Goal: Task Accomplishment & Management: Use online tool/utility

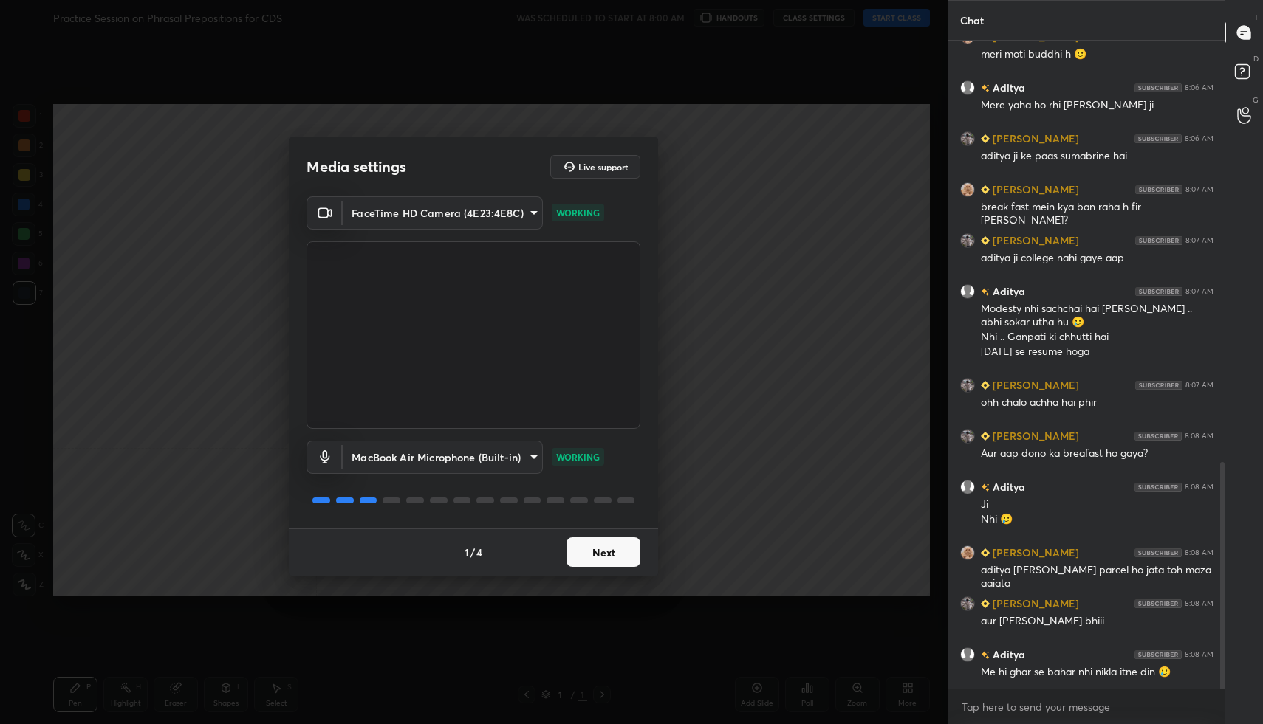
scroll to position [1239, 0]
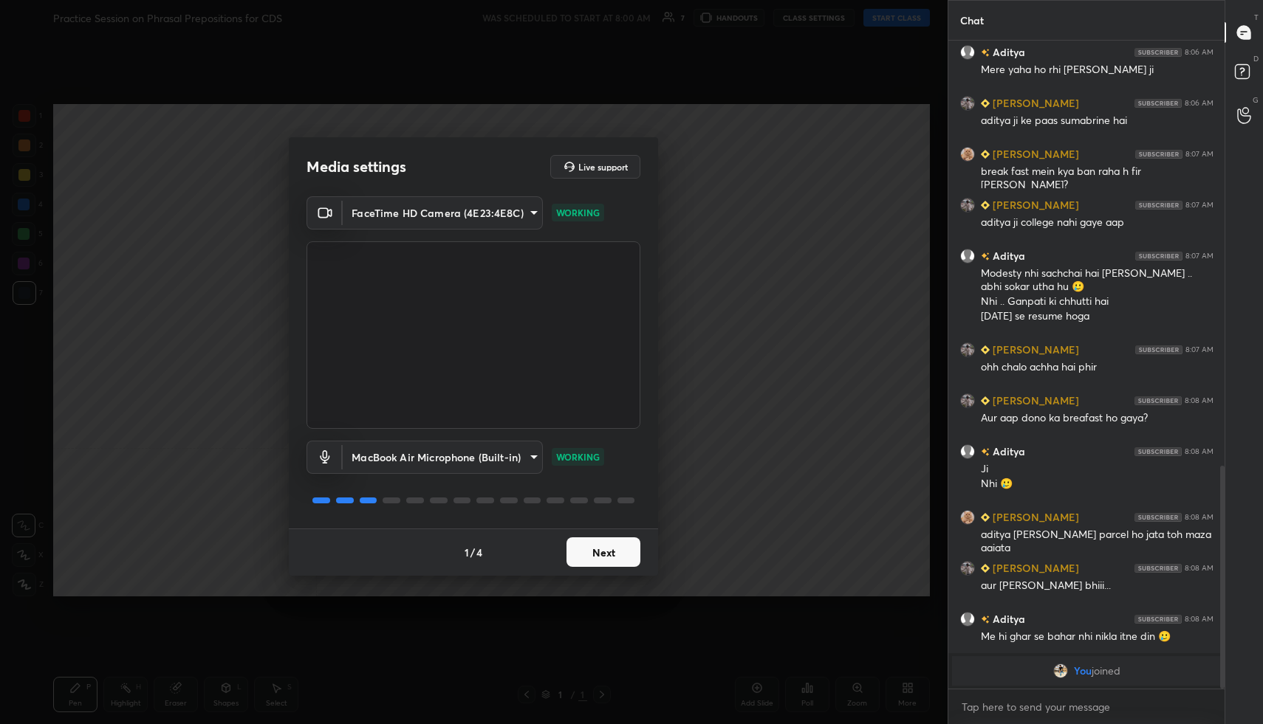
click at [597, 549] on button "Next" at bounding box center [603, 553] width 74 height 30
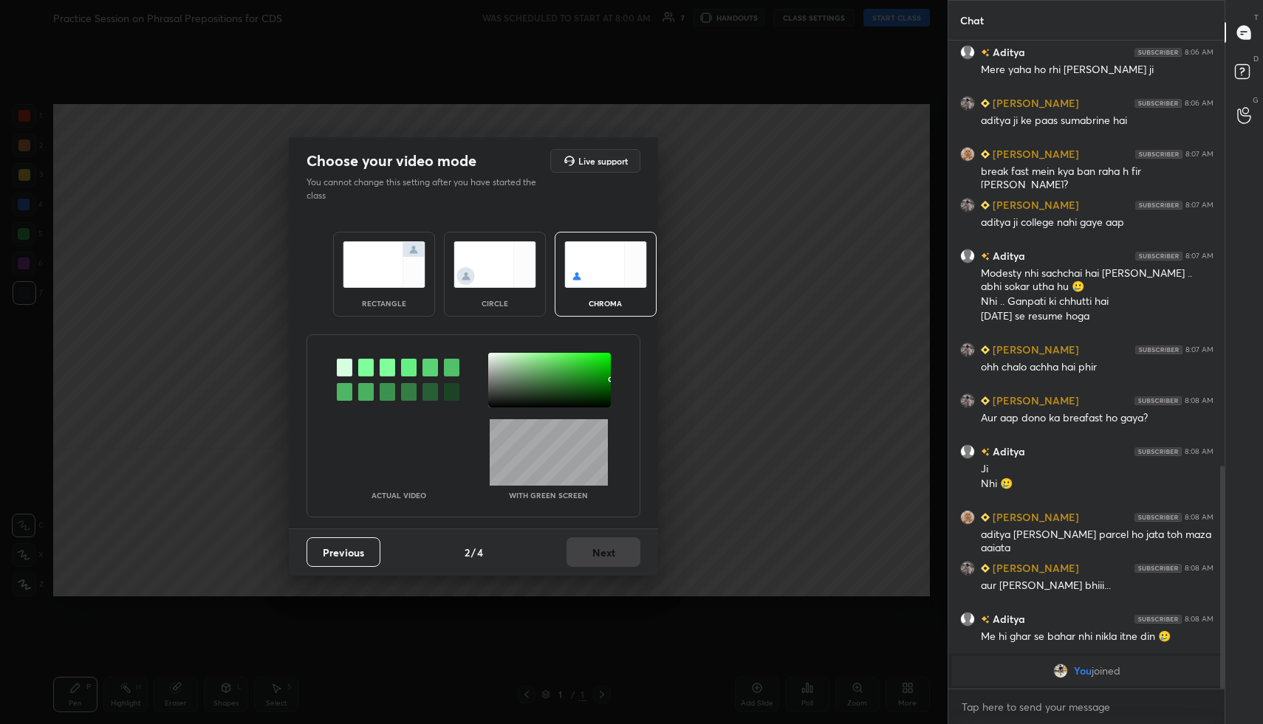
click at [370, 255] on img at bounding box center [384, 264] width 83 height 47
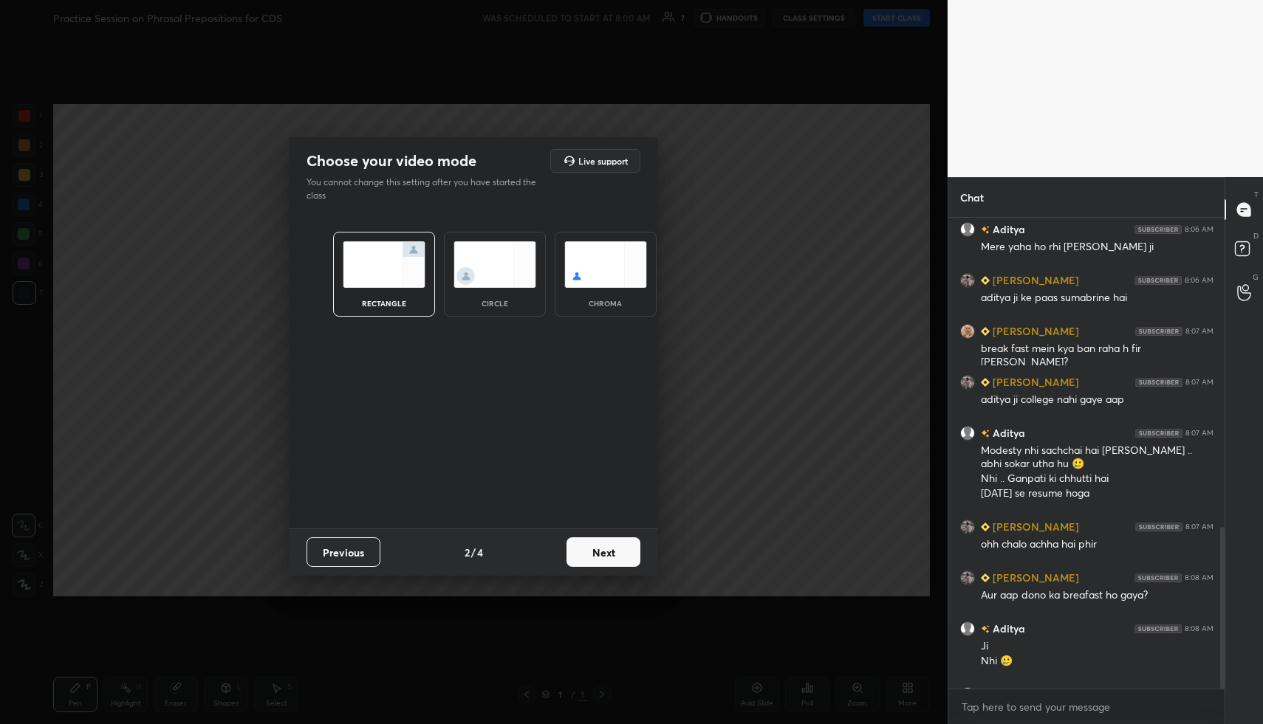
click at [588, 548] on button "Next" at bounding box center [603, 553] width 74 height 30
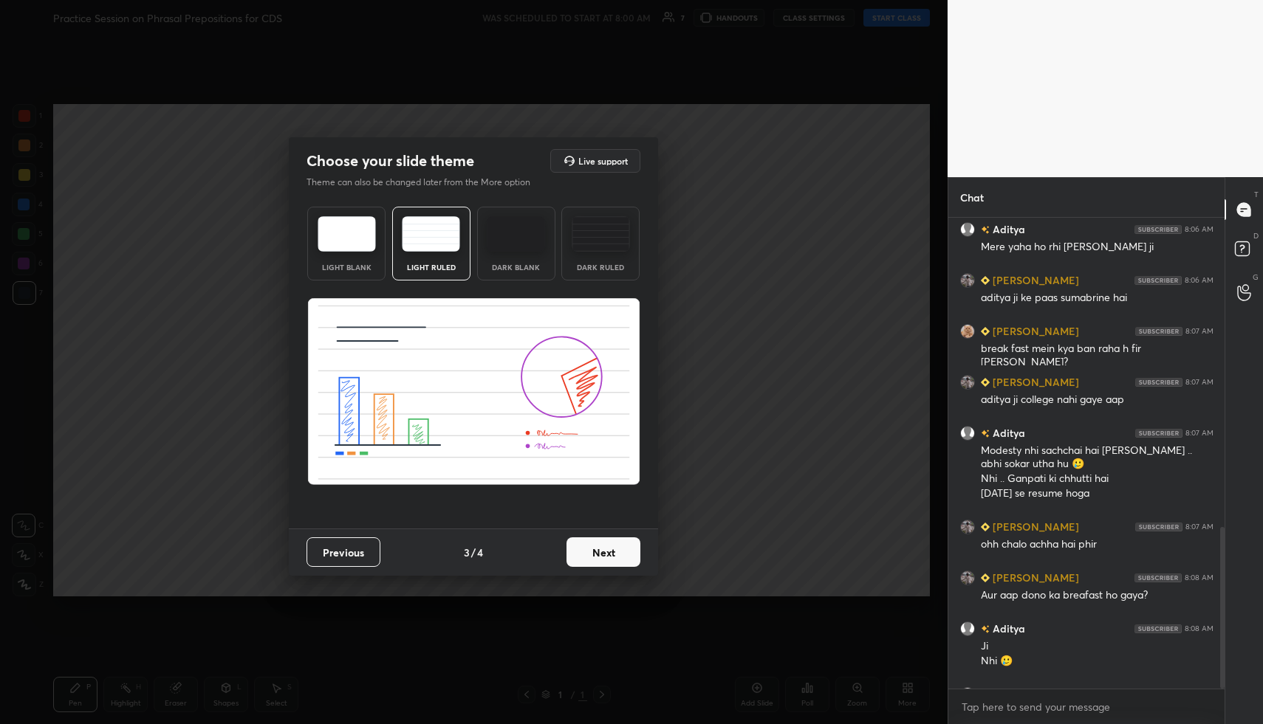
click at [615, 551] on button "Next" at bounding box center [603, 553] width 74 height 30
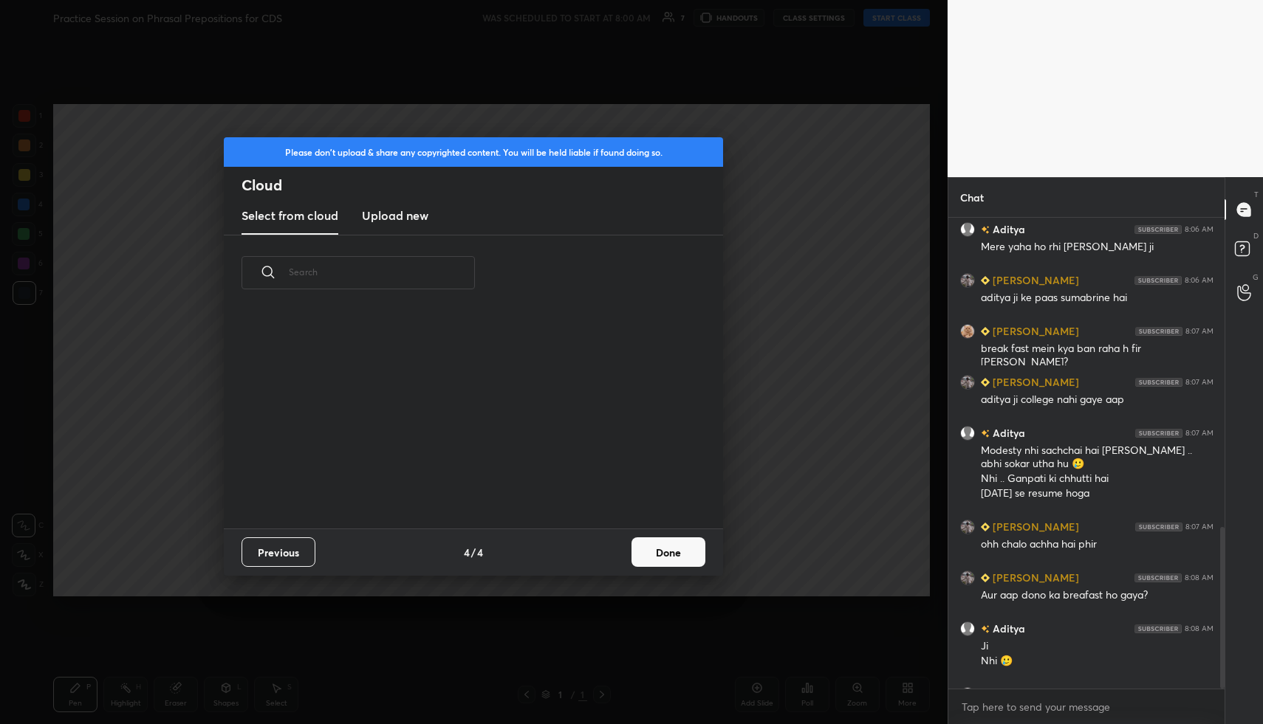
click at [656, 546] on button "Done" at bounding box center [668, 553] width 74 height 30
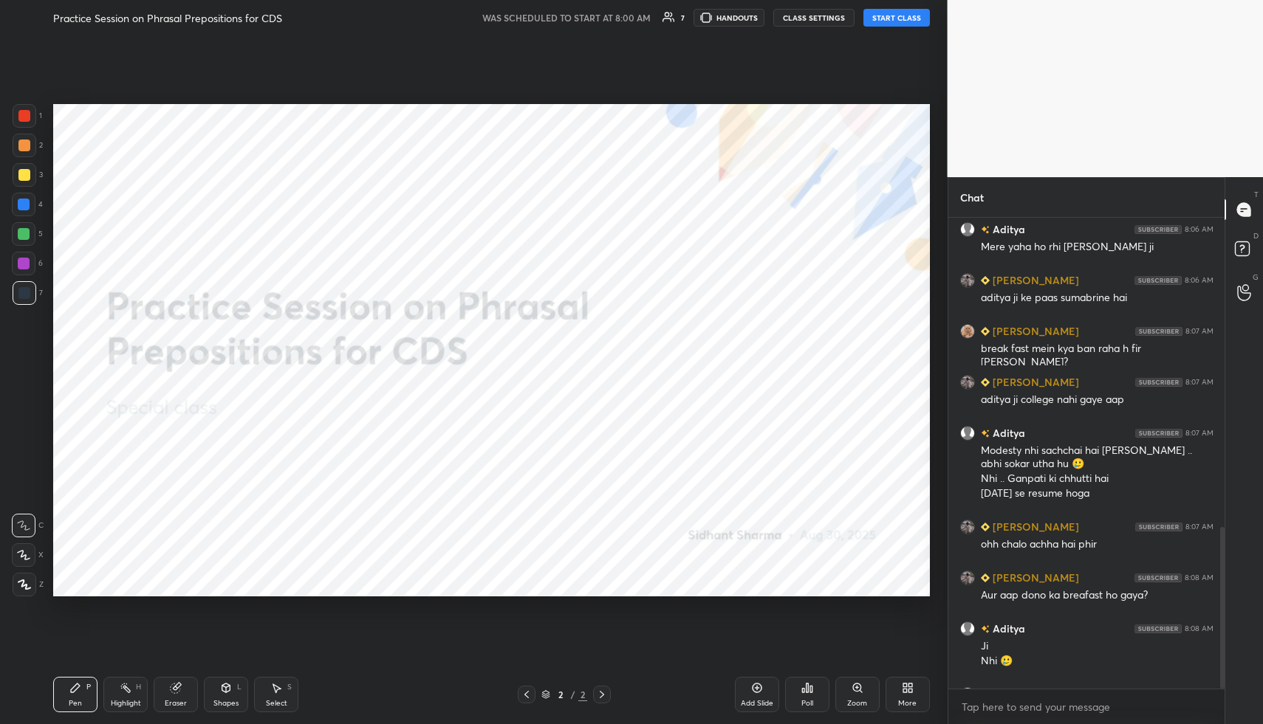
click at [890, 16] on button "START CLASS" at bounding box center [896, 18] width 66 height 18
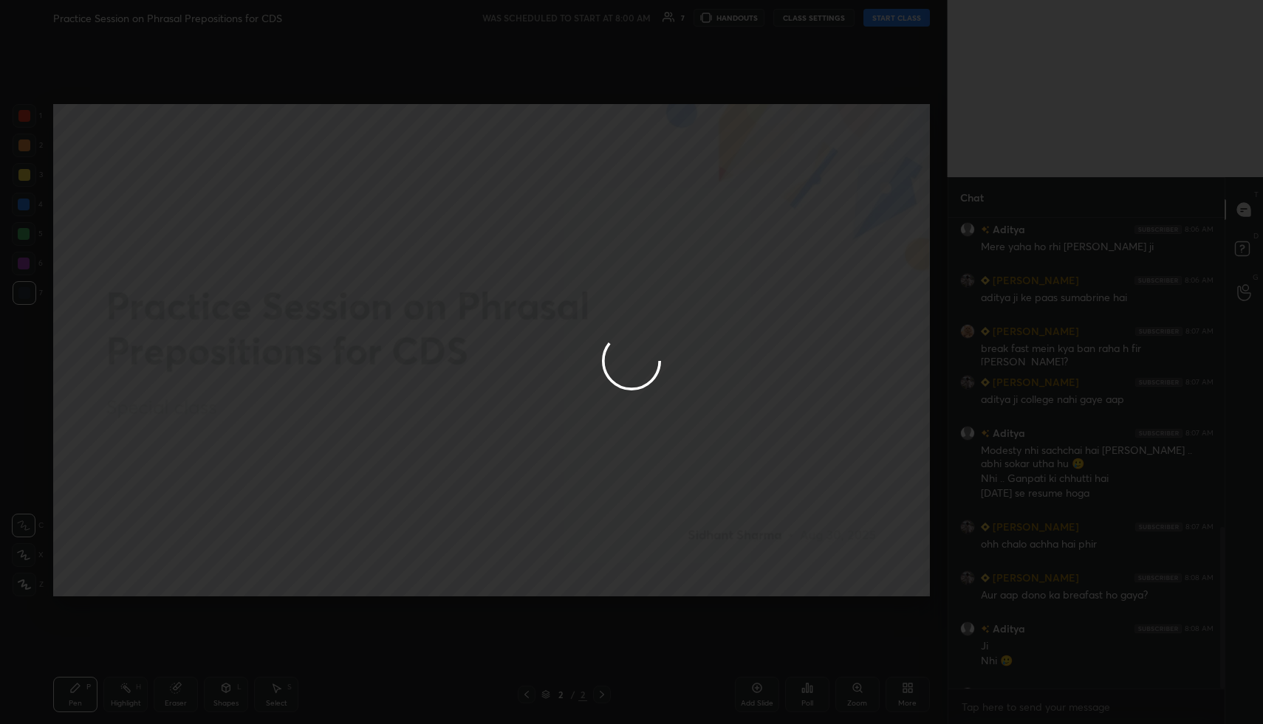
type textarea "x"
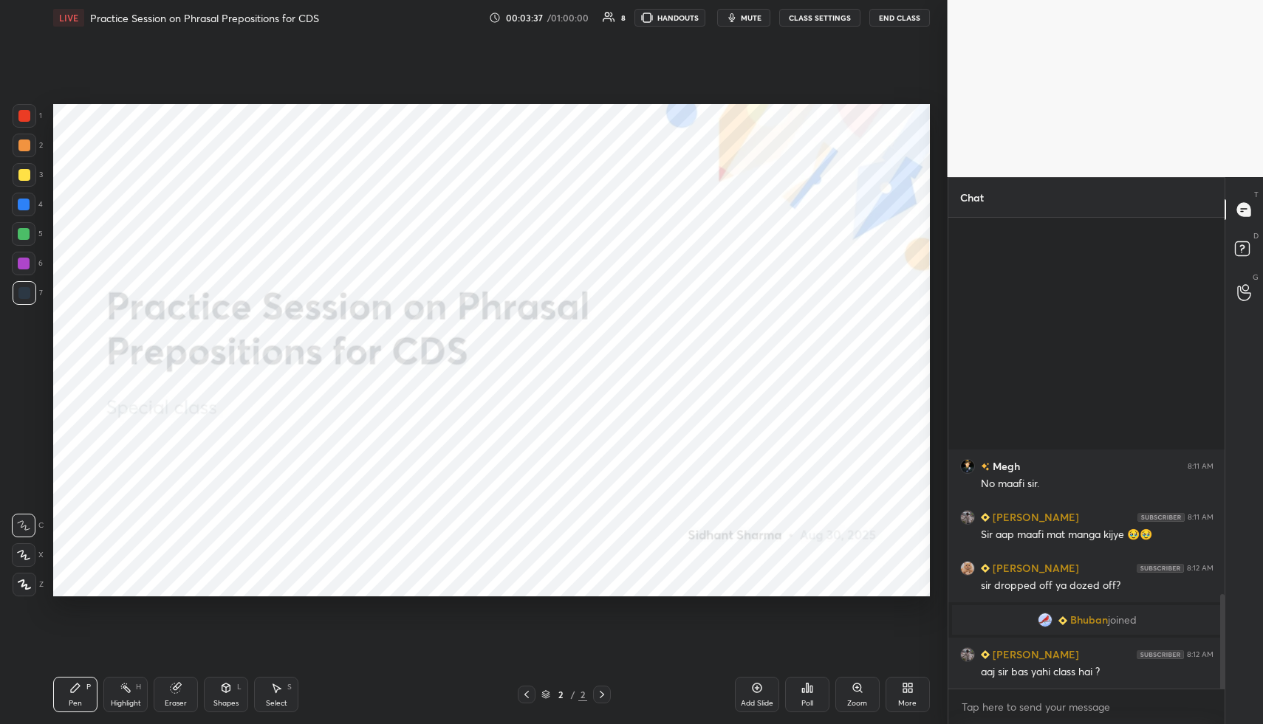
scroll to position [1788, 0]
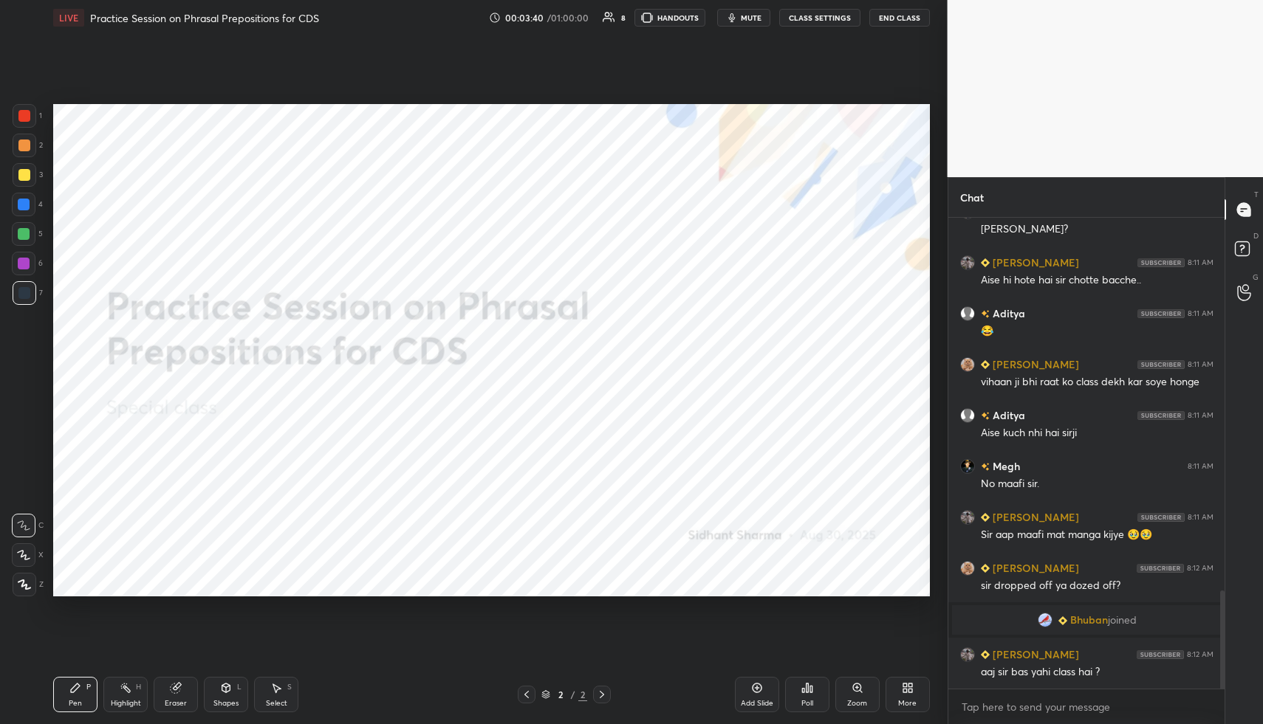
click at [909, 689] on icon at bounding box center [910, 691] width 4 height 4
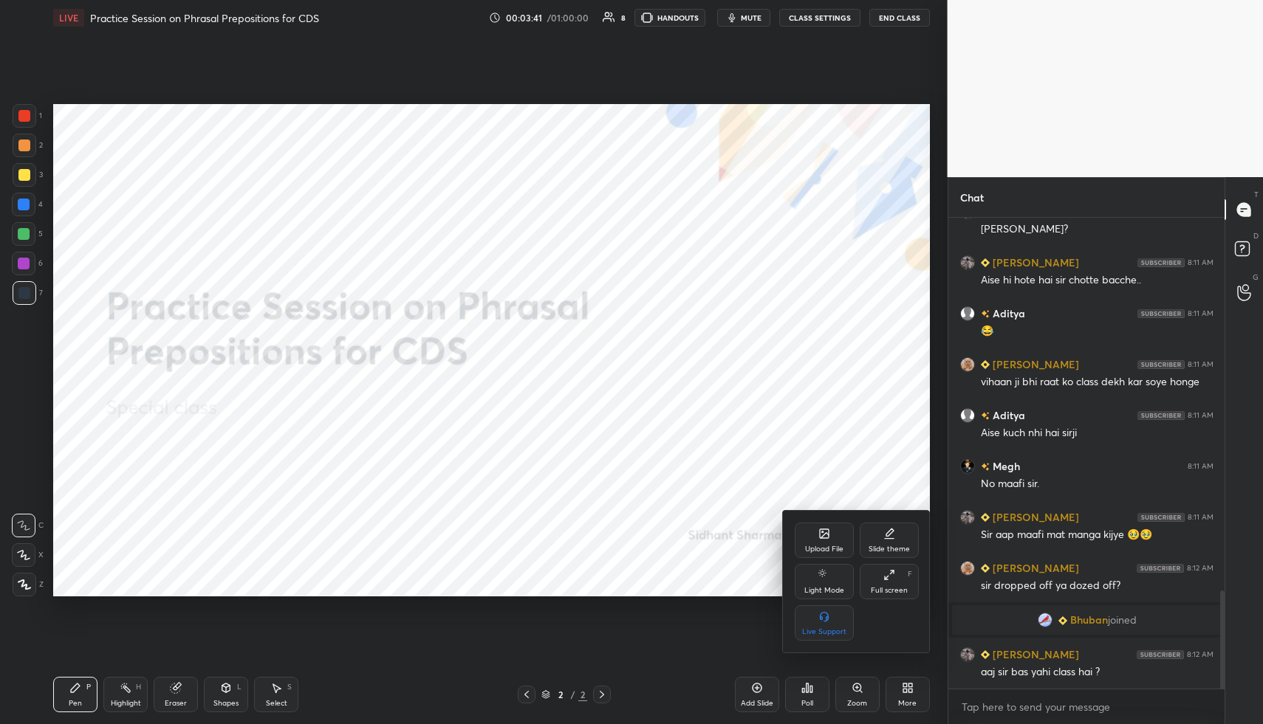
click at [890, 537] on icon at bounding box center [889, 534] width 12 height 12
click at [880, 616] on div "Dark Ruled" at bounding box center [888, 622] width 59 height 35
click at [796, 531] on icon at bounding box center [795, 532] width 12 height 12
click at [820, 531] on icon at bounding box center [824, 533] width 9 height 9
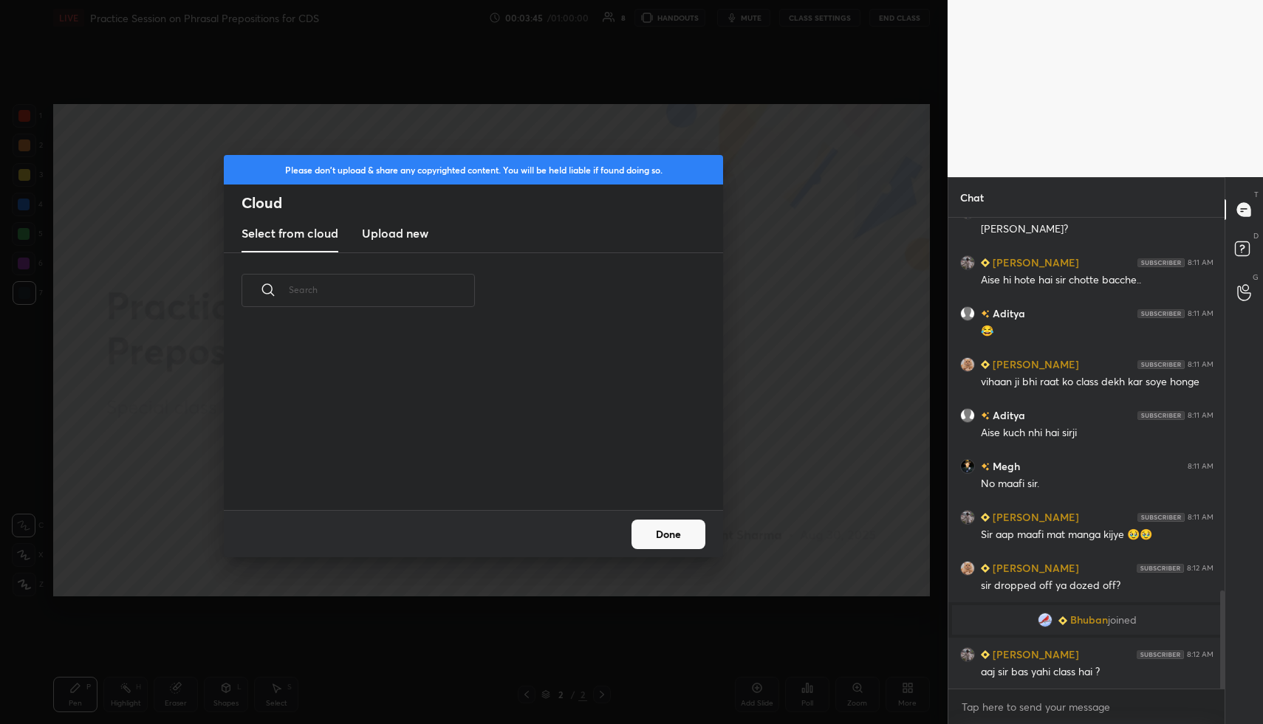
scroll to position [5, 8]
click at [404, 227] on h3 "Upload new" at bounding box center [395, 233] width 66 height 18
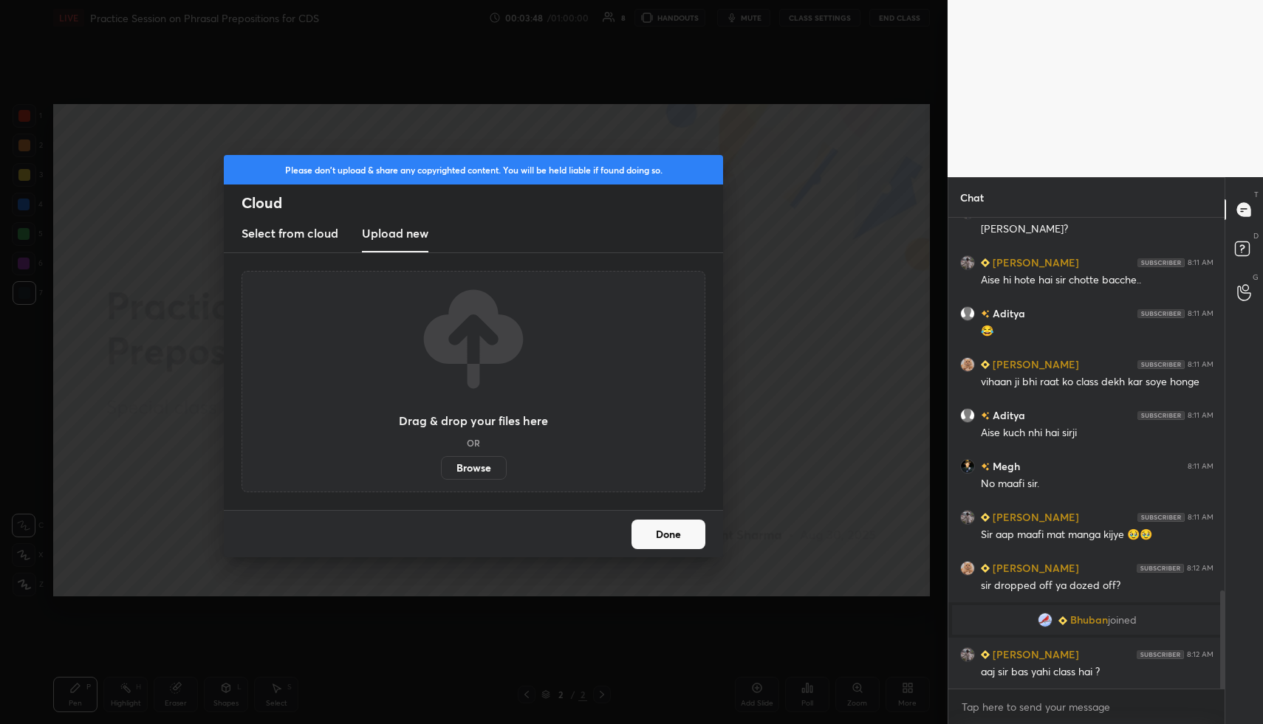
click at [465, 473] on label "Browse" at bounding box center [474, 468] width 66 height 24
click at [441, 473] on input "Browse" at bounding box center [441, 468] width 0 height 24
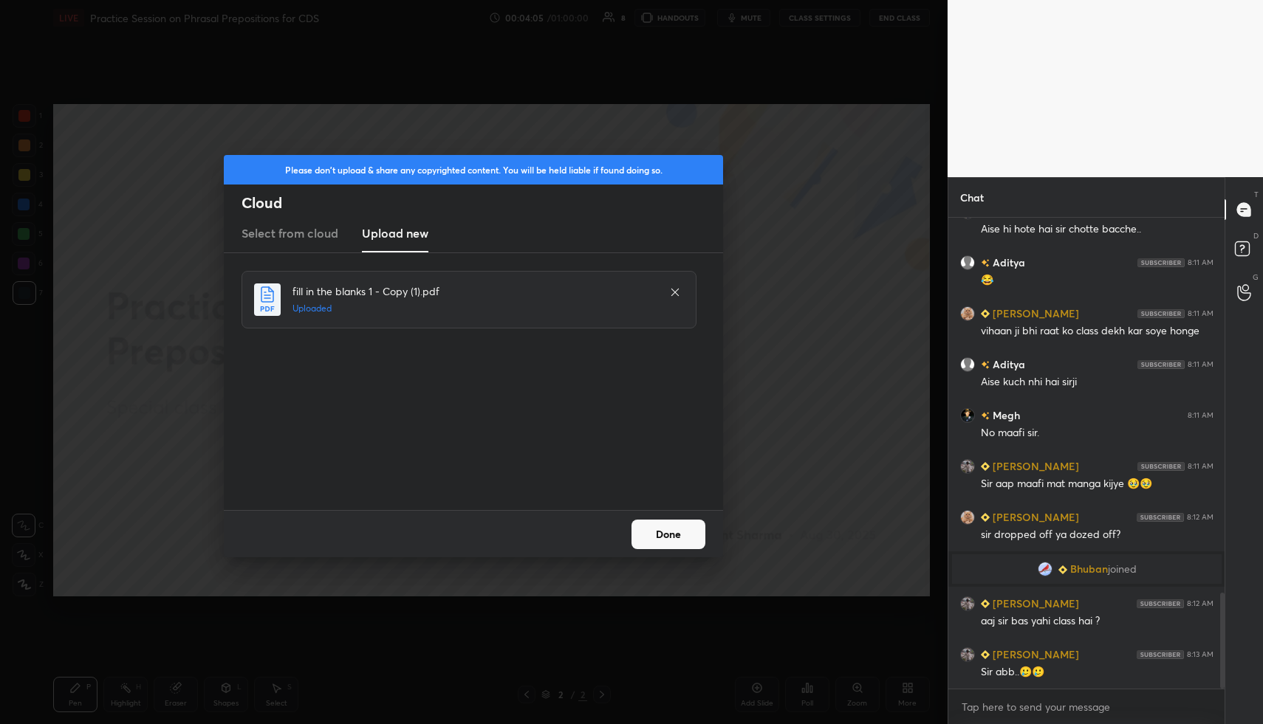
click at [669, 534] on button "Done" at bounding box center [668, 535] width 74 height 30
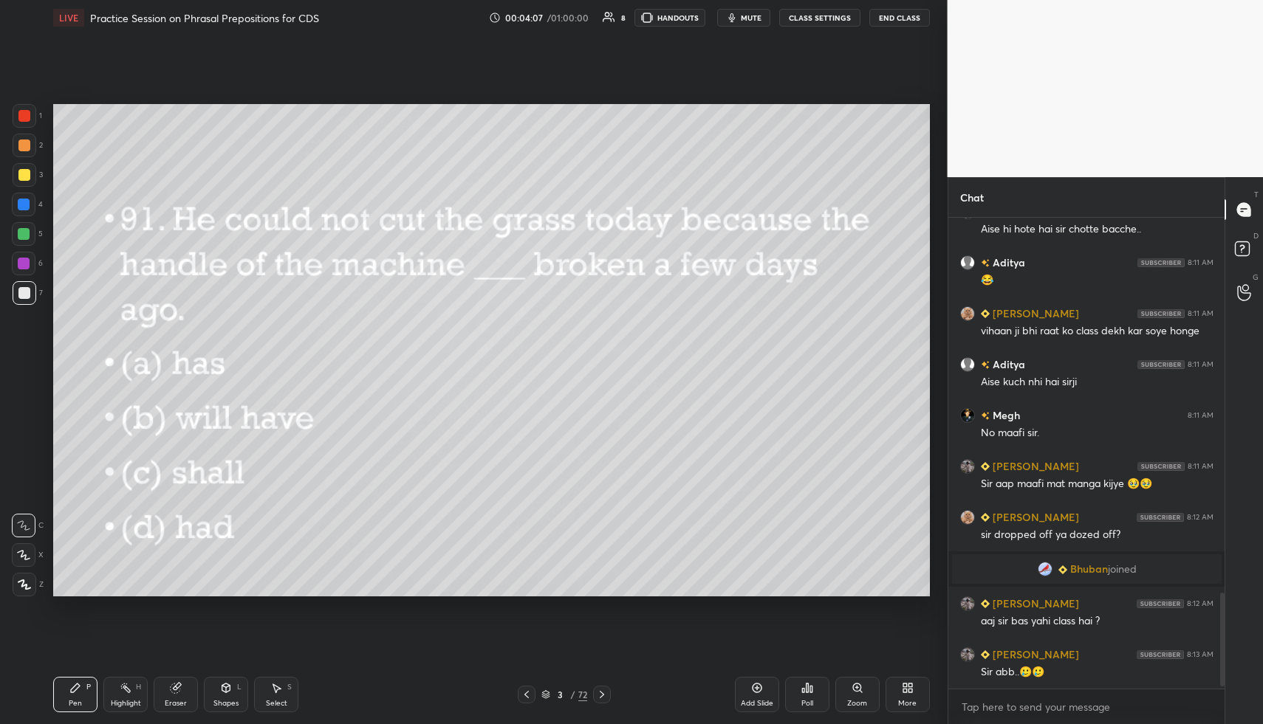
scroll to position [1890, 0]
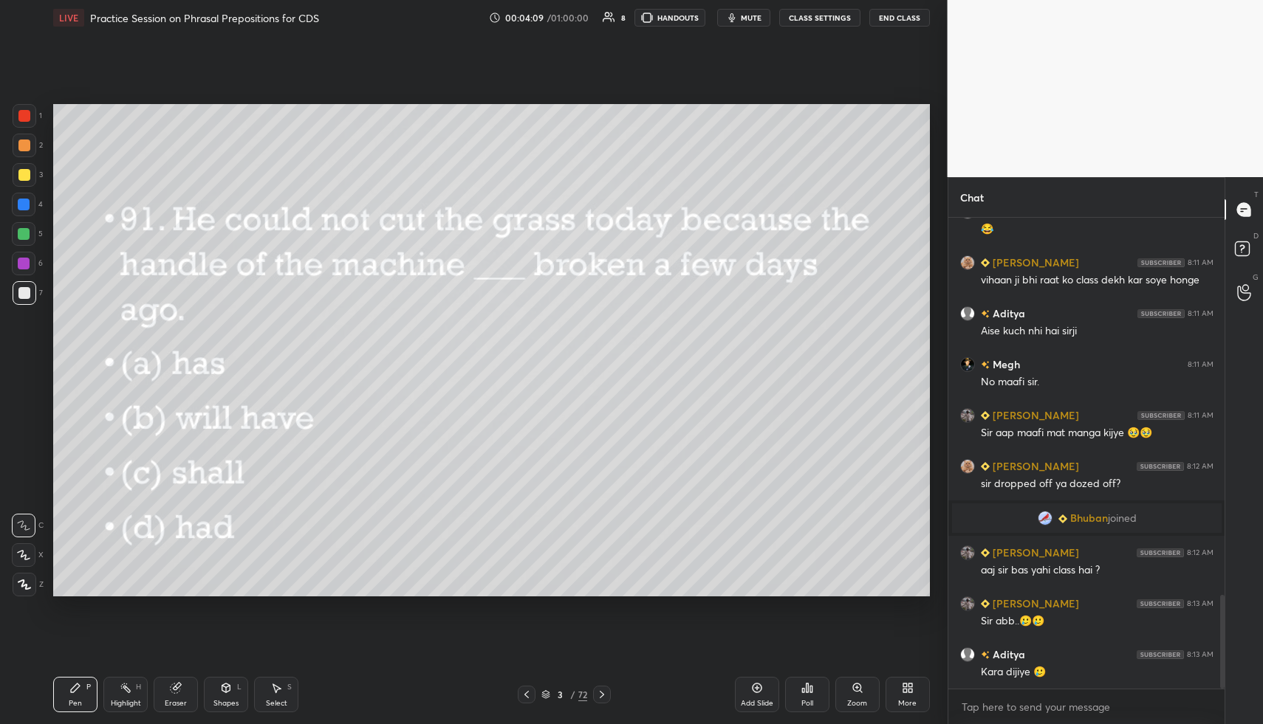
click at [545, 699] on icon at bounding box center [545, 697] width 7 height 2
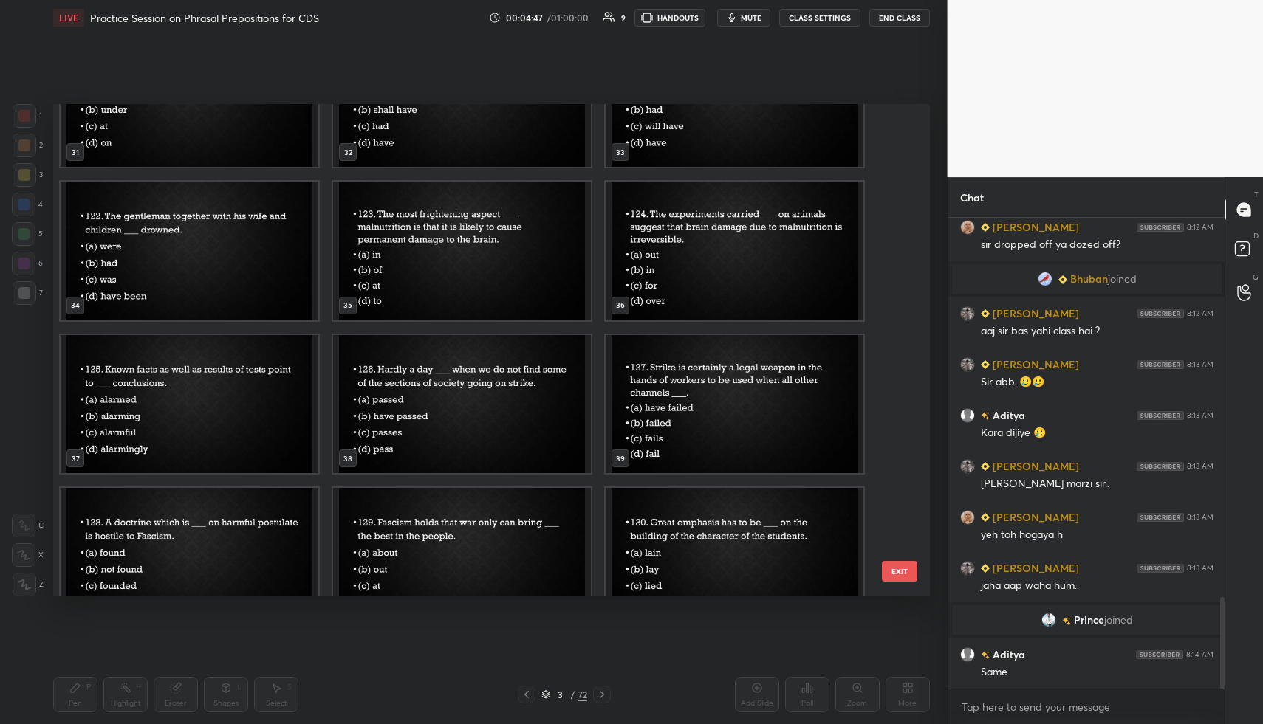
scroll to position [1960, 0]
click at [796, 151] on img "grid" at bounding box center [734, 97] width 258 height 139
click at [796, 151] on div "25 26 27 28 29 30 31 32 33 34 35 36 37 38 39 40 41 42" at bounding box center [478, 350] width 851 height 492
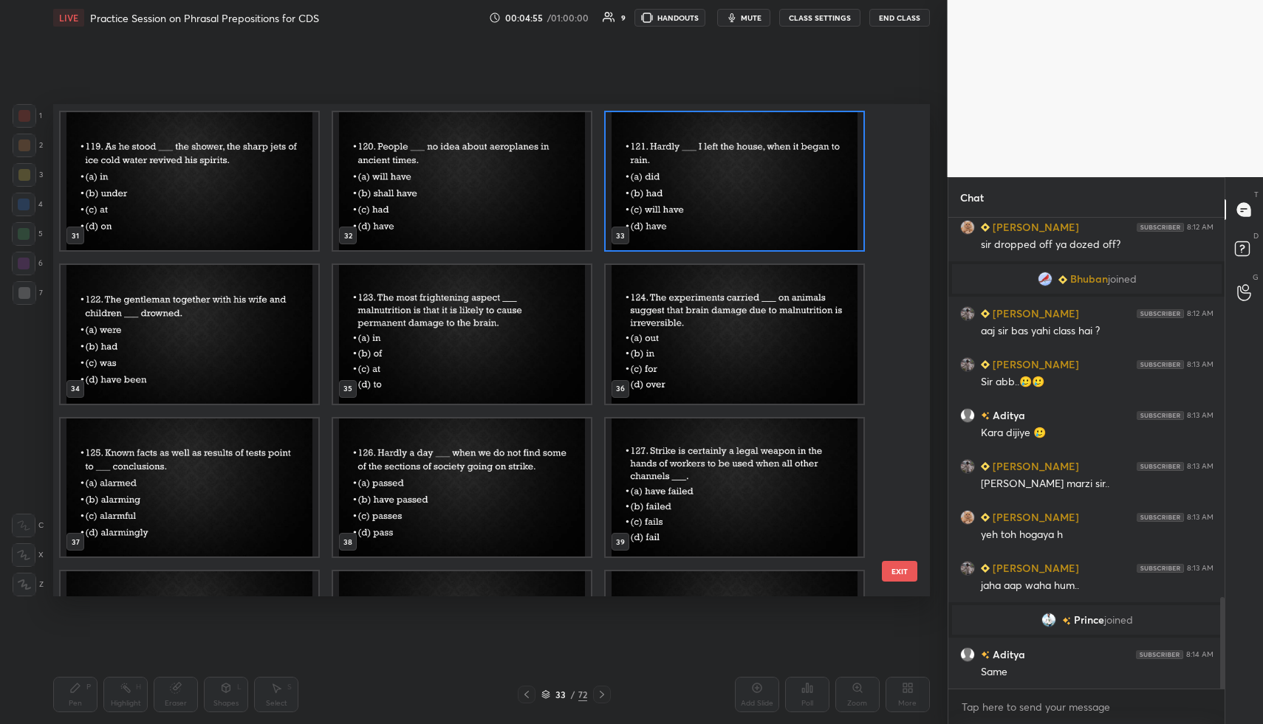
click at [564, 208] on img "grid" at bounding box center [462, 180] width 258 height 139
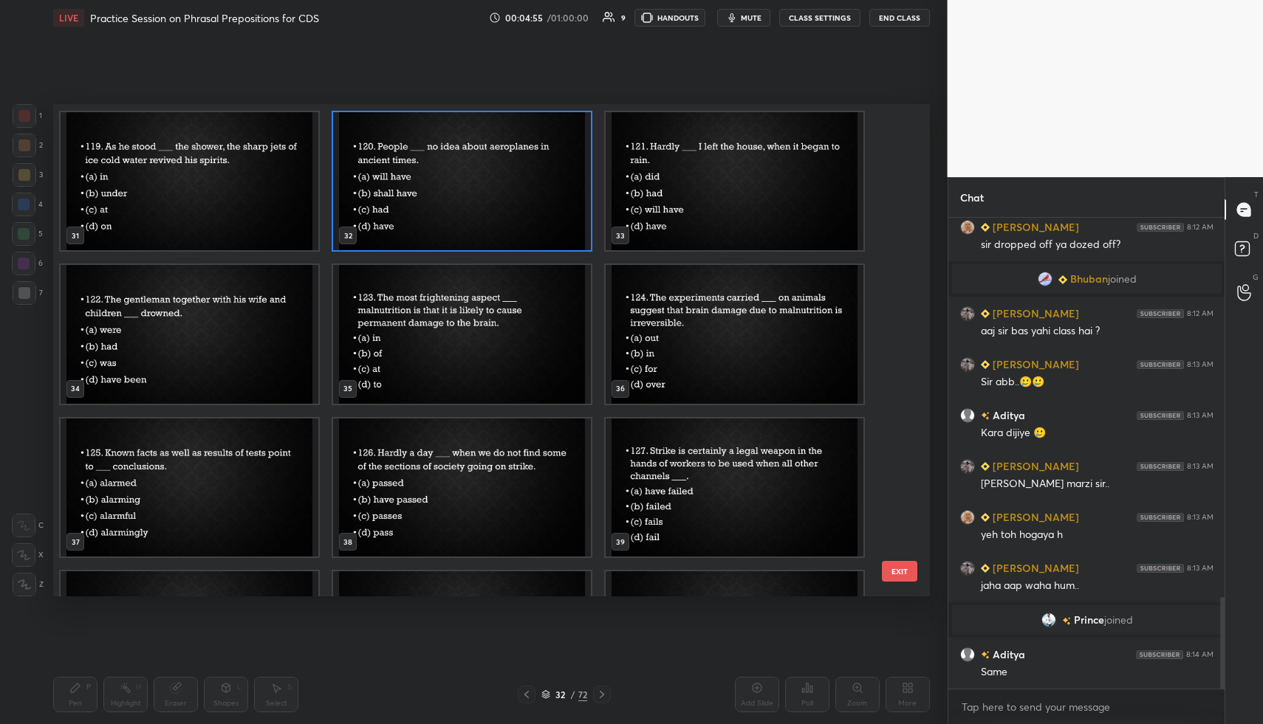
click at [564, 208] on img "grid" at bounding box center [462, 180] width 258 height 139
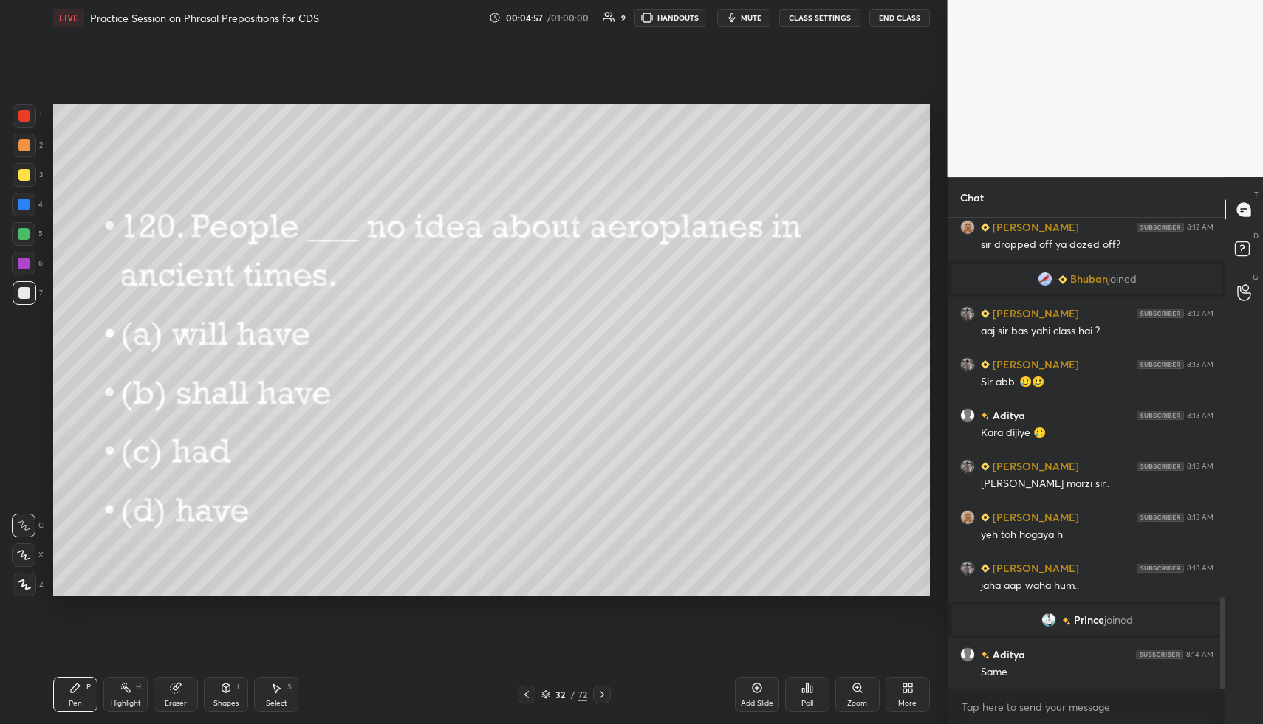
click at [749, 687] on div "Add Slide" at bounding box center [757, 694] width 44 height 35
drag, startPoint x: 25, startPoint y: 589, endPoint x: 28, endPoint y: 580, distance: 9.3
click at [25, 589] on icon at bounding box center [24, 584] width 12 height 9
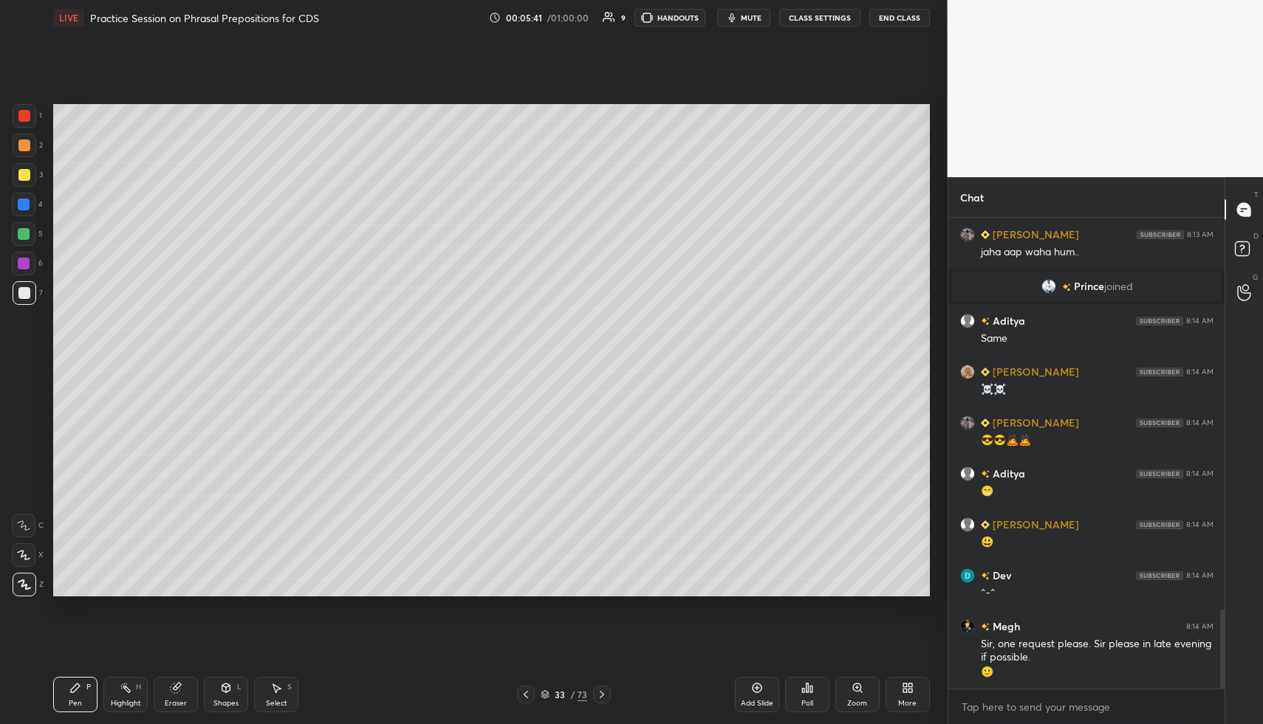
scroll to position [2329, 0]
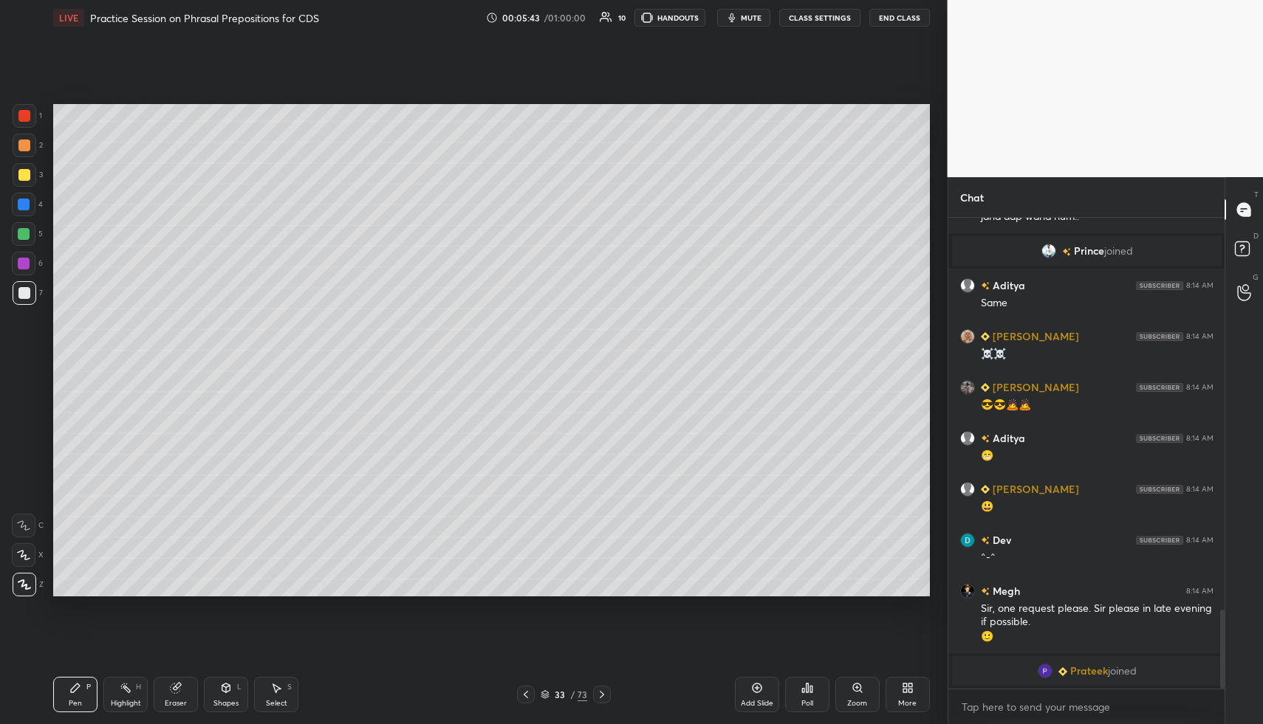
click at [601, 693] on icon at bounding box center [602, 695] width 12 height 12
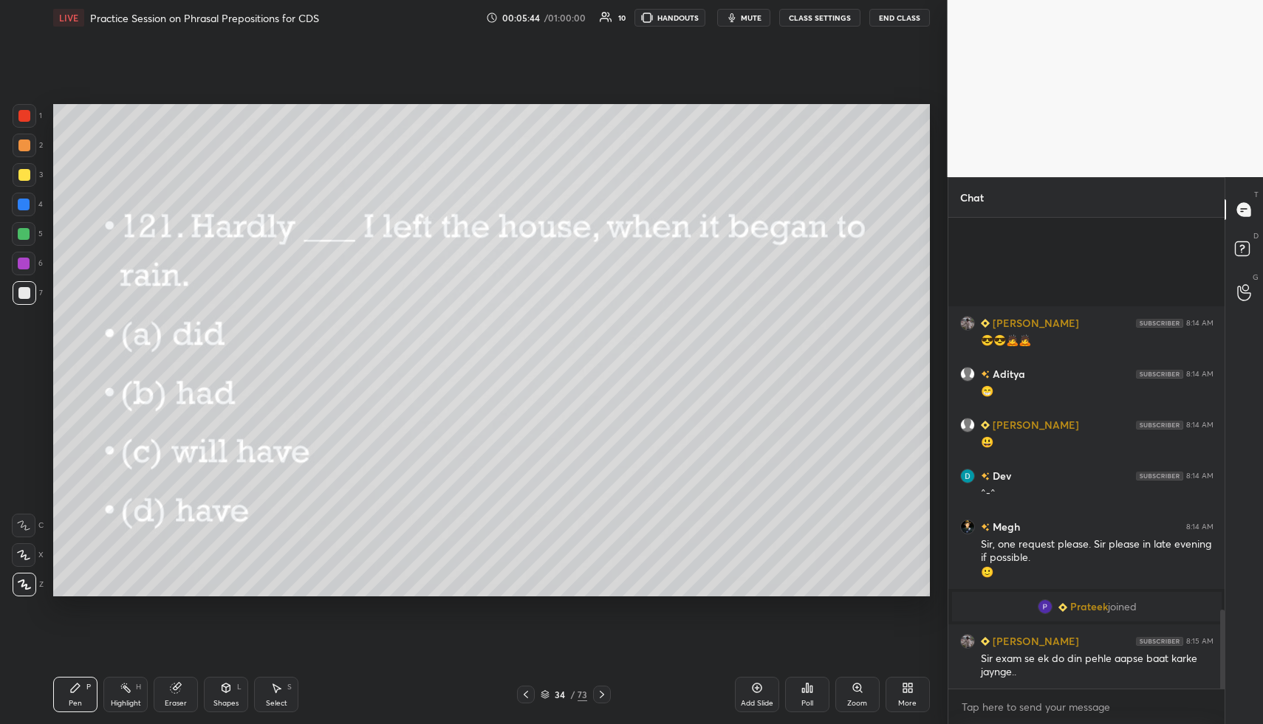
scroll to position [2269, 0]
click at [809, 707] on div "Poll" at bounding box center [807, 703] width 12 height 7
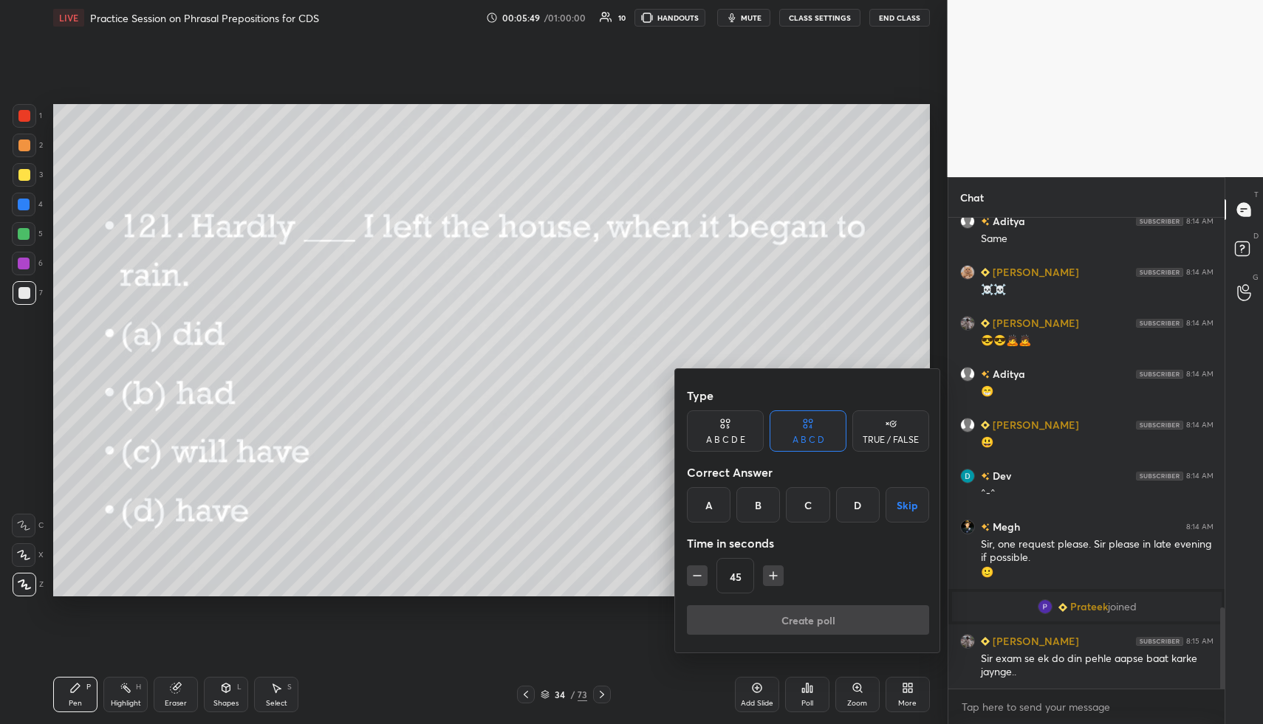
click at [703, 575] on icon "button" at bounding box center [697, 576] width 15 height 15
type input "30"
click at [761, 509] on div "B" at bounding box center [758, 504] width 44 height 35
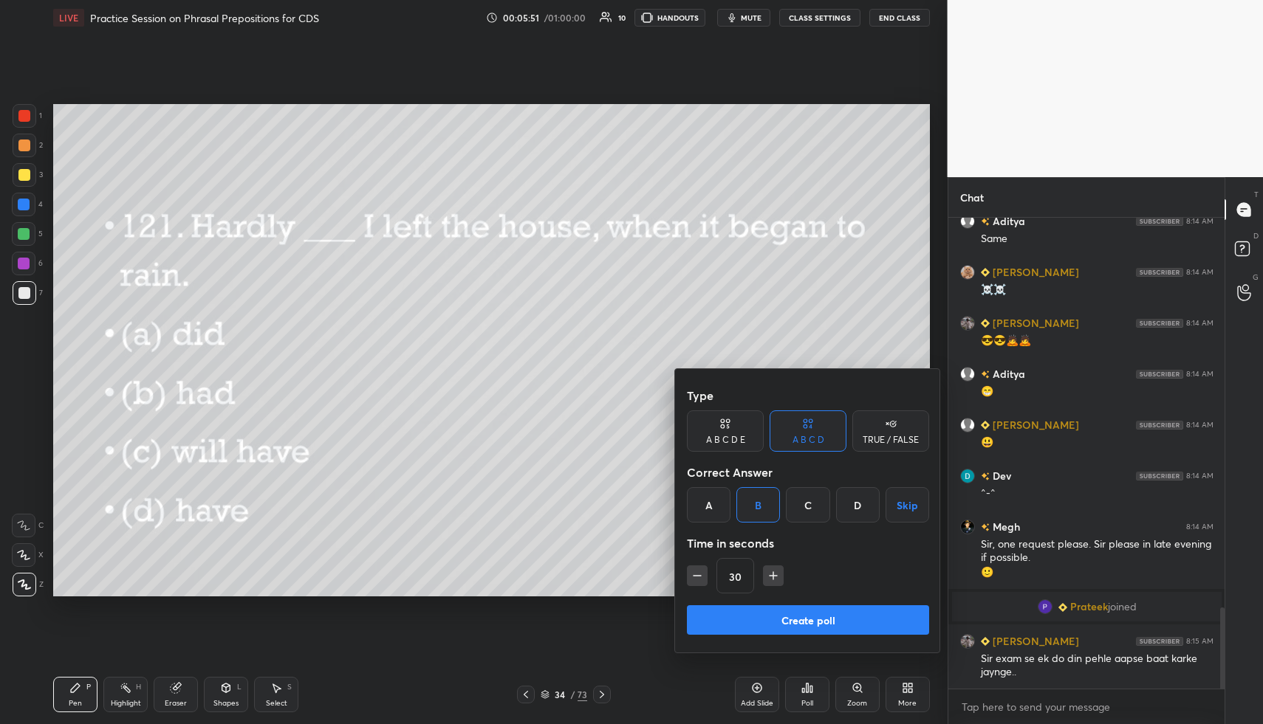
scroll to position [2304, 0]
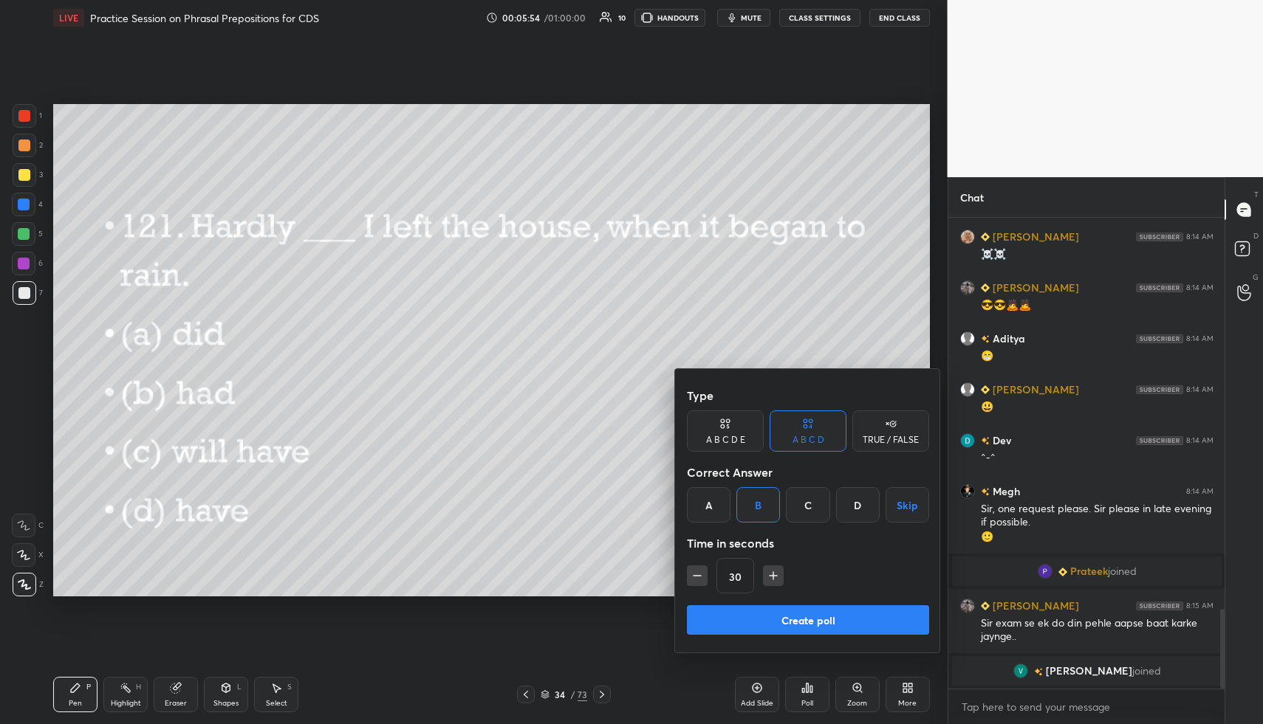
click at [771, 621] on button "Create poll" at bounding box center [808, 620] width 242 height 30
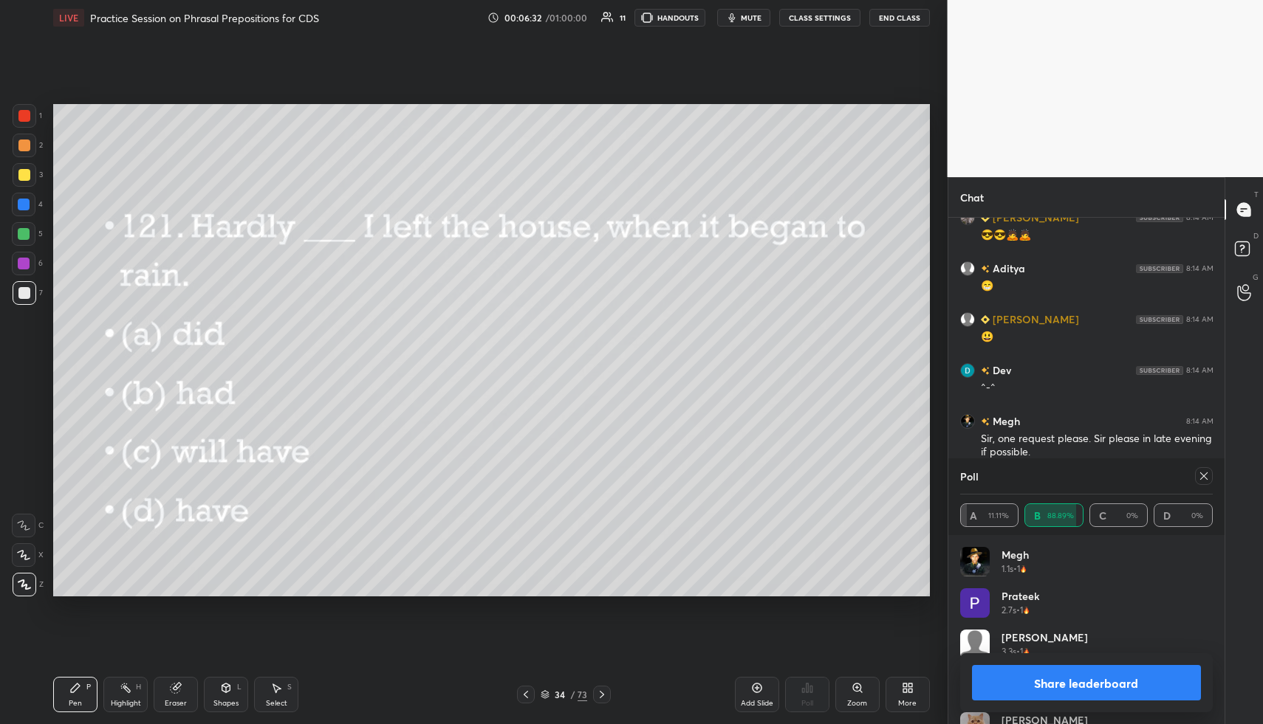
scroll to position [2375, 0]
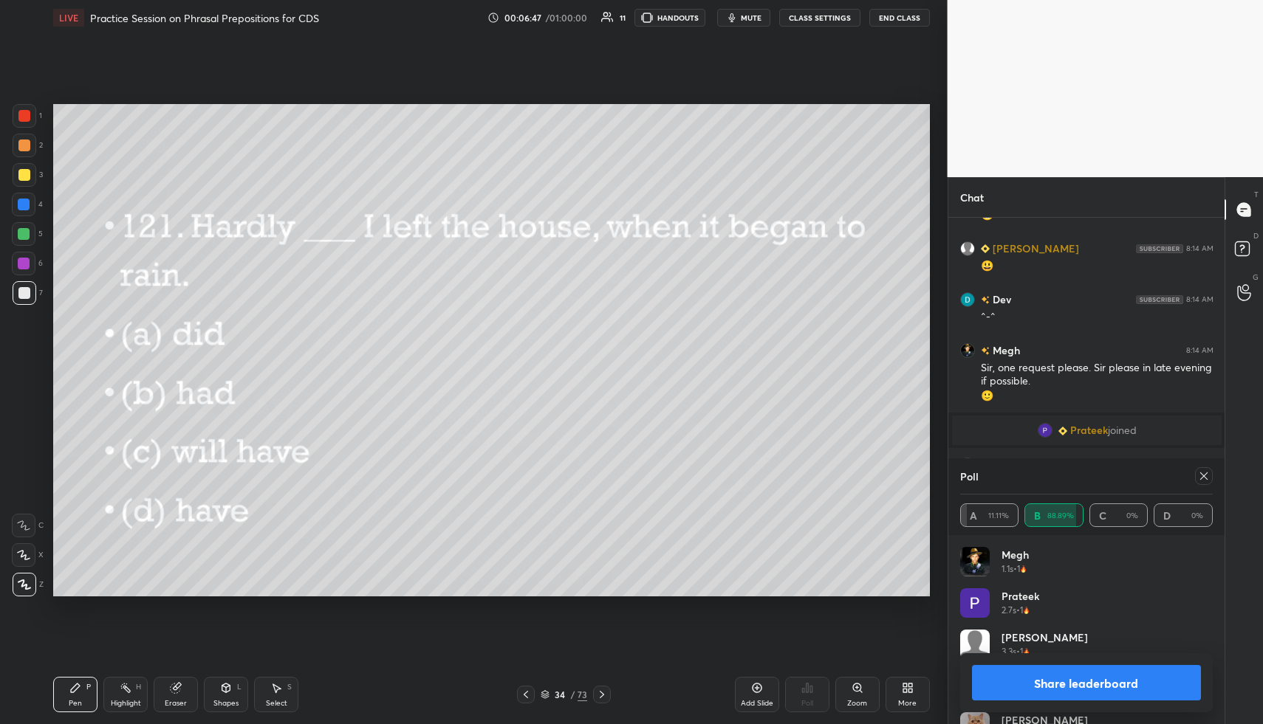
click at [30, 115] on div at bounding box center [25, 116] width 24 height 24
drag, startPoint x: 27, startPoint y: 207, endPoint x: 30, endPoint y: 199, distance: 8.3
click at [24, 205] on div at bounding box center [24, 205] width 12 height 12
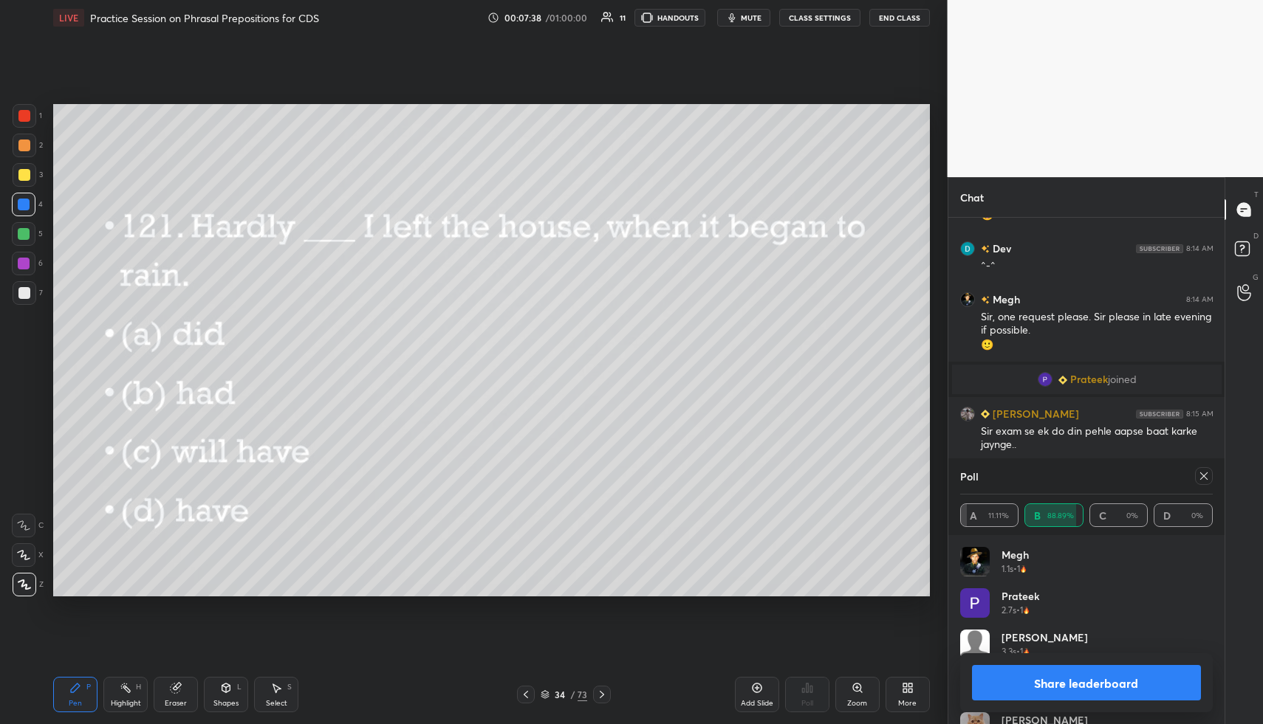
scroll to position [2491, 0]
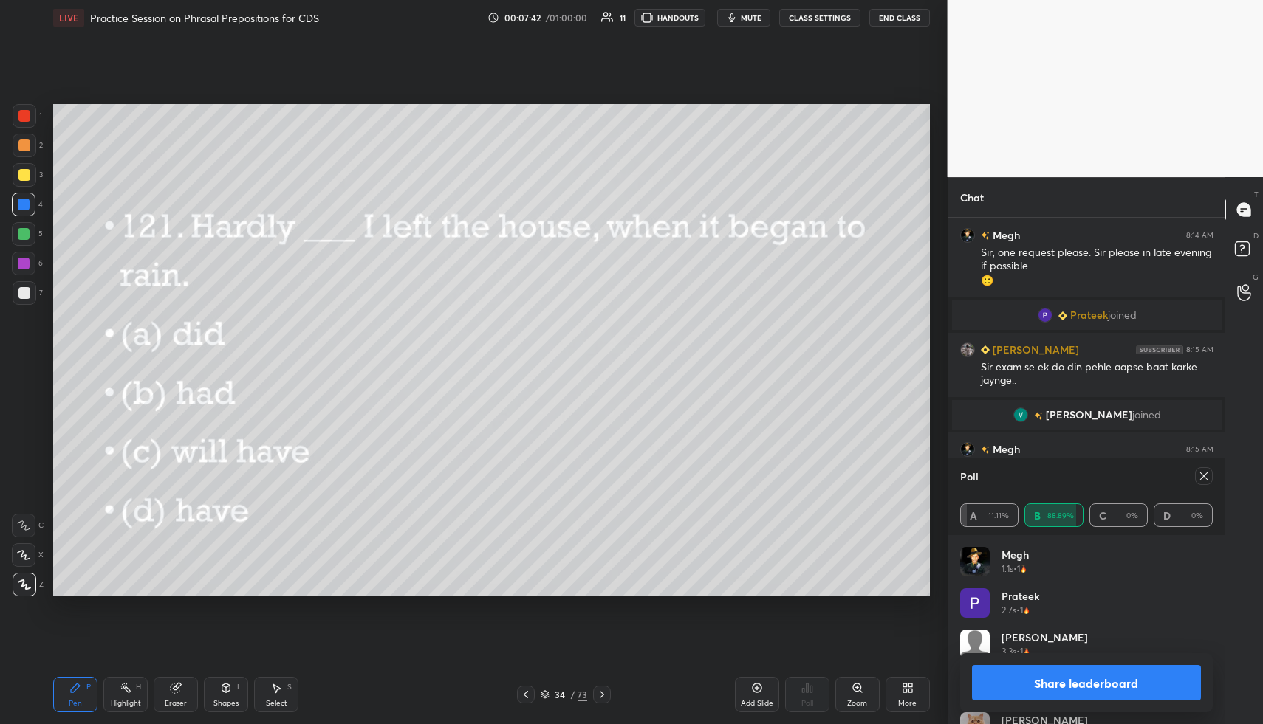
click at [1204, 479] on icon at bounding box center [1204, 476] width 12 height 12
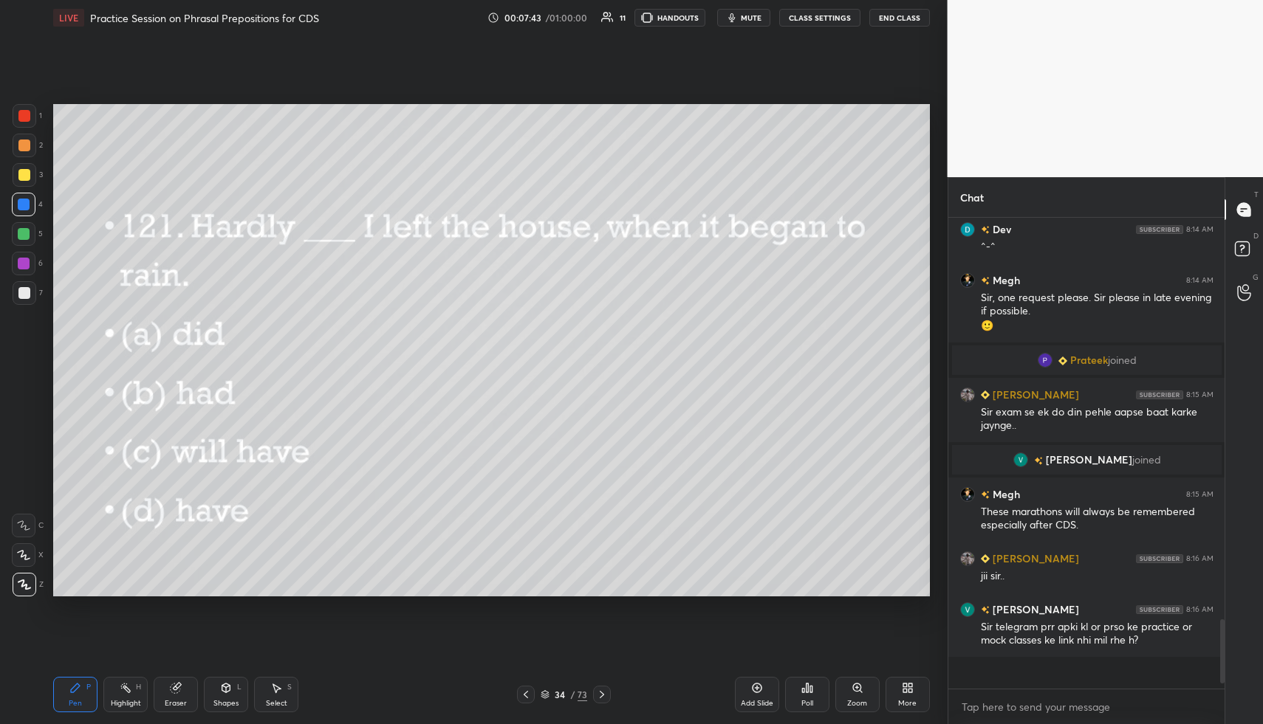
scroll to position [0, 0]
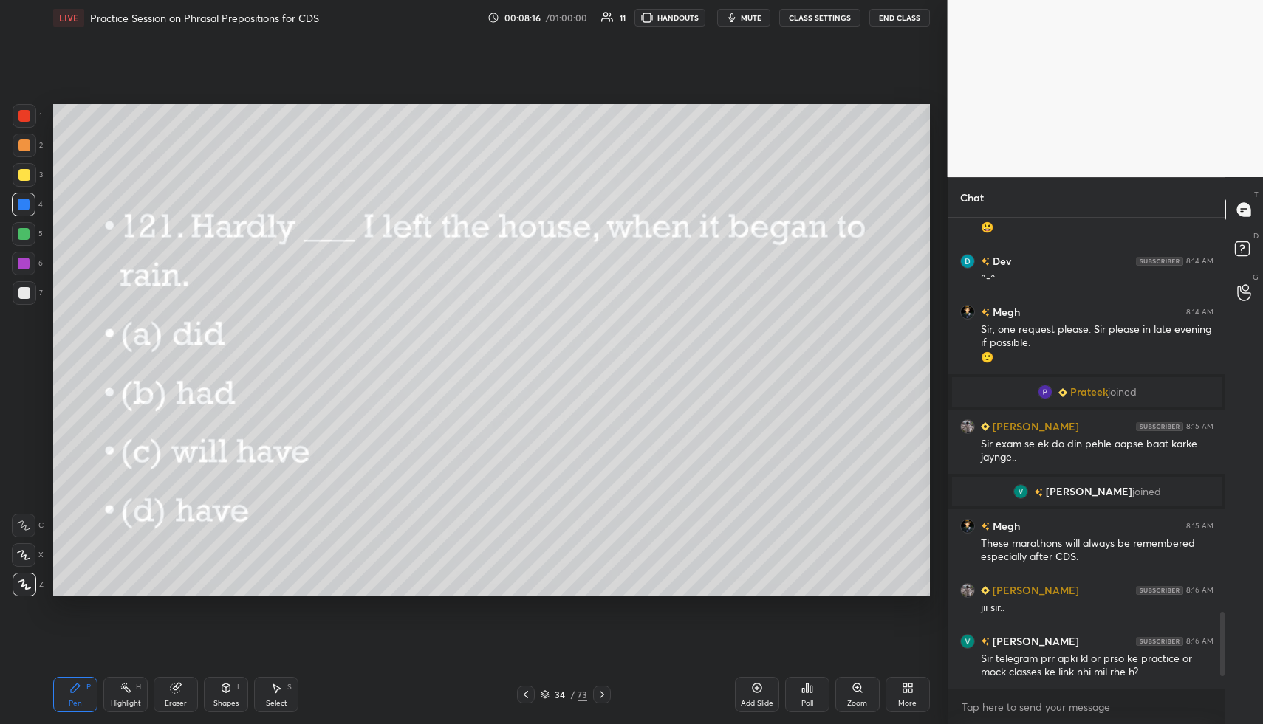
click at [603, 691] on icon at bounding box center [602, 695] width 12 height 12
click at [804, 693] on icon at bounding box center [807, 688] width 12 height 12
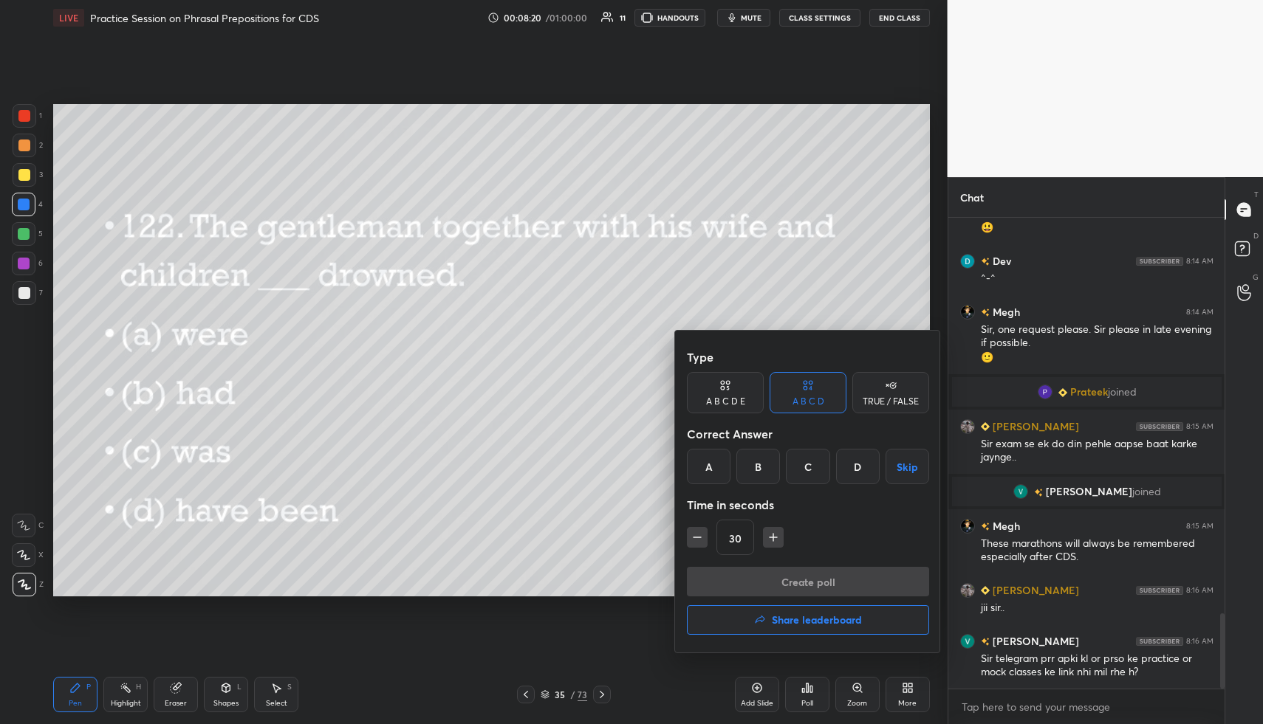
scroll to position [2465, 0]
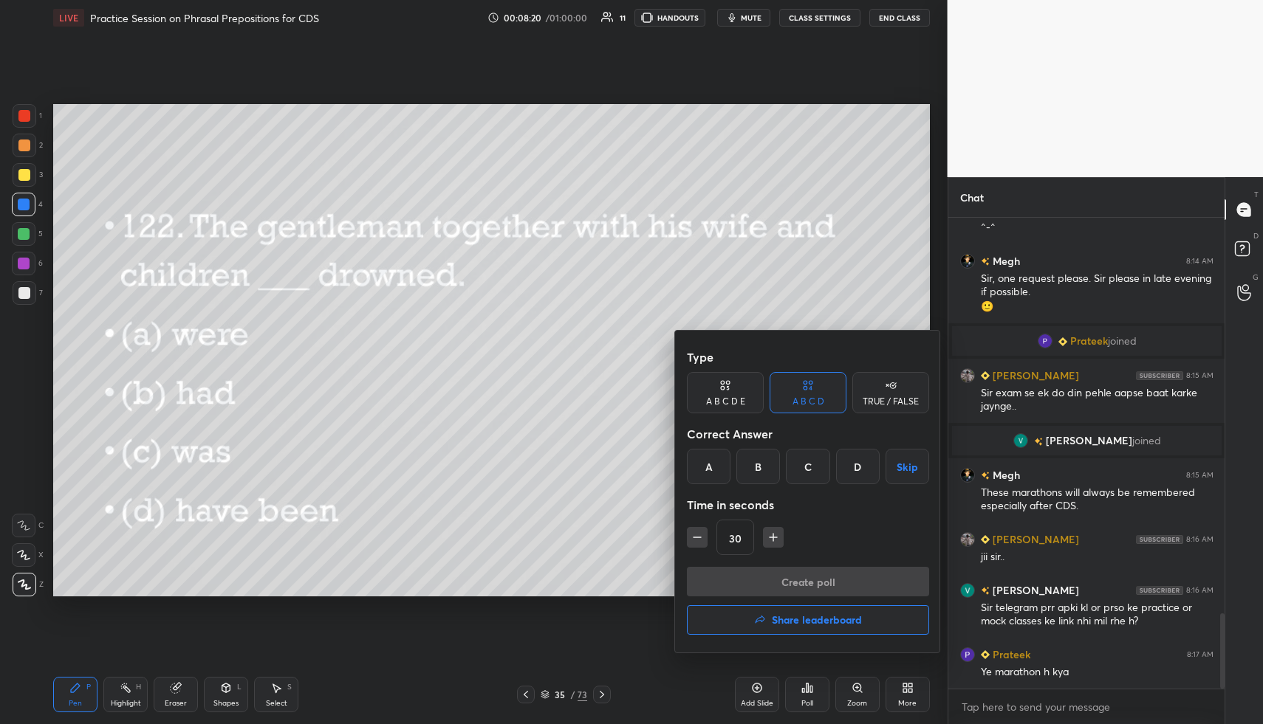
click at [814, 467] on div "C" at bounding box center [808, 466] width 44 height 35
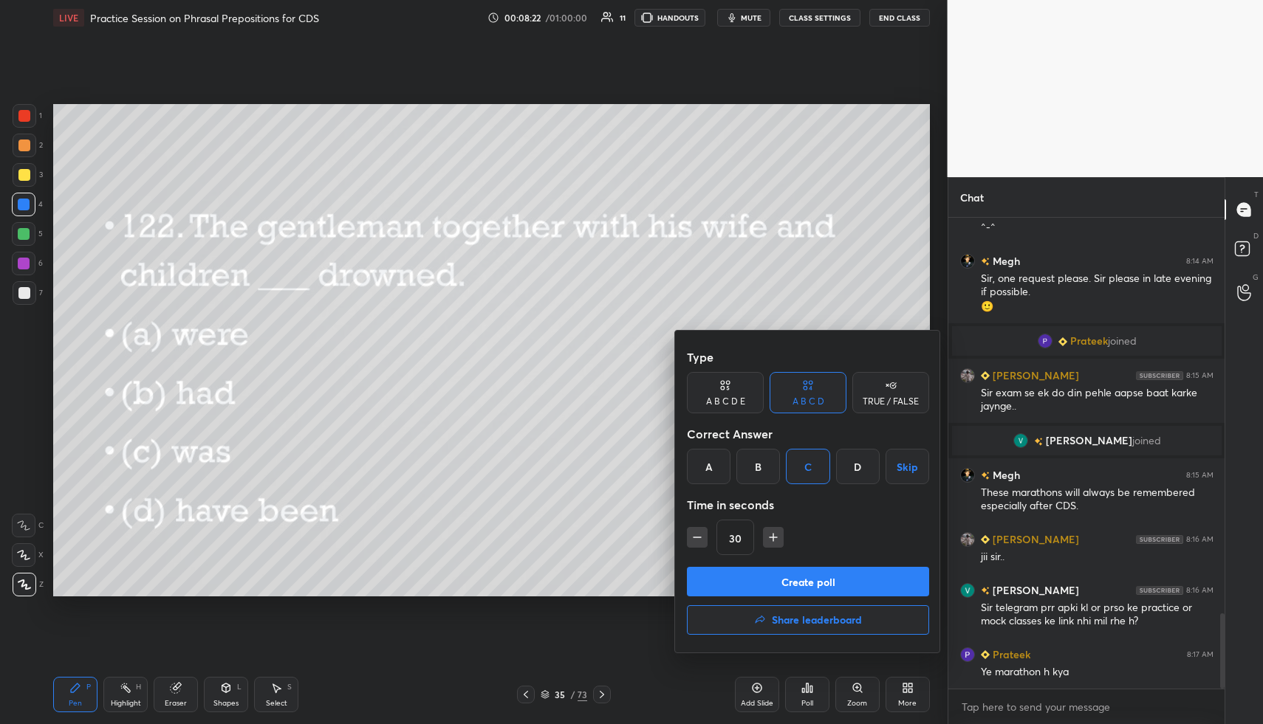
click at [816, 582] on button "Create poll" at bounding box center [808, 582] width 242 height 30
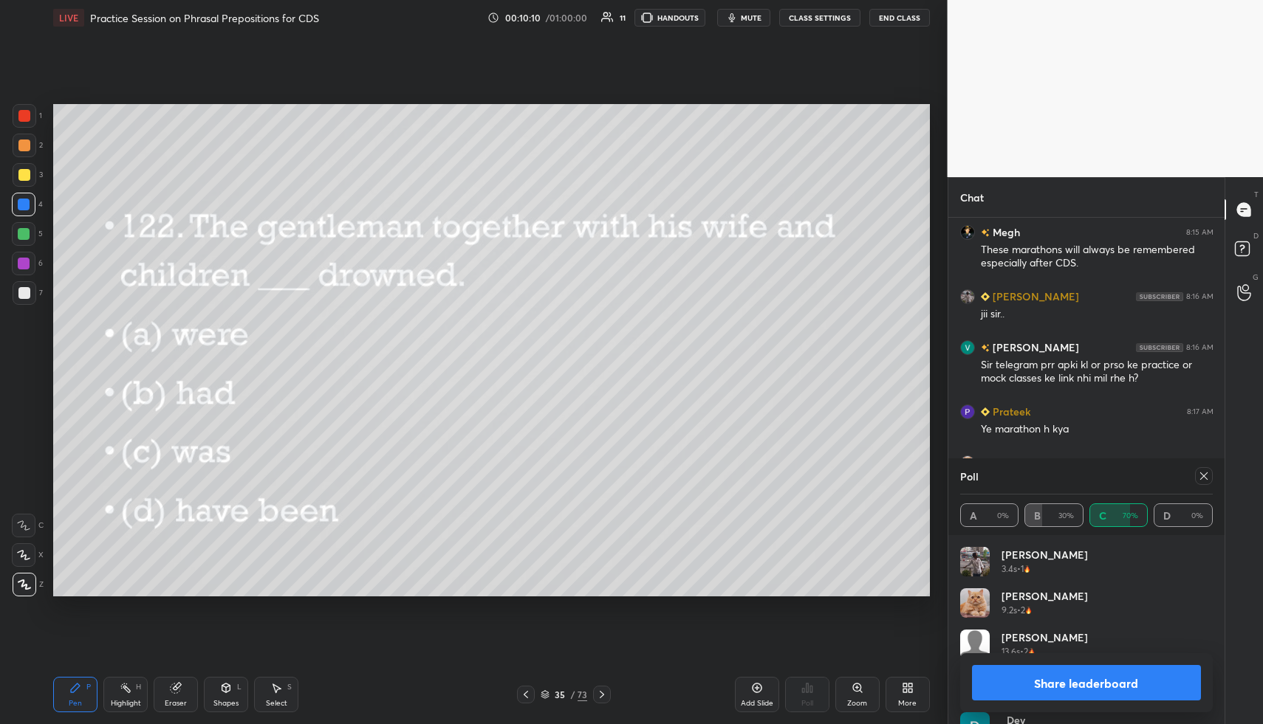
scroll to position [2722, 0]
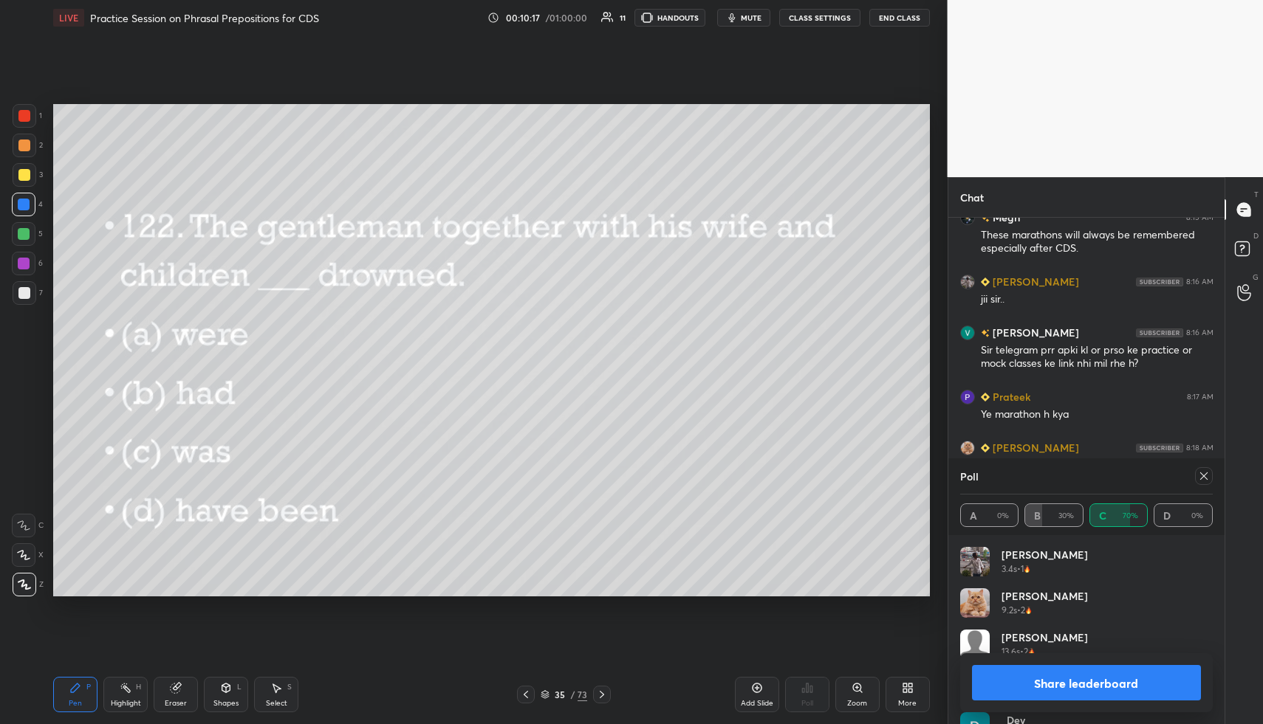
click at [1206, 475] on icon at bounding box center [1204, 476] width 12 height 12
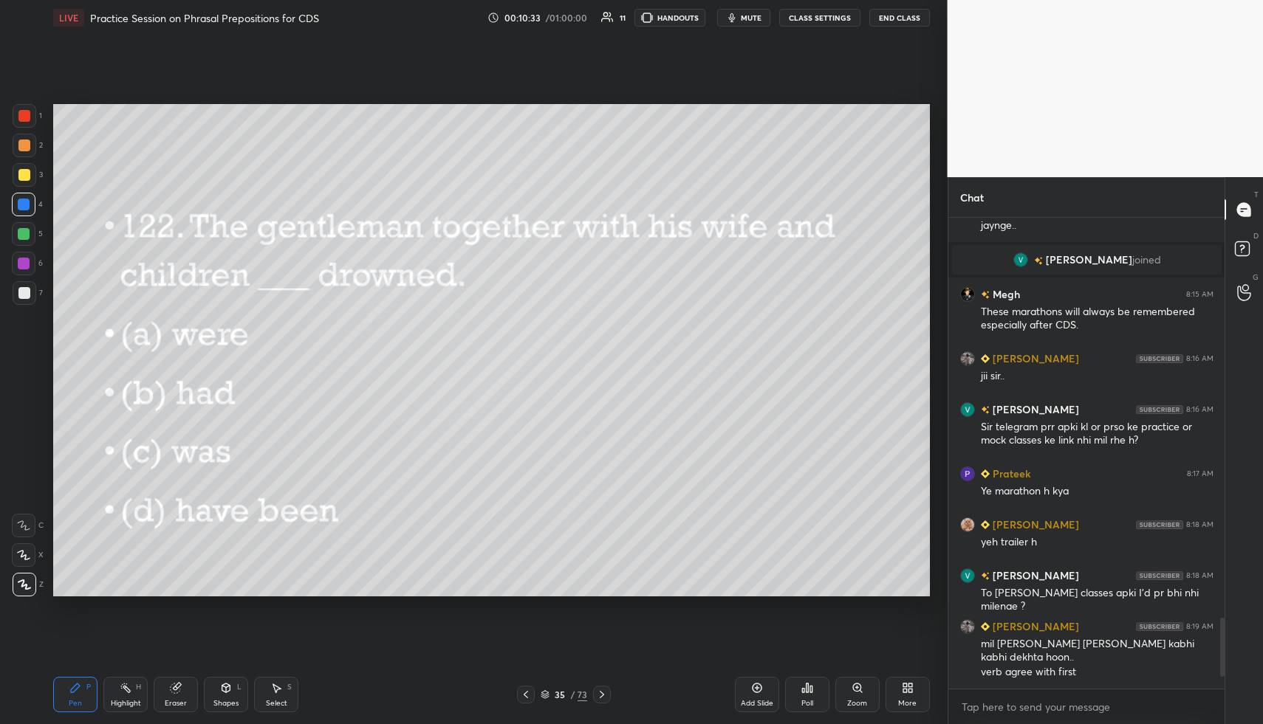
scroll to position [2697, 0]
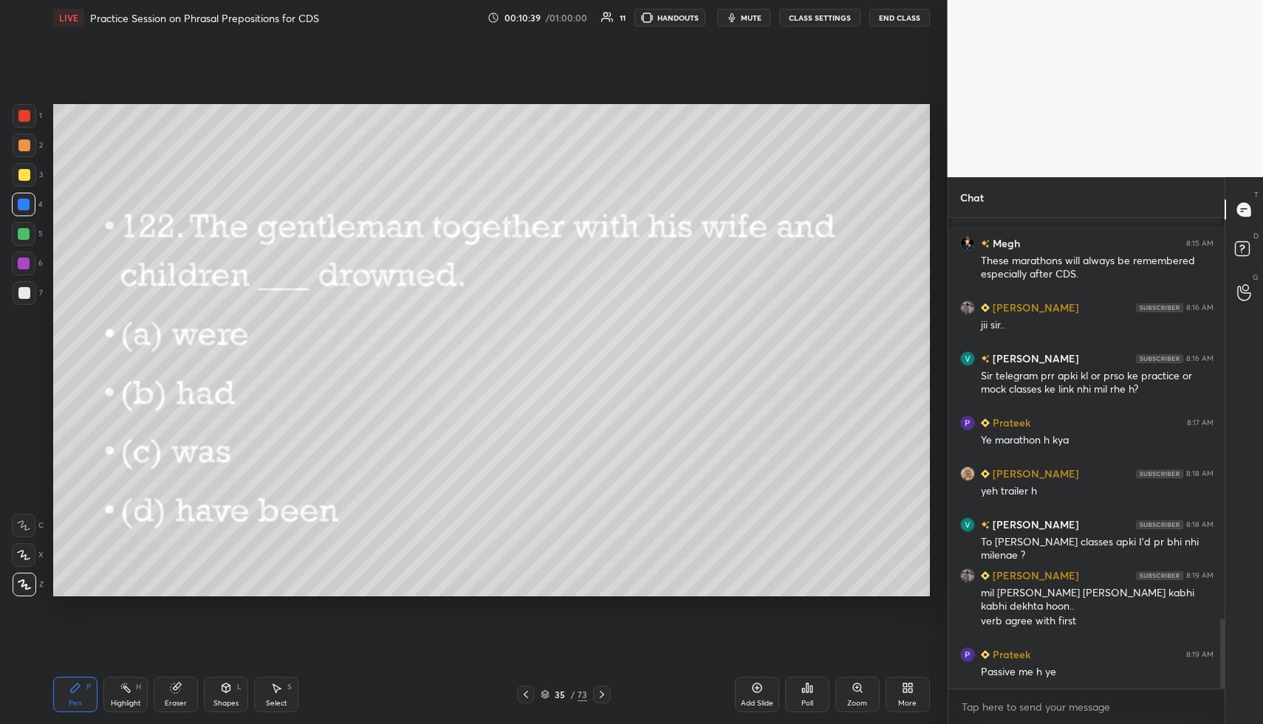
click at [603, 692] on icon at bounding box center [602, 695] width 12 height 12
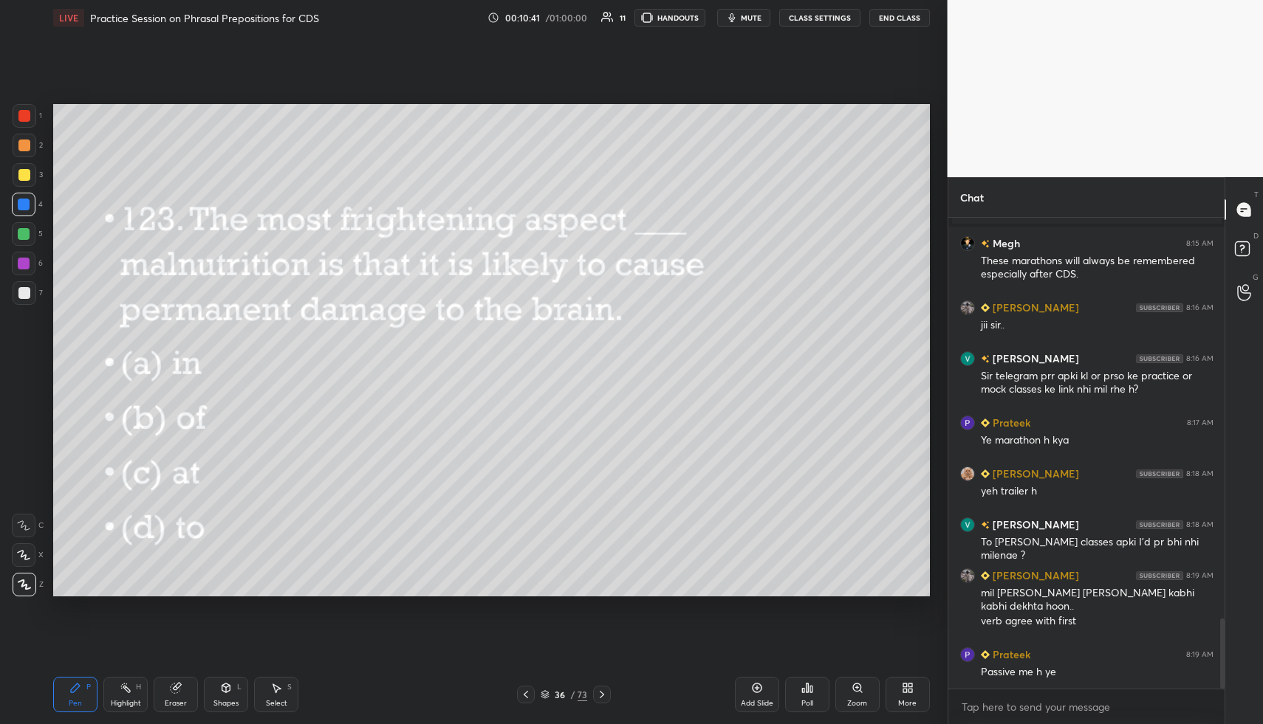
click at [810, 682] on div "Poll" at bounding box center [807, 694] width 44 height 35
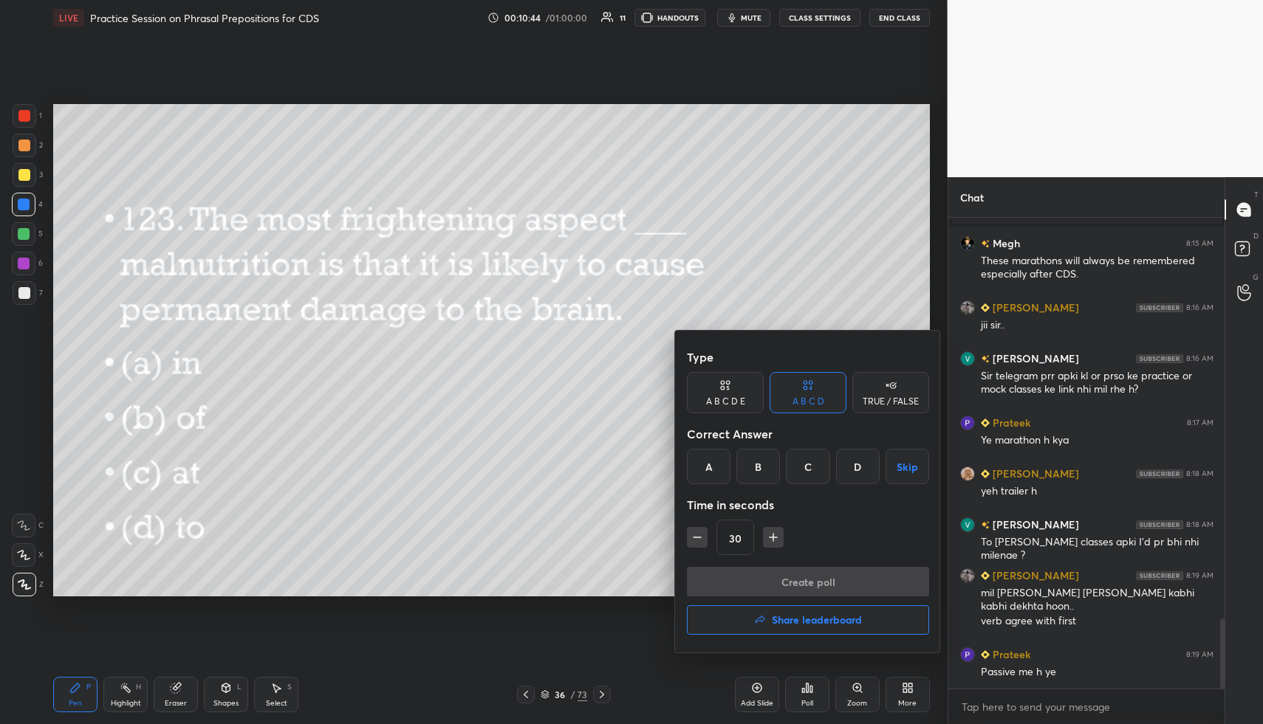
click at [762, 470] on div "B" at bounding box center [758, 466] width 44 height 35
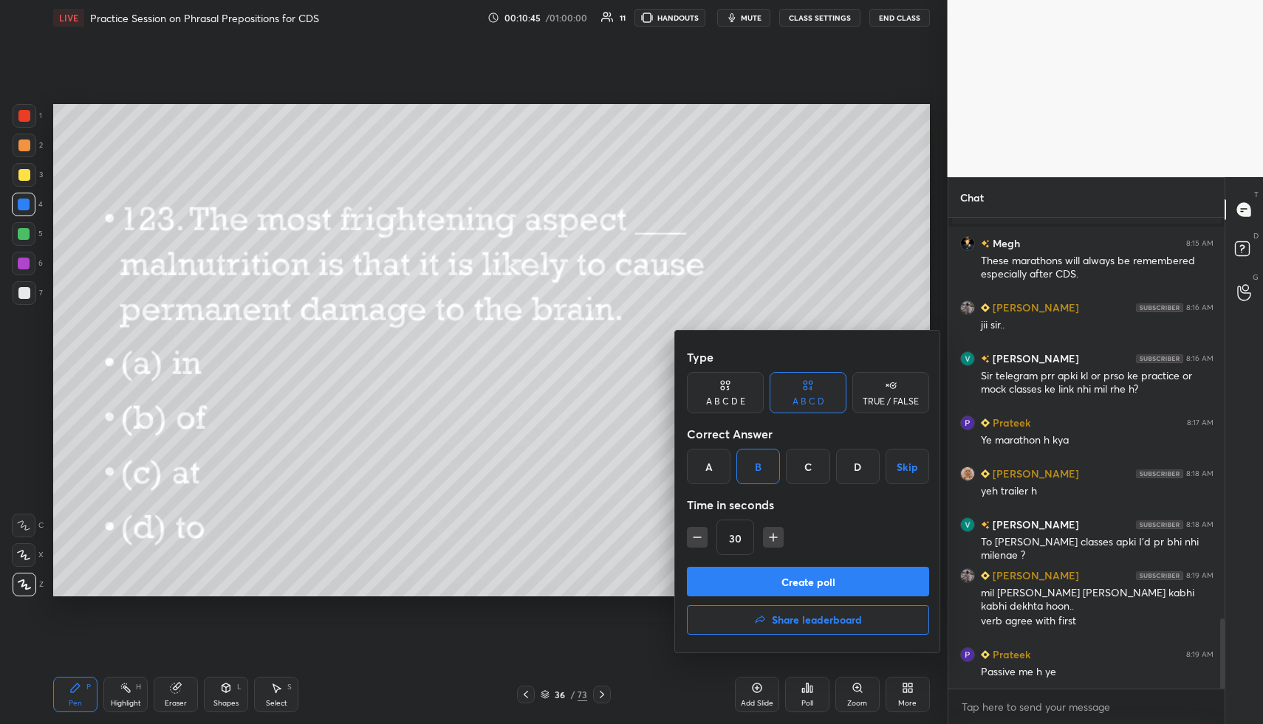
click at [772, 577] on button "Create poll" at bounding box center [808, 582] width 242 height 30
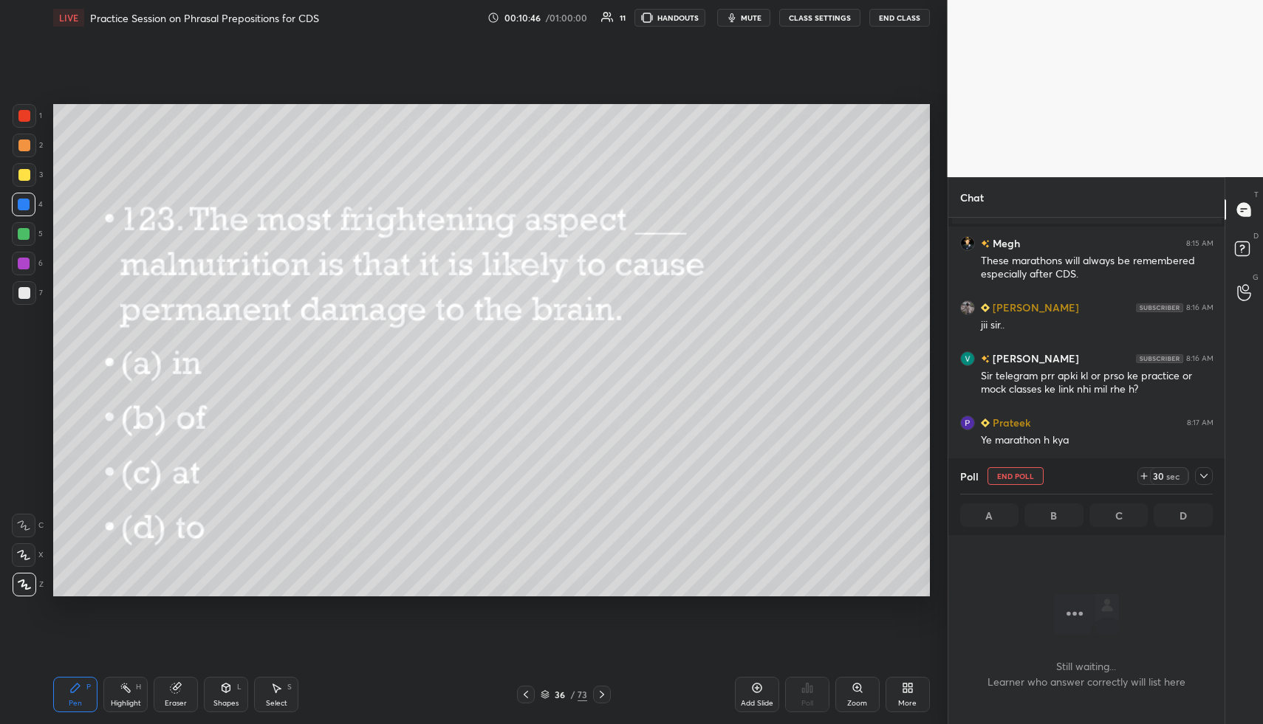
scroll to position [5, 5]
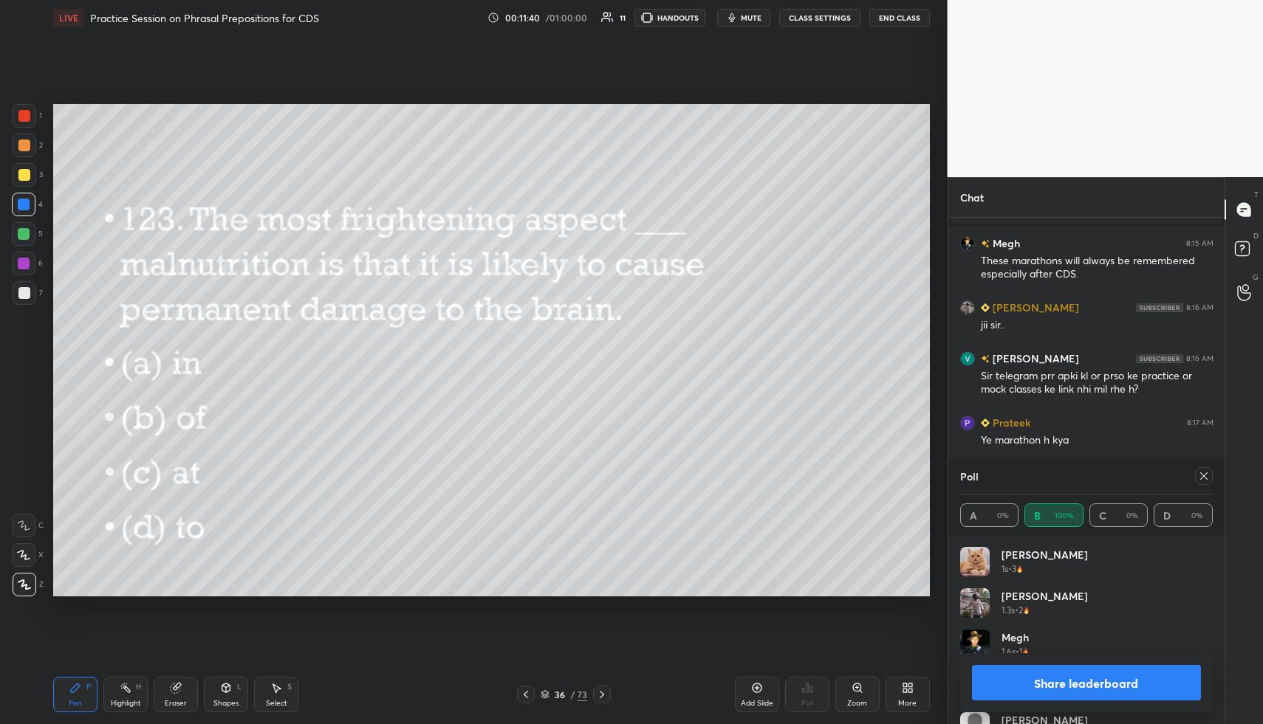
drag, startPoint x: 1206, startPoint y: 477, endPoint x: 1188, endPoint y: 475, distance: 17.9
click at [1202, 477] on icon at bounding box center [1204, 476] width 12 height 12
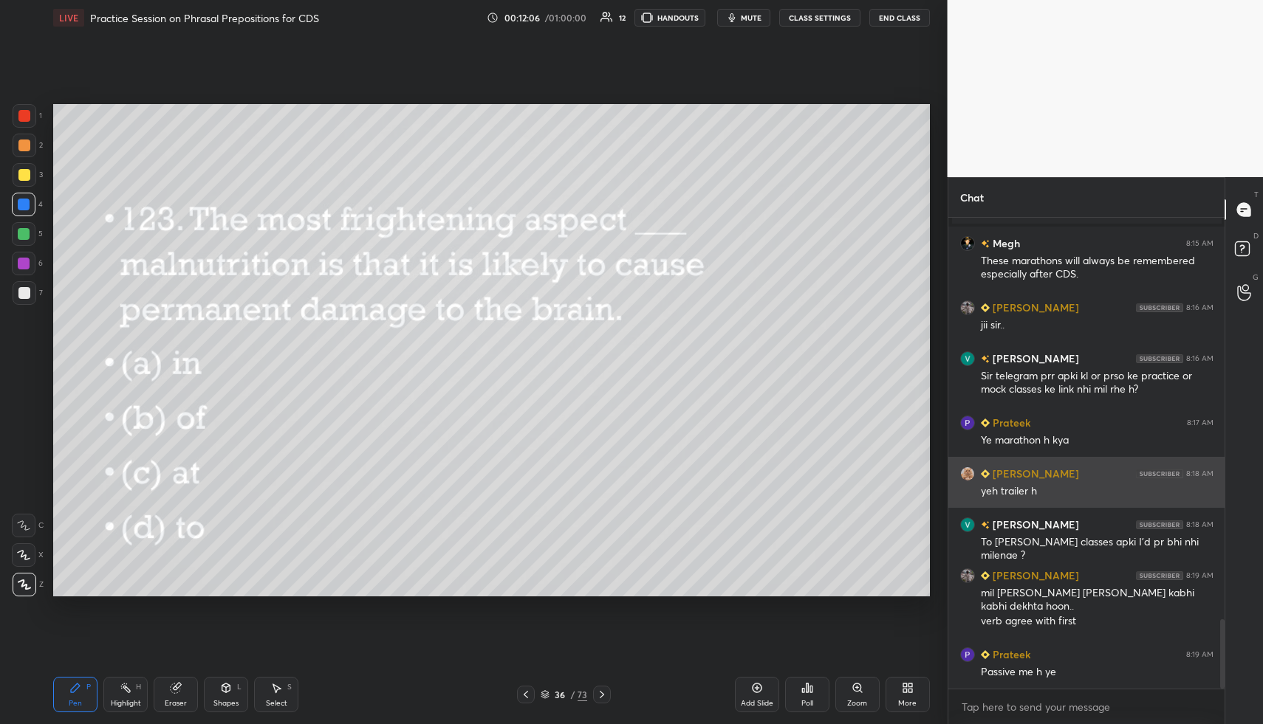
scroll to position [2732, 0]
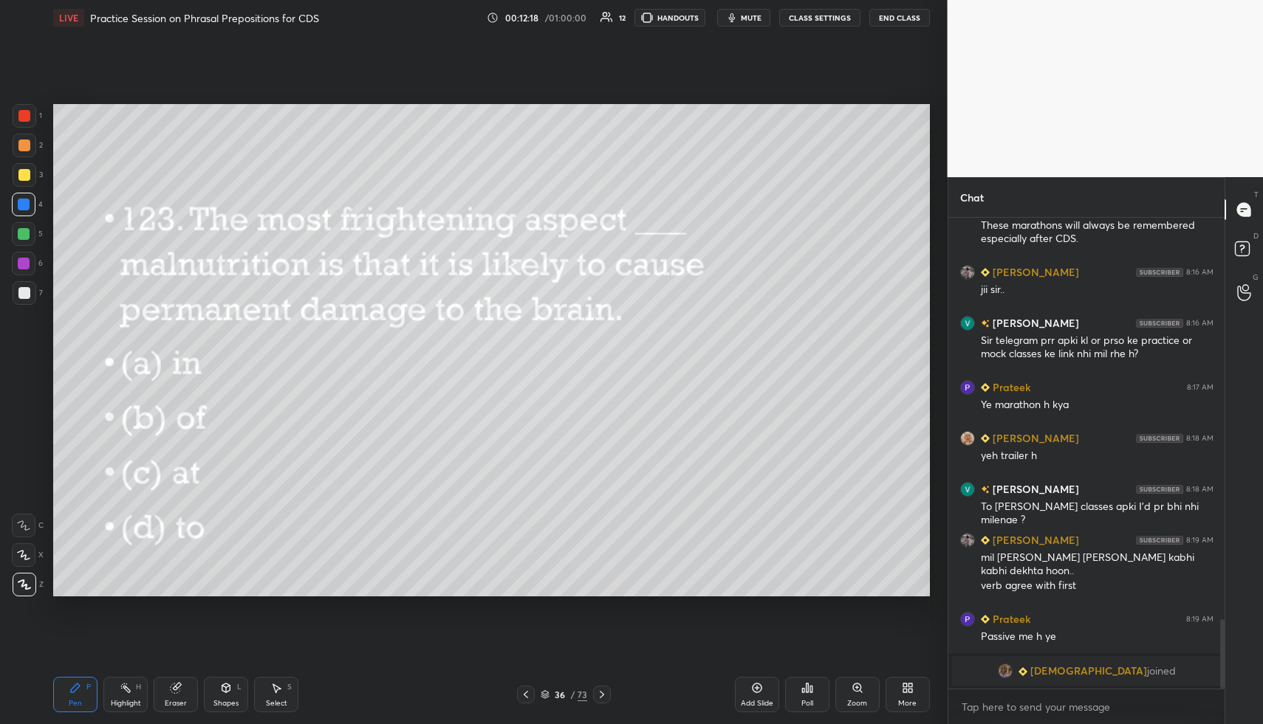
click at [600, 690] on icon at bounding box center [602, 695] width 12 height 12
click at [808, 693] on icon at bounding box center [807, 688] width 12 height 12
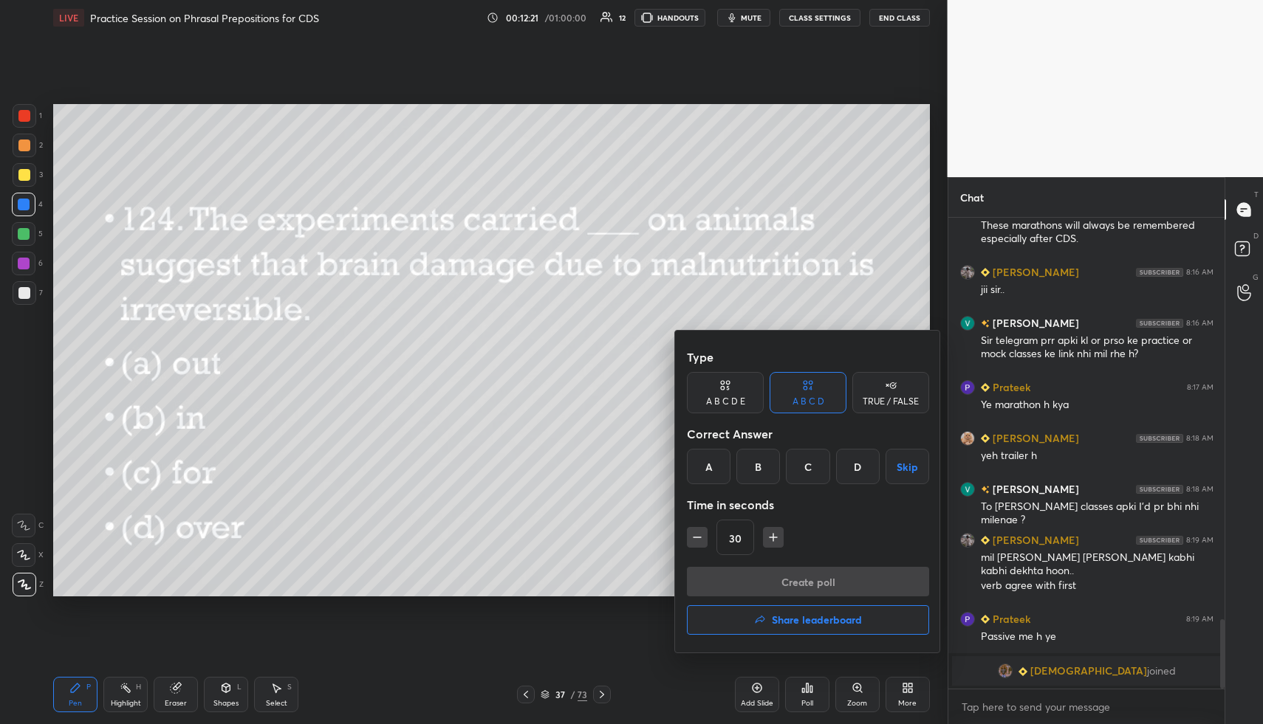
click at [707, 475] on div "A" at bounding box center [709, 466] width 44 height 35
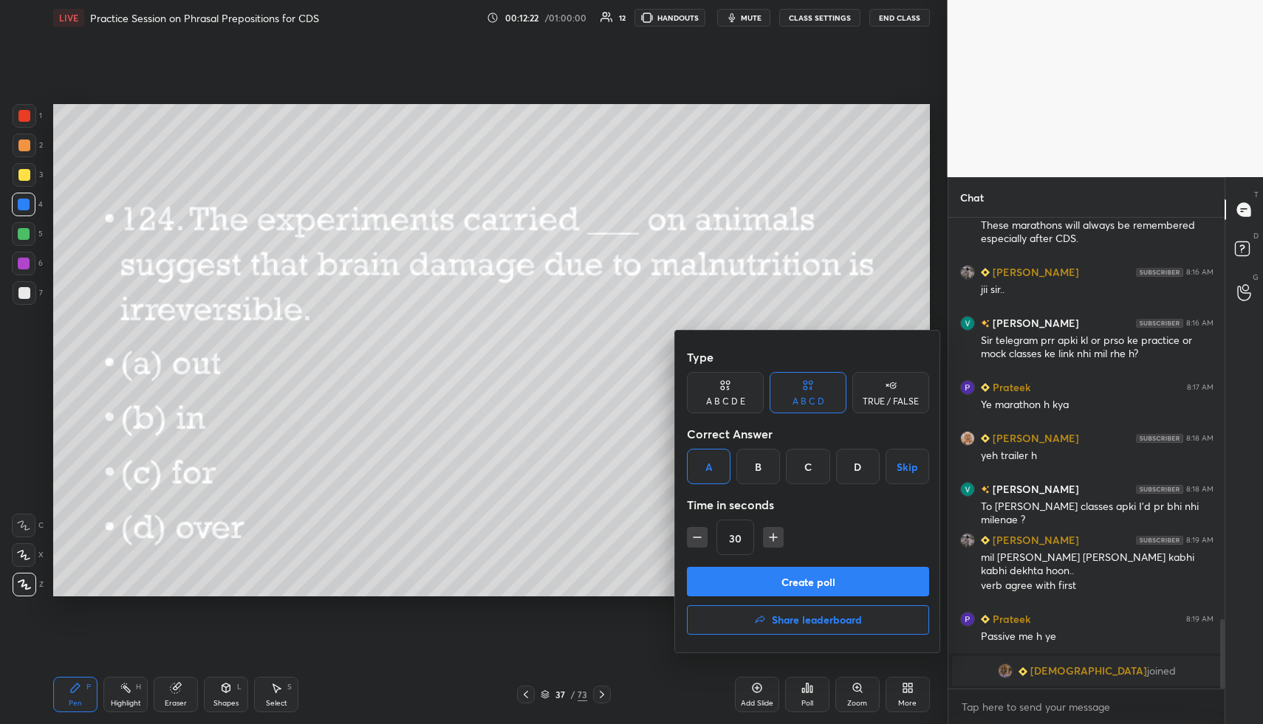
click at [740, 580] on button "Create poll" at bounding box center [808, 582] width 242 height 30
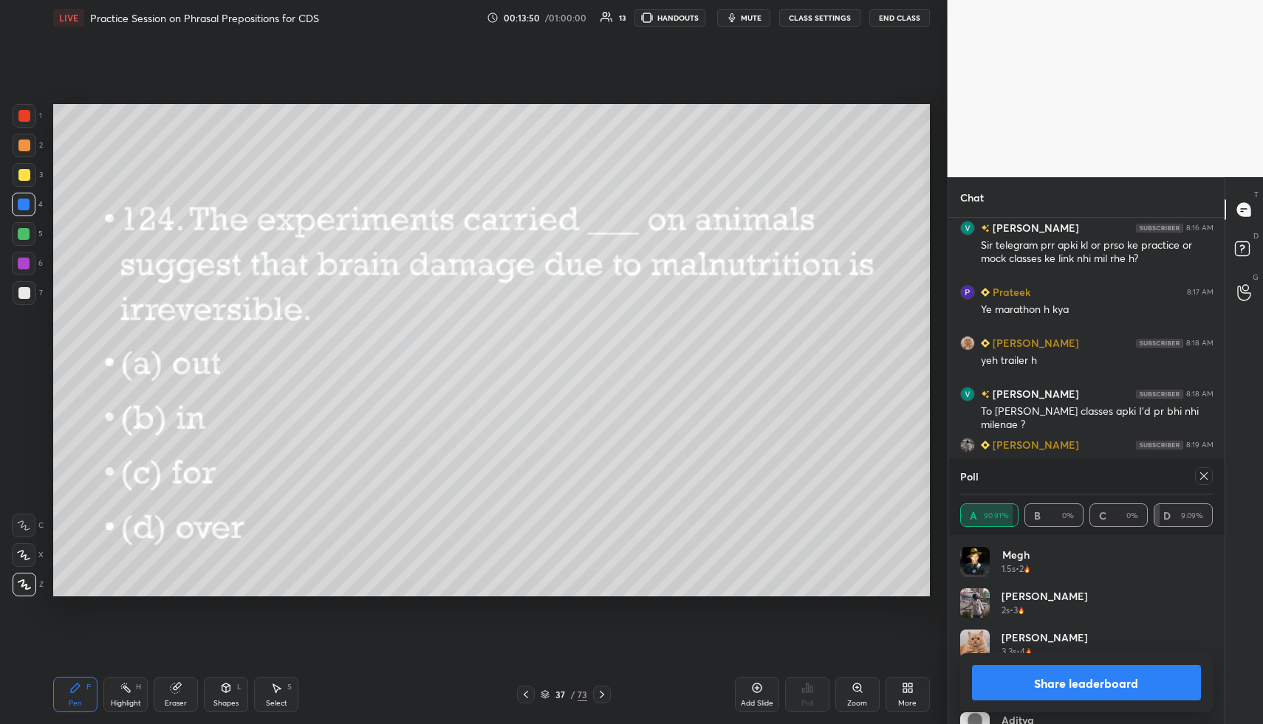
scroll to position [2797, 0]
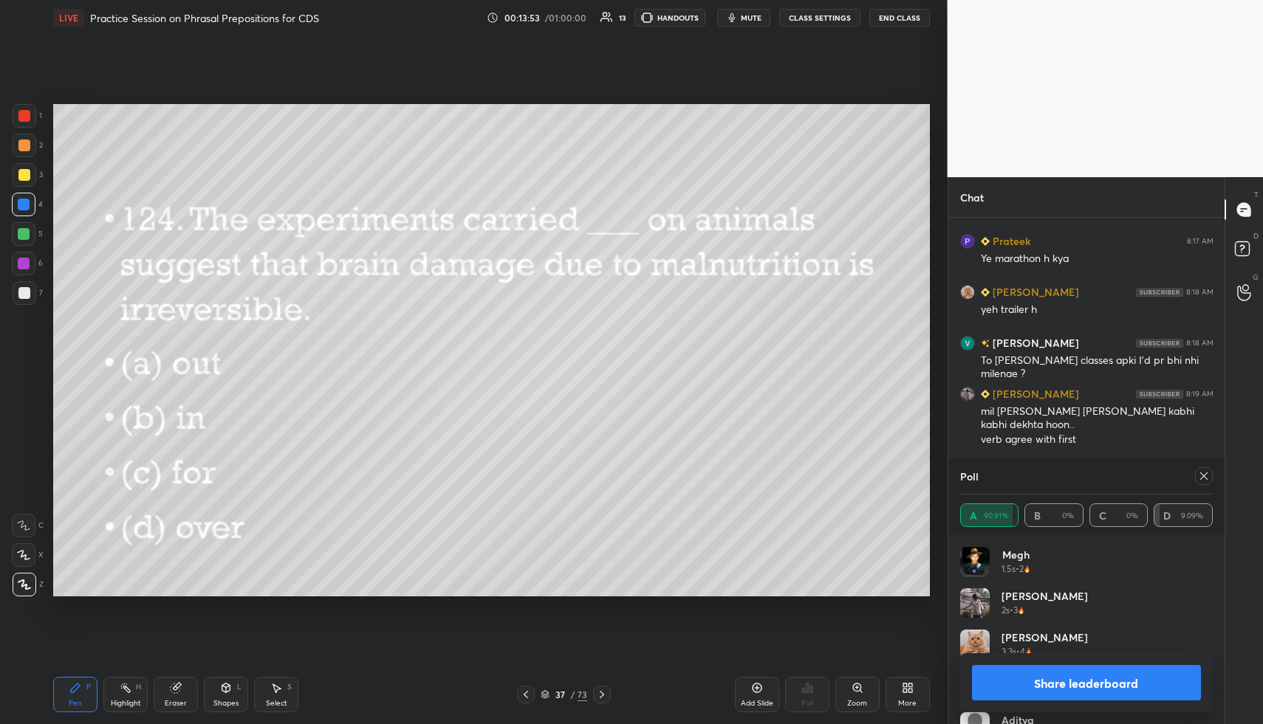
click at [1206, 475] on icon at bounding box center [1204, 476] width 12 height 12
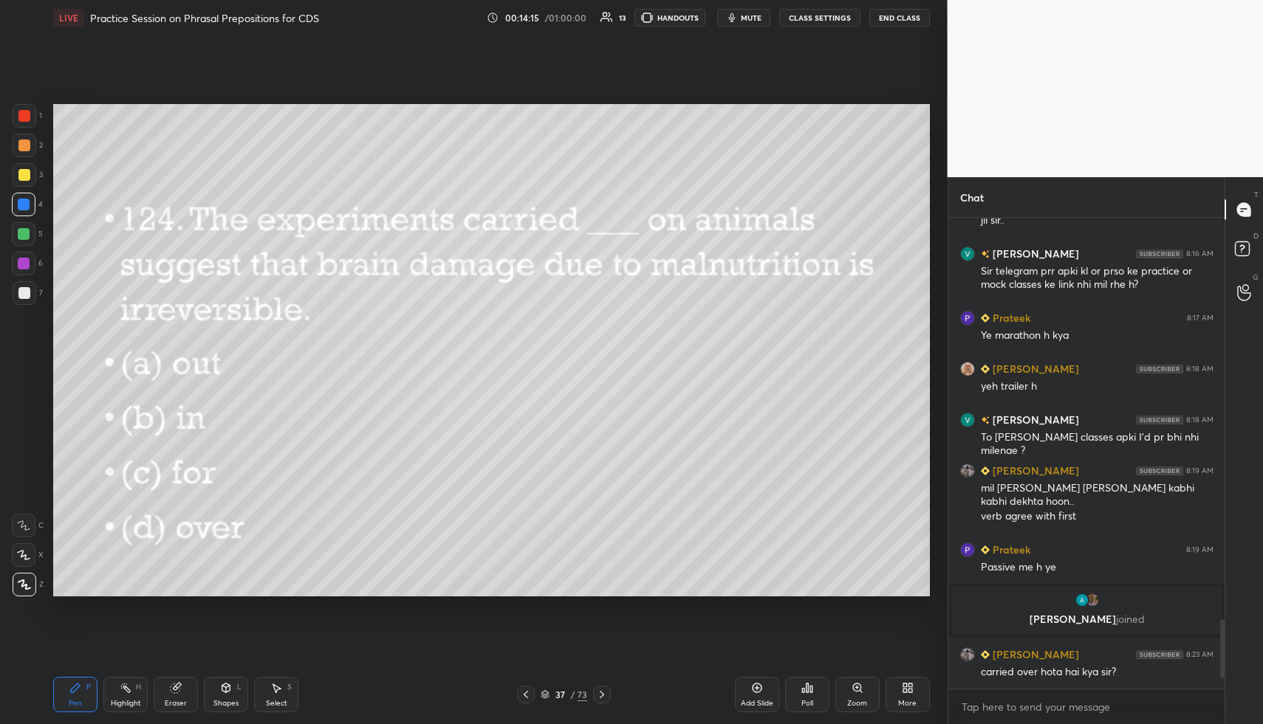
scroll to position [2735, 0]
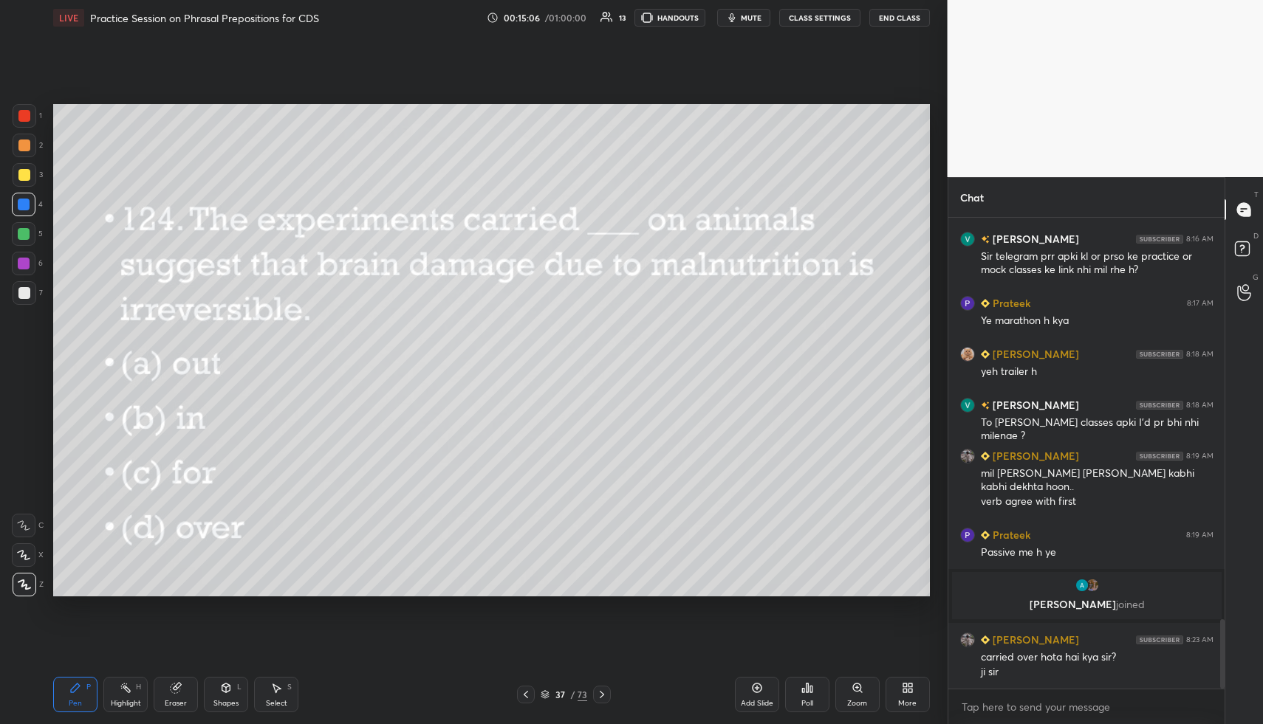
click at [603, 697] on icon at bounding box center [602, 695] width 12 height 12
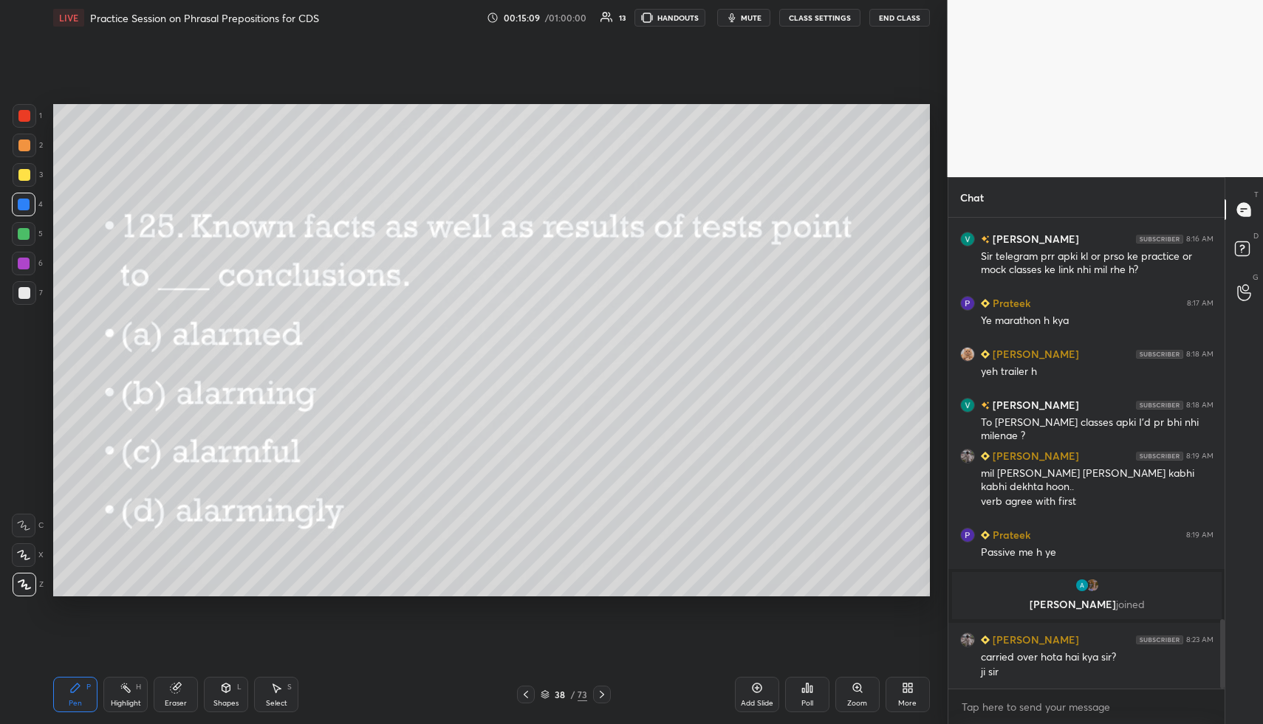
click at [807, 687] on icon at bounding box center [807, 688] width 12 height 12
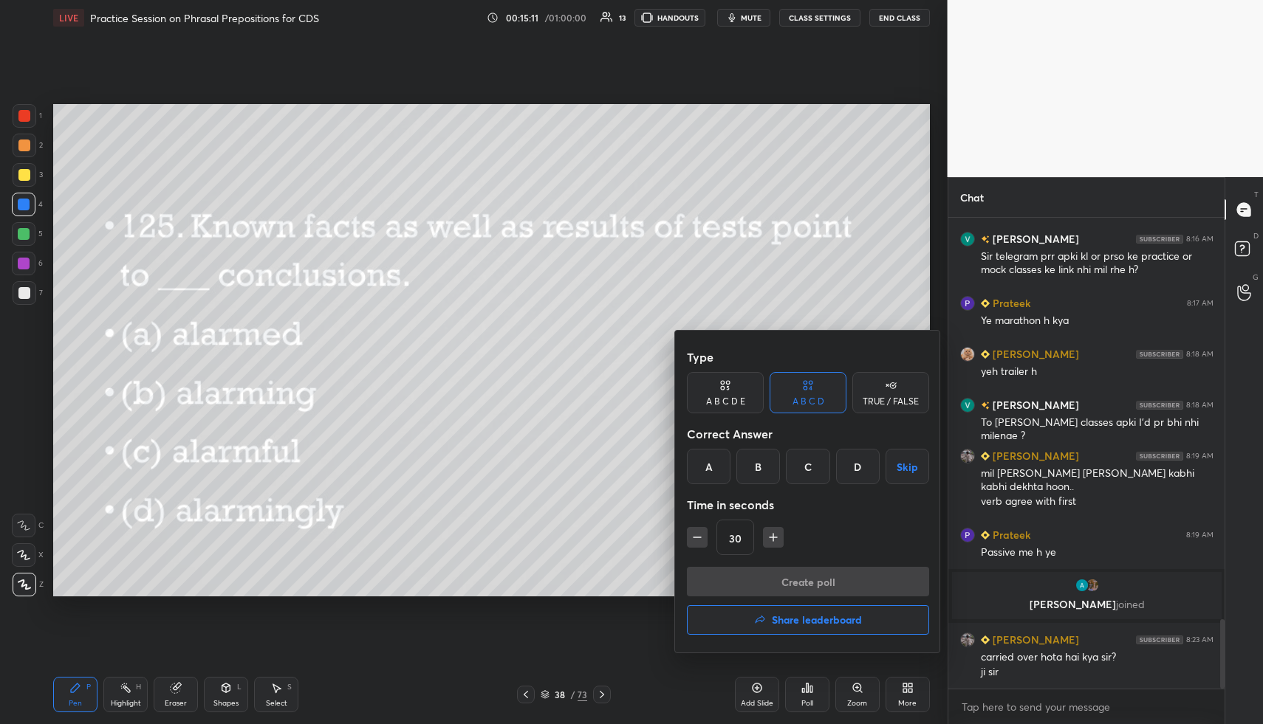
click at [758, 461] on div "B" at bounding box center [758, 466] width 44 height 35
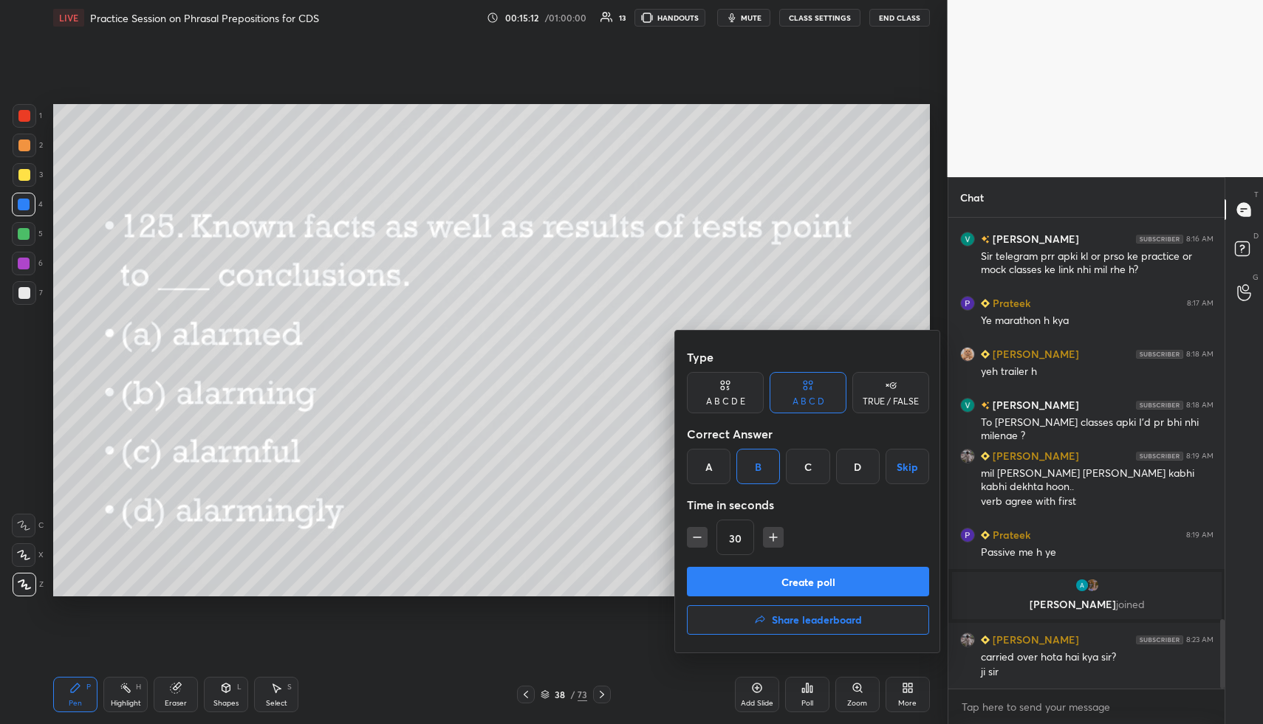
click at [770, 580] on button "Create poll" at bounding box center [808, 582] width 242 height 30
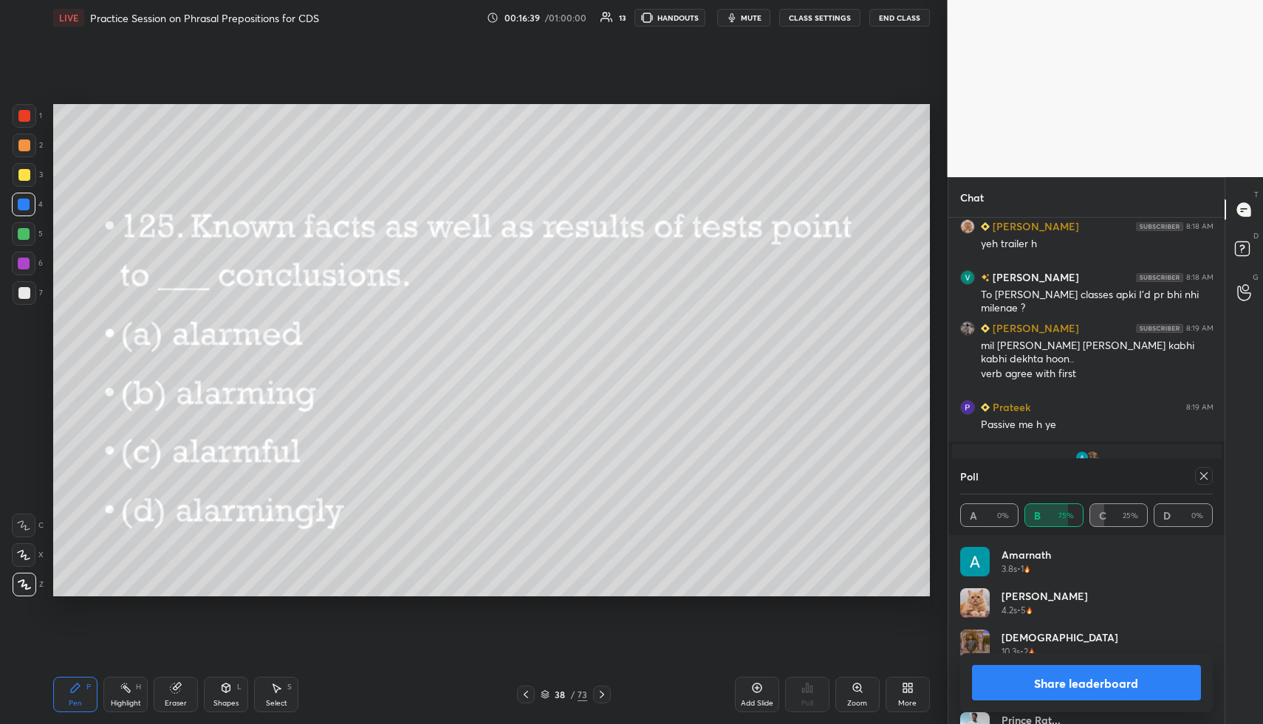
scroll to position [2898, 0]
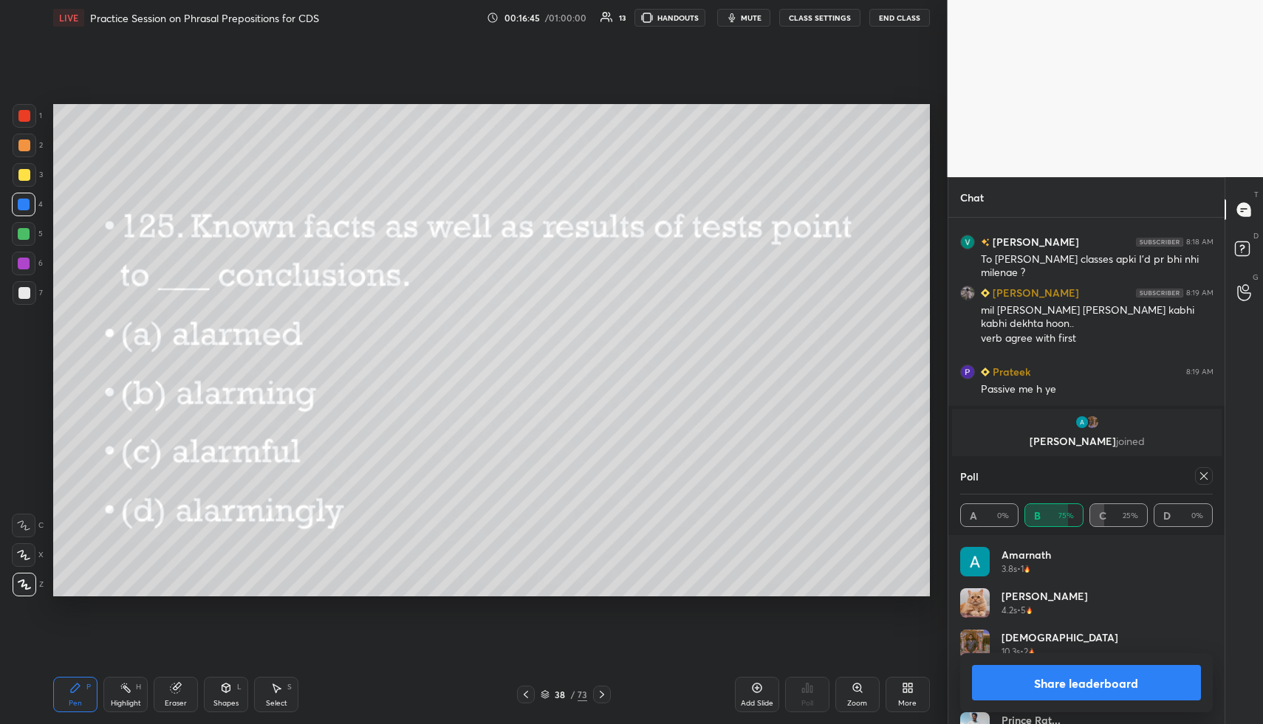
drag, startPoint x: 603, startPoint y: 691, endPoint x: 611, endPoint y: 687, distance: 9.3
click at [606, 690] on icon at bounding box center [602, 695] width 12 height 12
click at [1201, 476] on icon at bounding box center [1204, 476] width 12 height 12
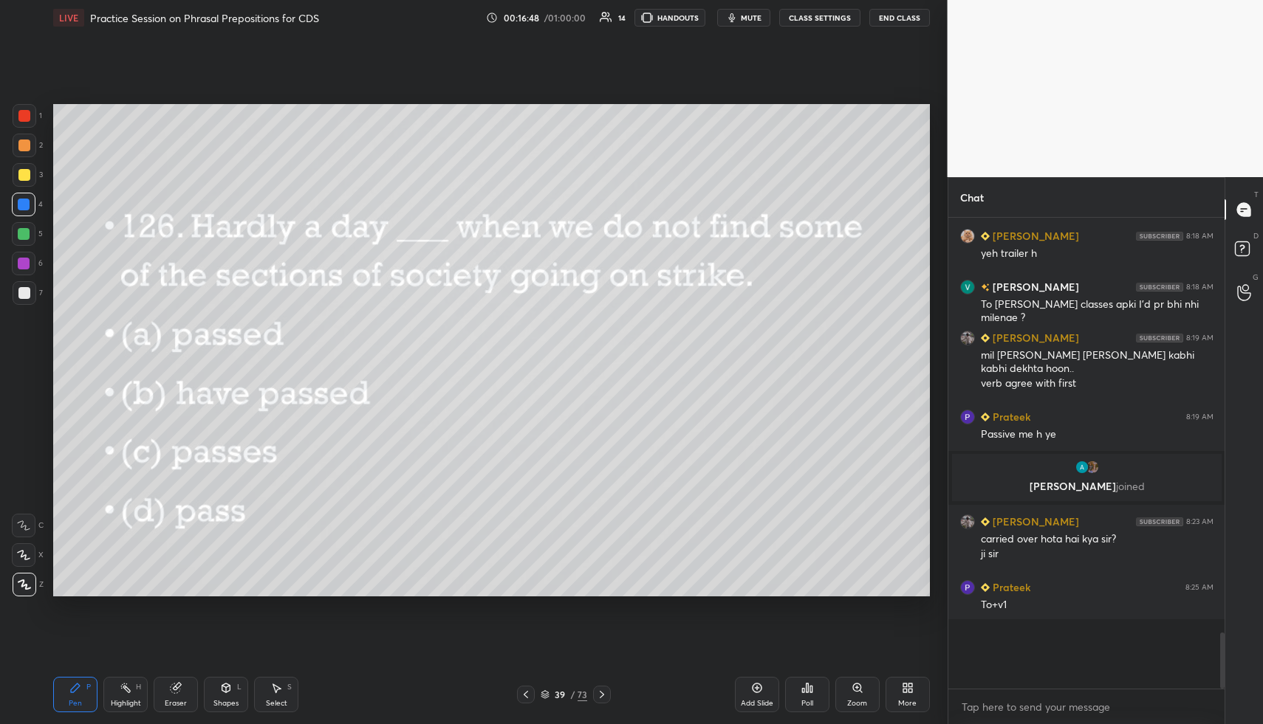
scroll to position [2821, 0]
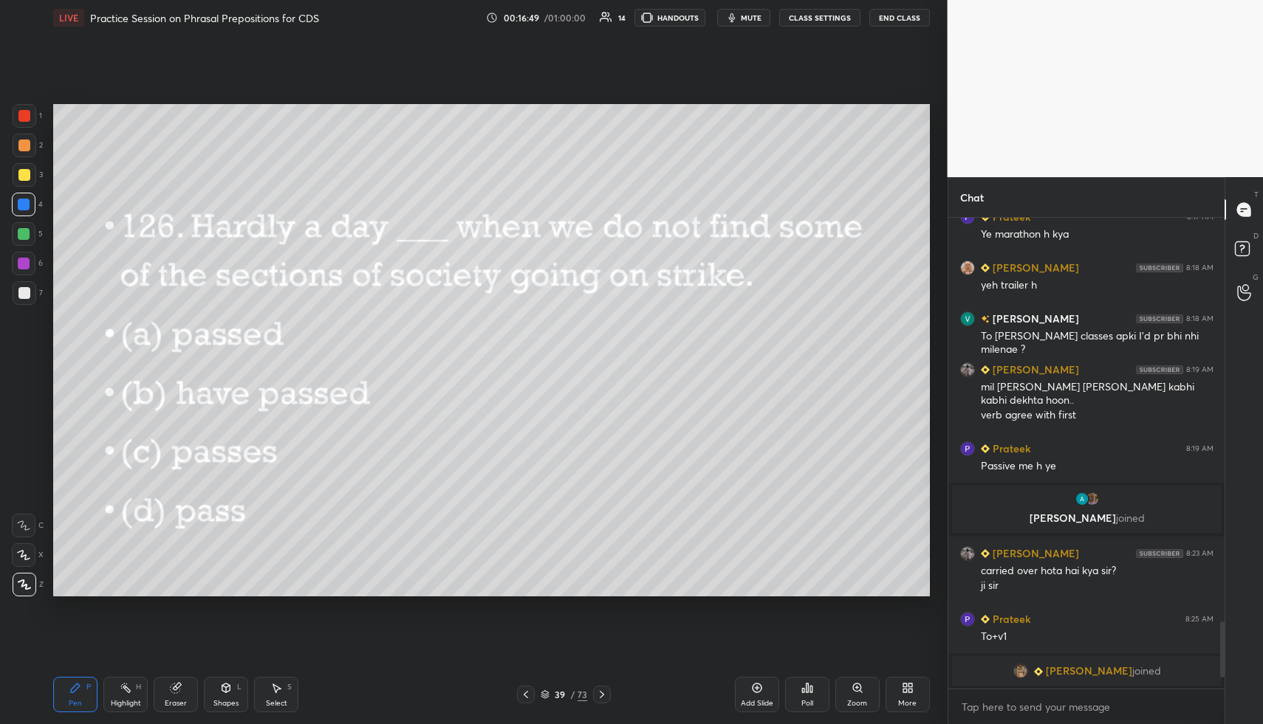
click at [806, 692] on icon at bounding box center [807, 688] width 12 height 12
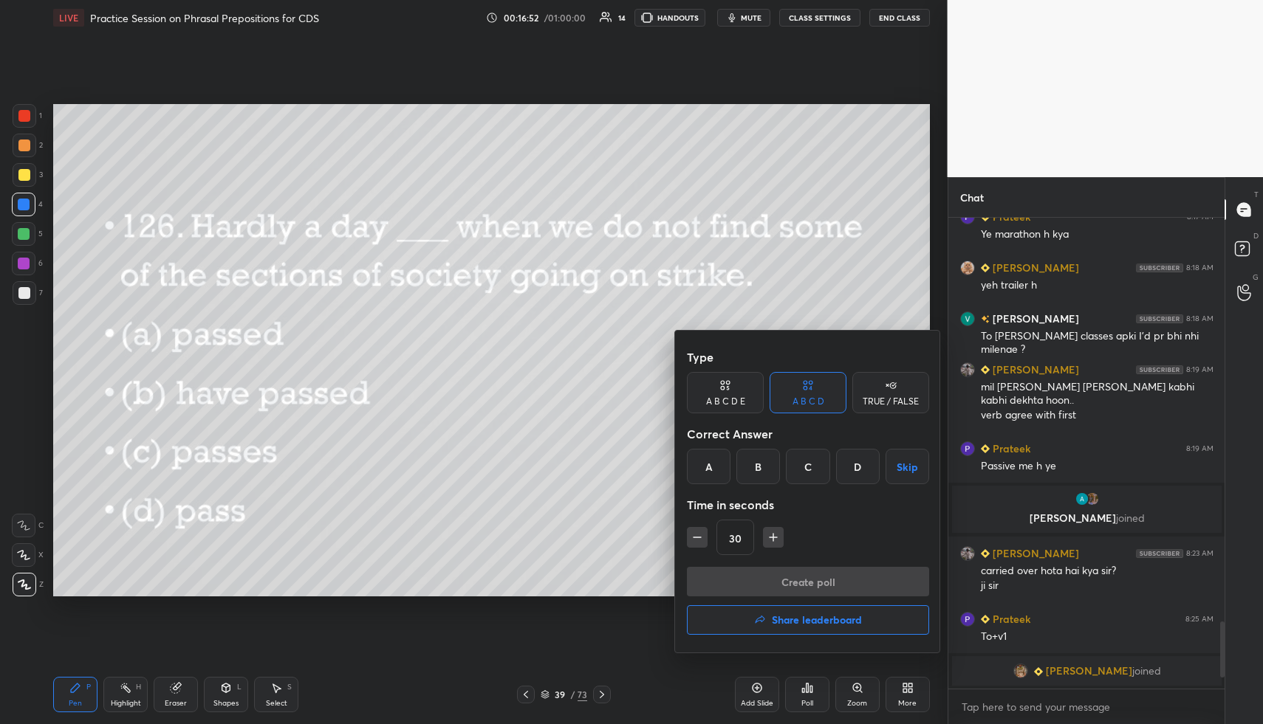
drag, startPoint x: 808, startPoint y: 470, endPoint x: 807, endPoint y: 478, distance: 7.4
click at [809, 470] on div "C" at bounding box center [808, 466] width 44 height 35
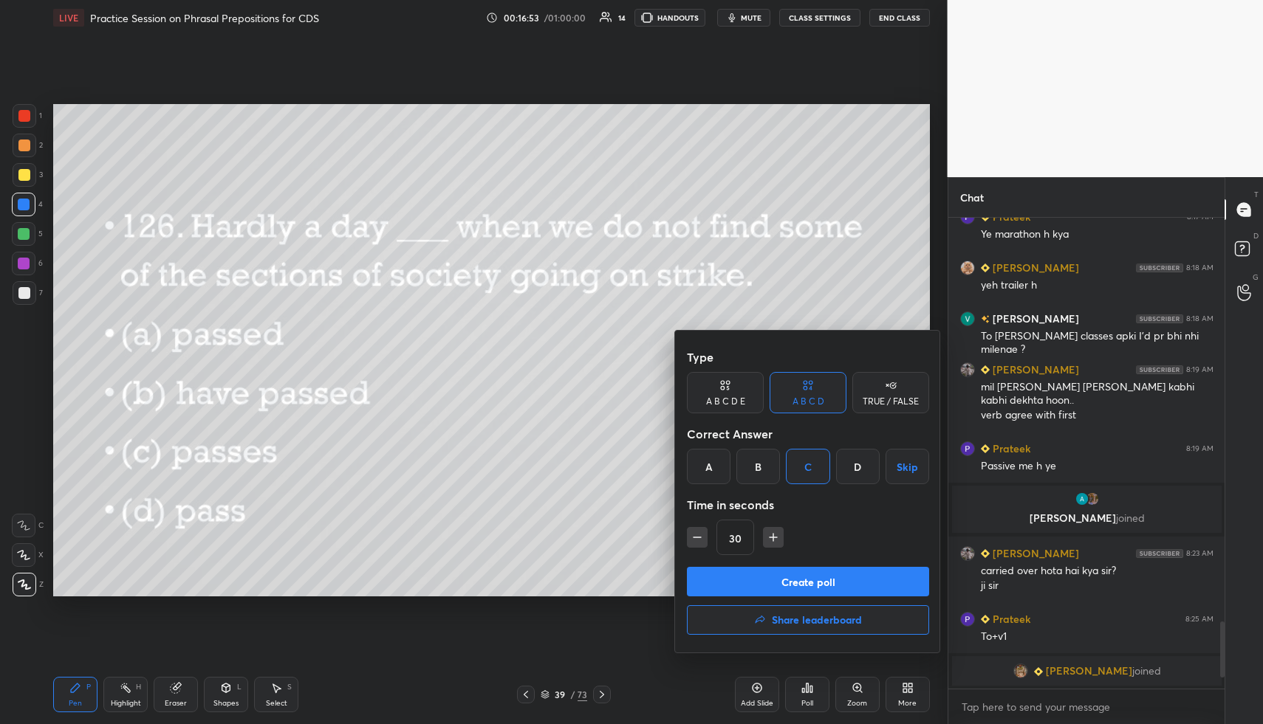
click at [814, 576] on button "Create poll" at bounding box center [808, 582] width 242 height 30
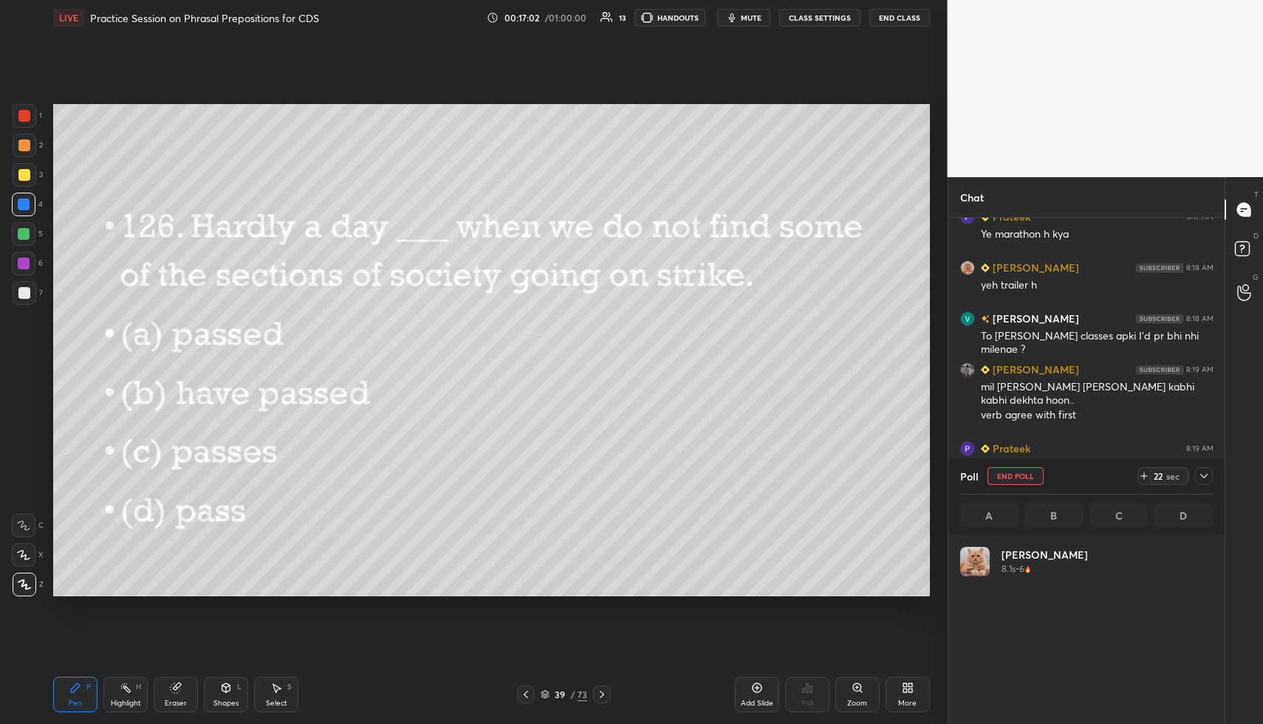
scroll to position [173, 248]
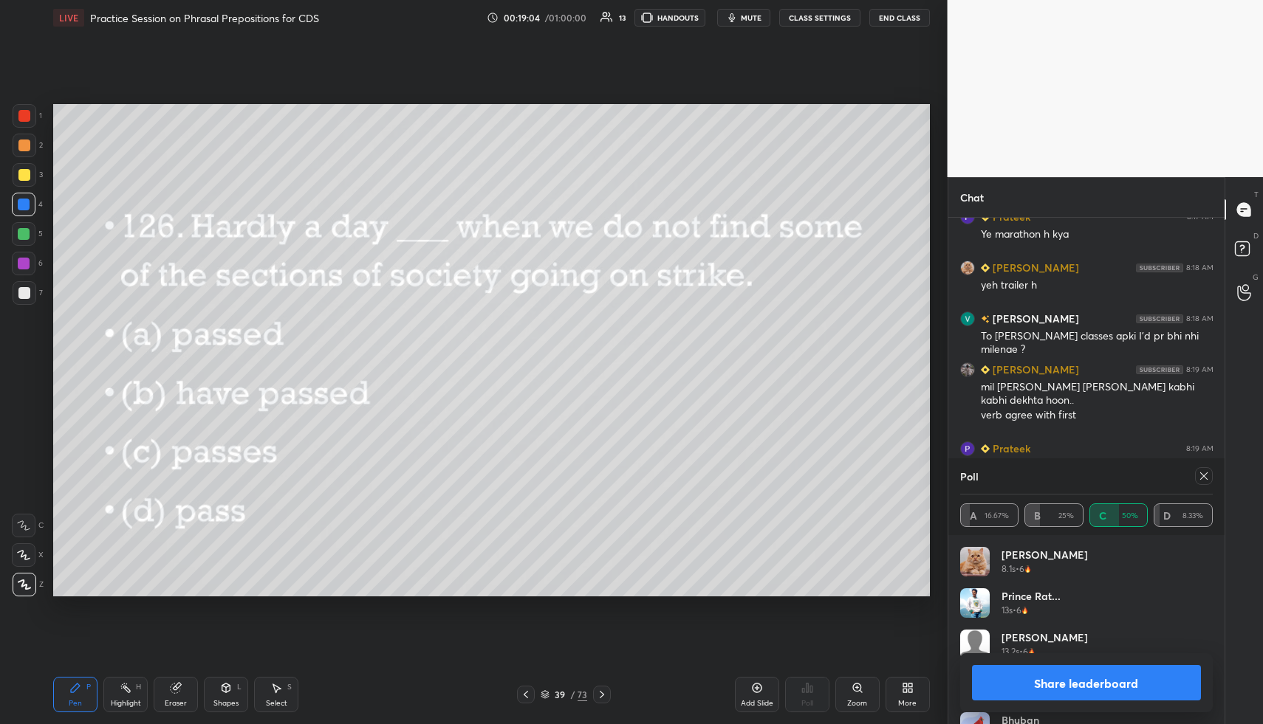
click at [606, 694] on icon at bounding box center [602, 695] width 12 height 12
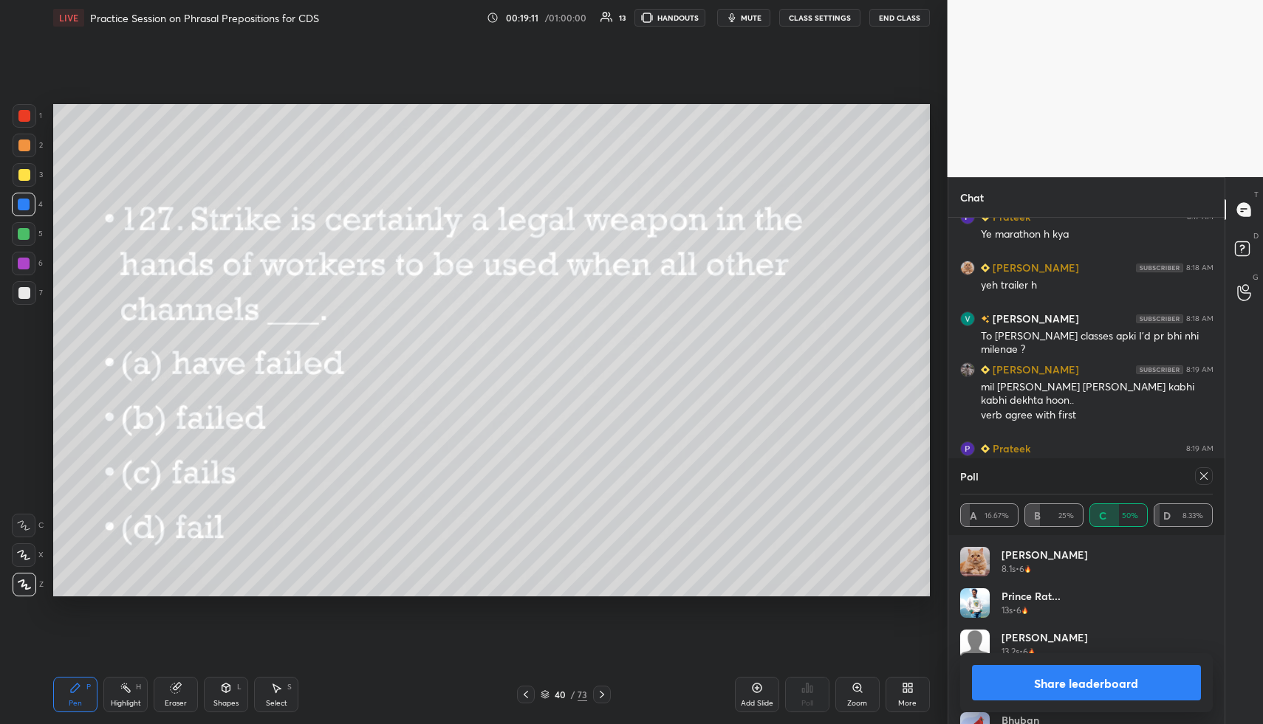
click at [1205, 476] on icon at bounding box center [1204, 476] width 12 height 12
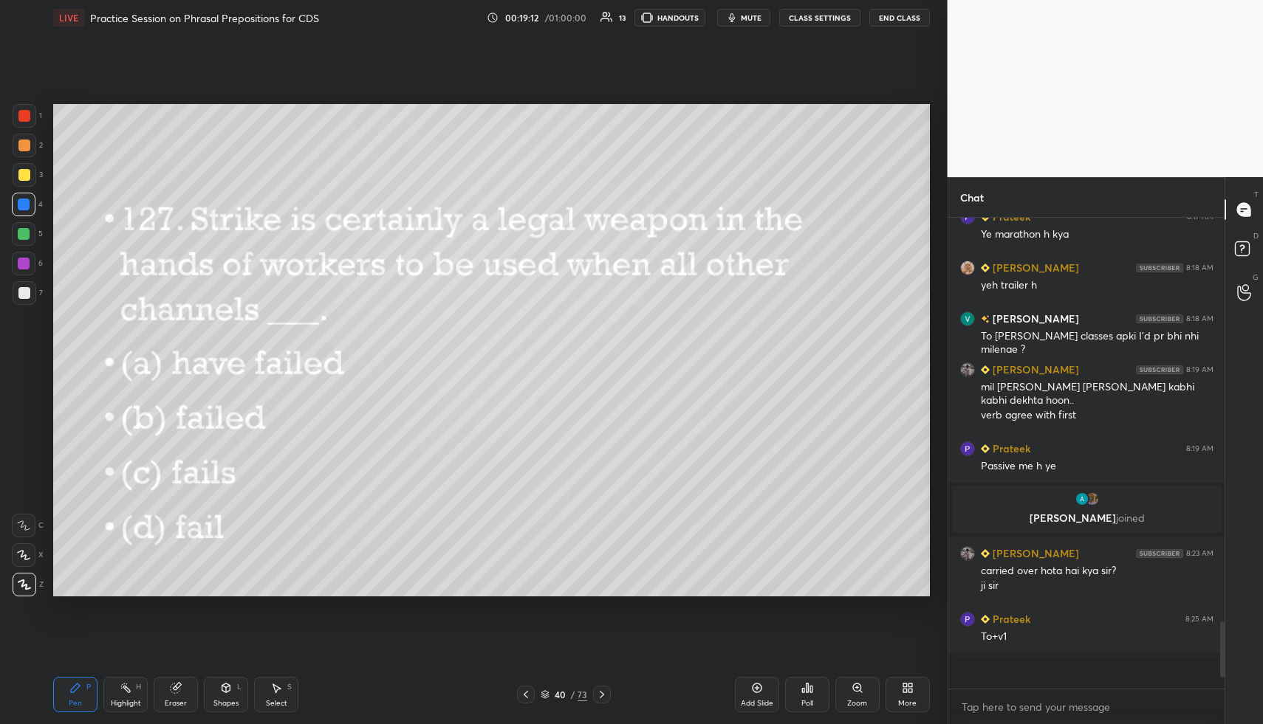
scroll to position [501, 272]
click at [812, 686] on div "Poll" at bounding box center [807, 694] width 44 height 35
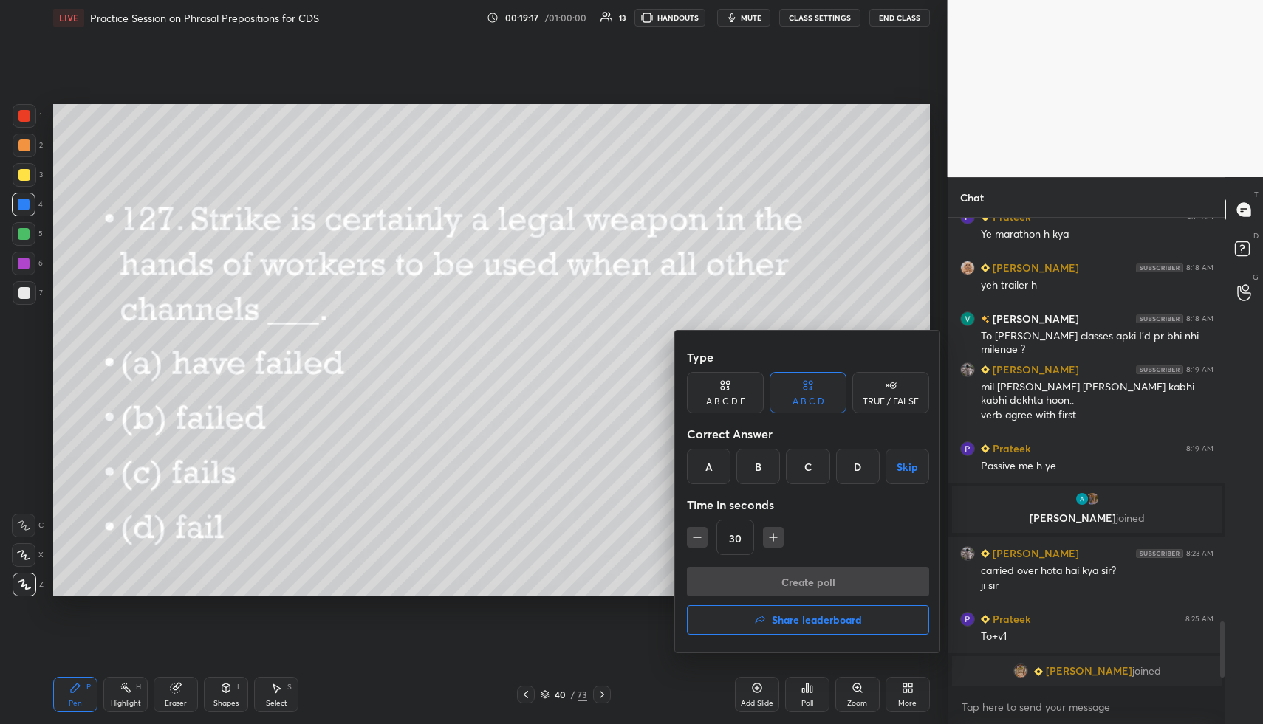
click at [861, 466] on div "D" at bounding box center [858, 466] width 44 height 35
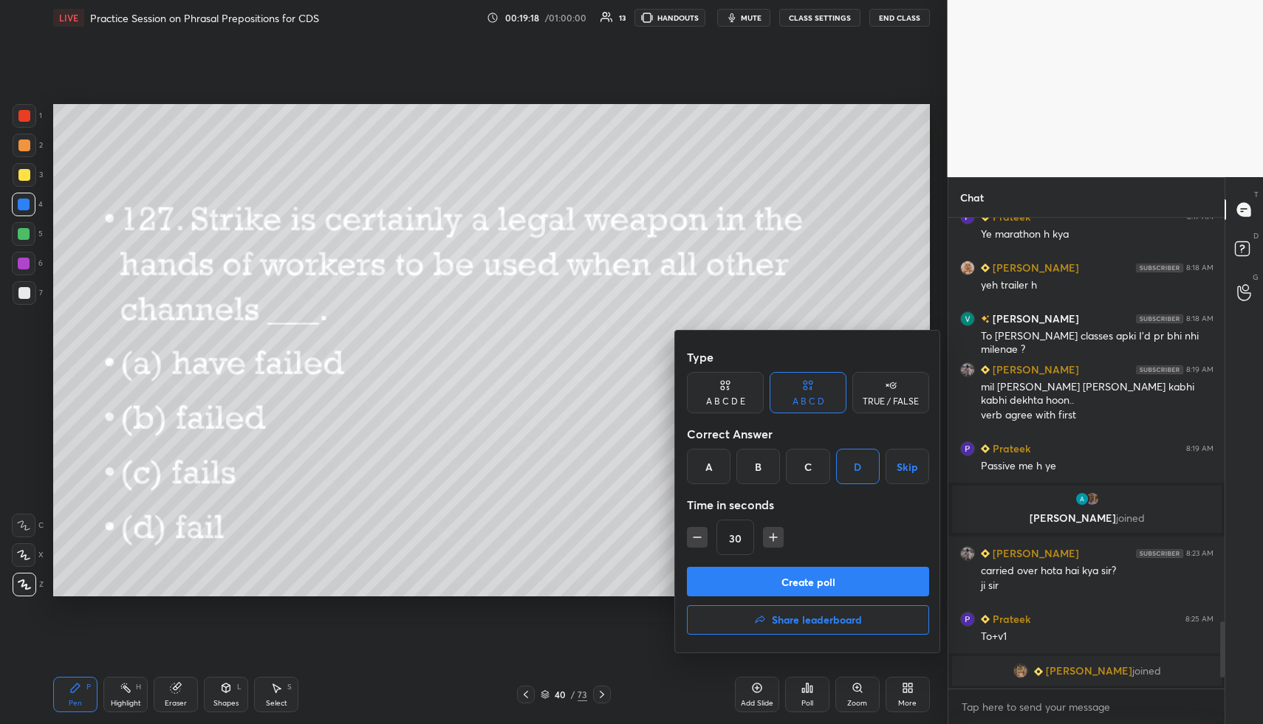
click at [844, 580] on button "Create poll" at bounding box center [808, 582] width 242 height 30
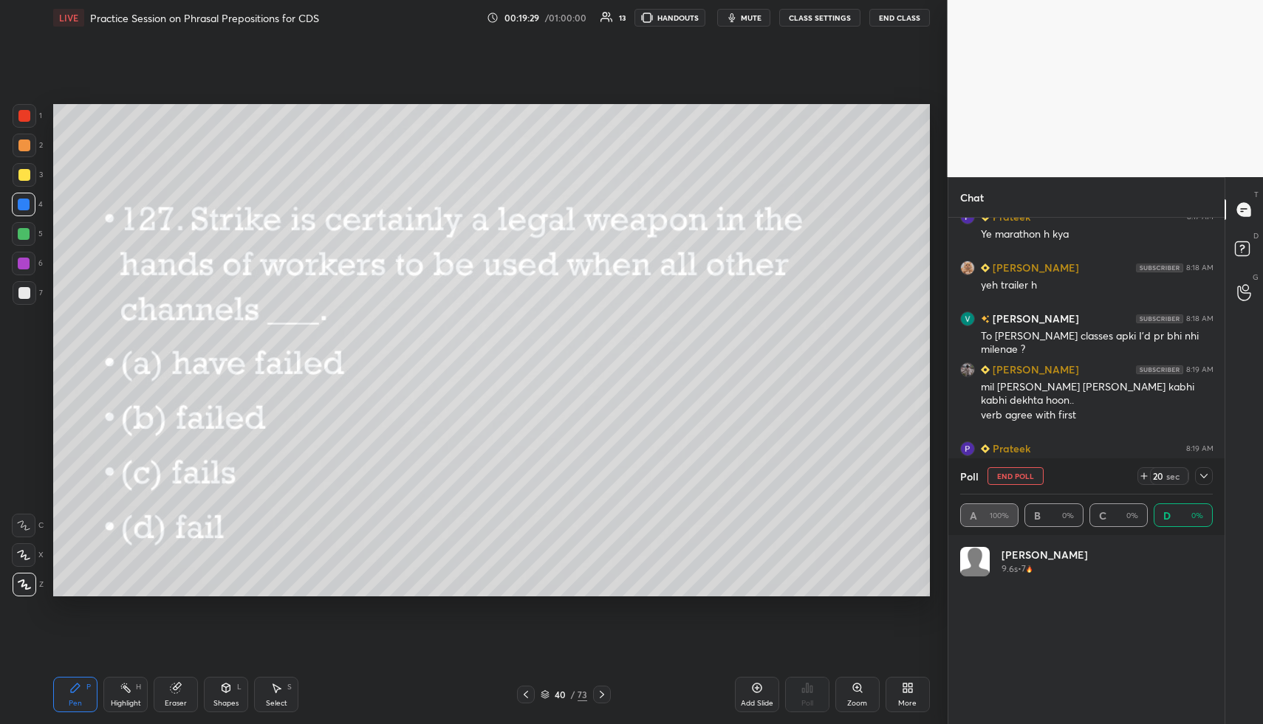
scroll to position [173, 248]
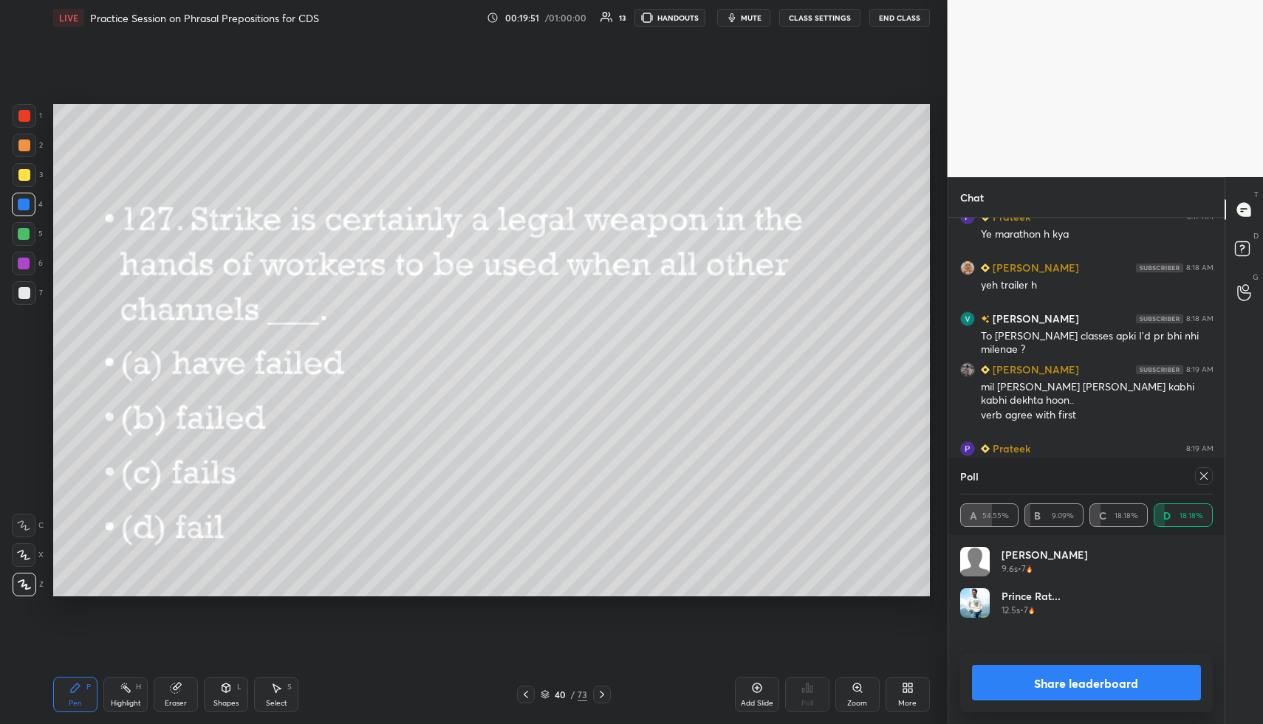
click at [1203, 478] on icon at bounding box center [1204, 476] width 12 height 12
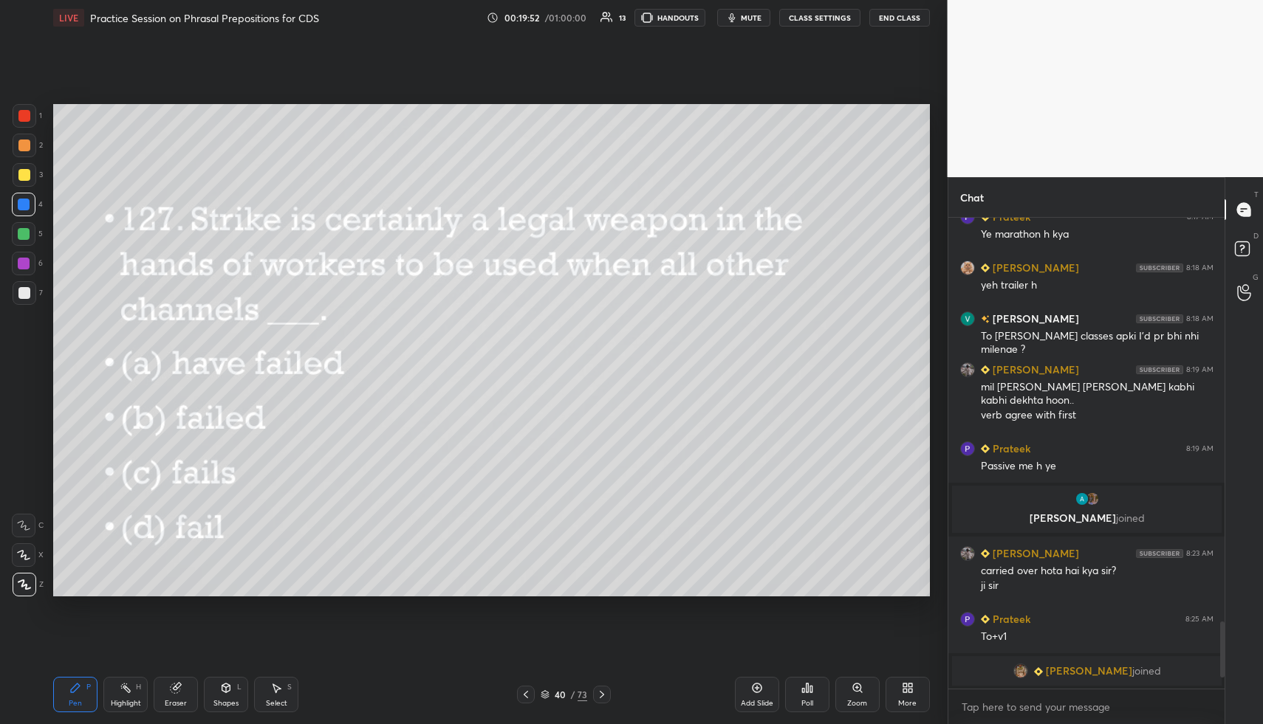
scroll to position [501, 272]
click at [603, 694] on icon at bounding box center [602, 695] width 12 height 12
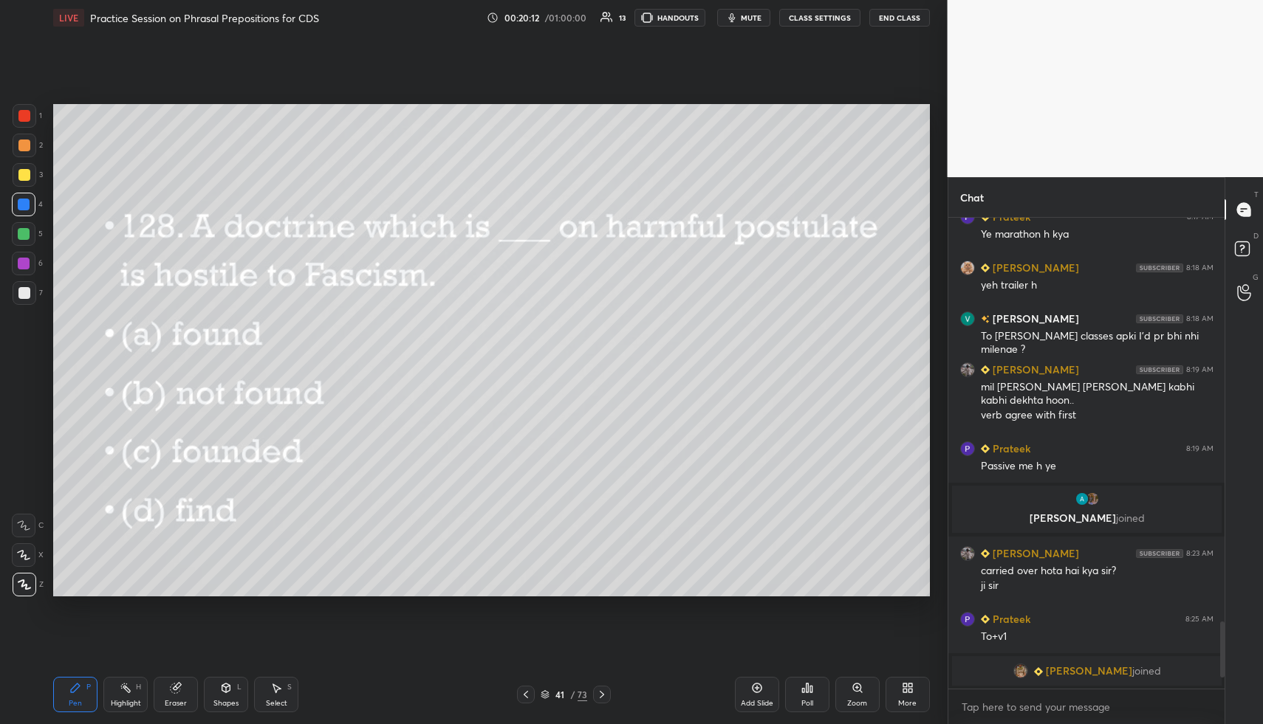
click at [808, 690] on icon at bounding box center [807, 688] width 12 height 12
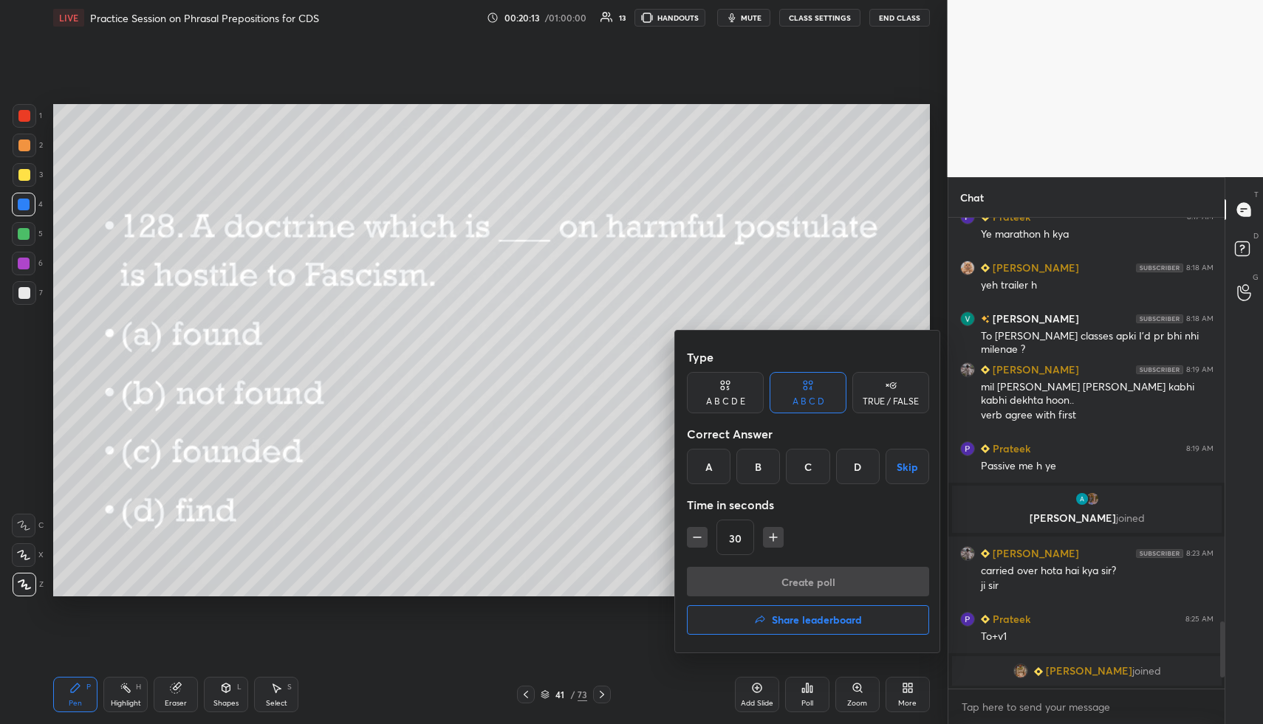
click at [804, 468] on div "C" at bounding box center [808, 466] width 44 height 35
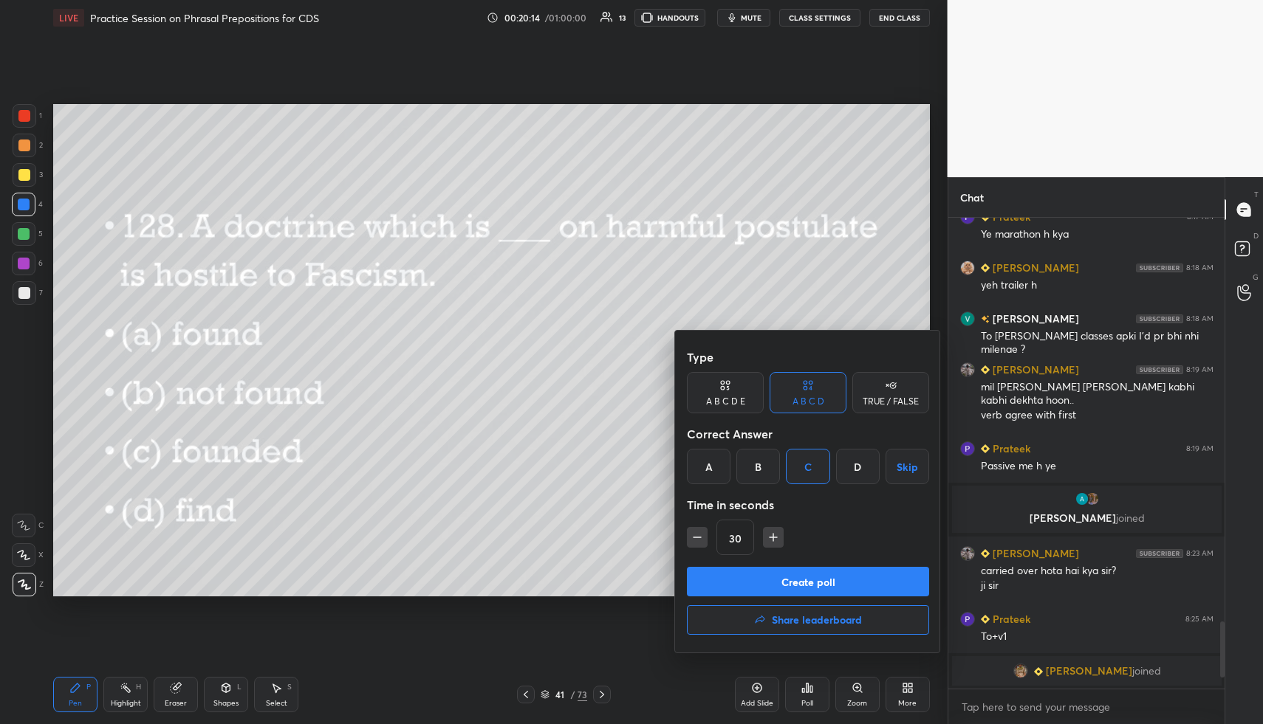
click at [805, 578] on button "Create poll" at bounding box center [808, 582] width 242 height 30
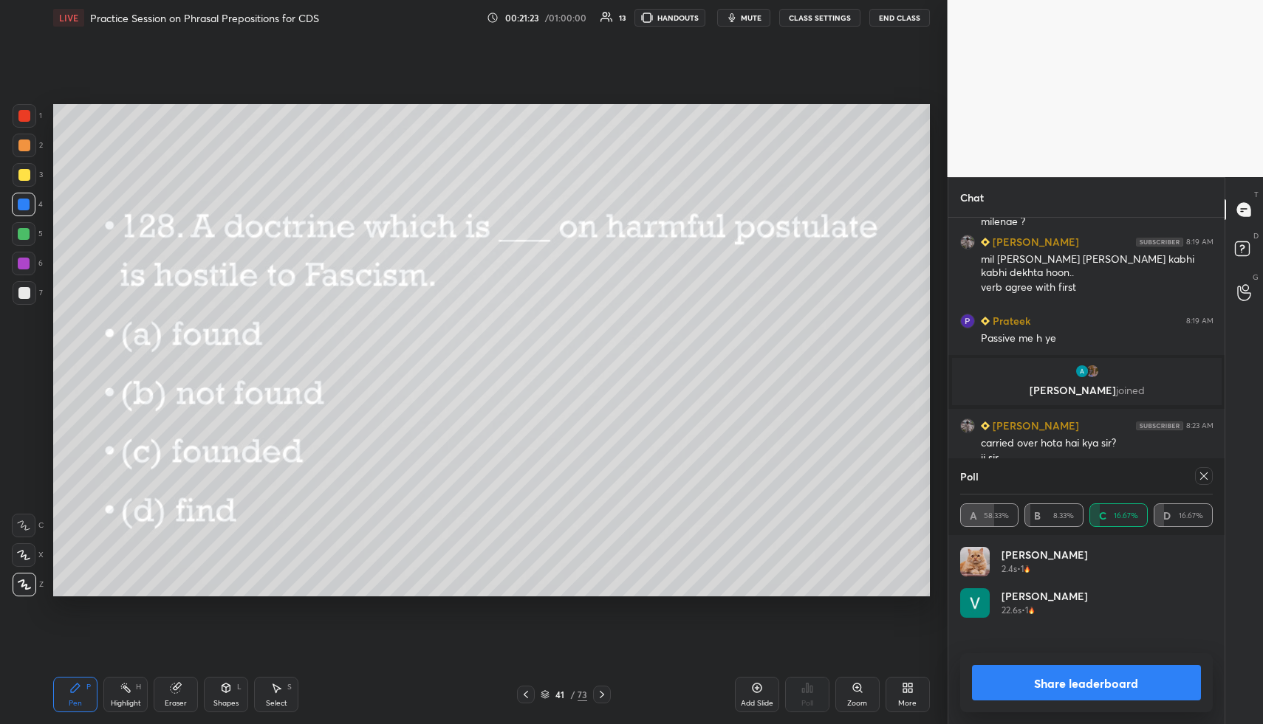
scroll to position [2958, 0]
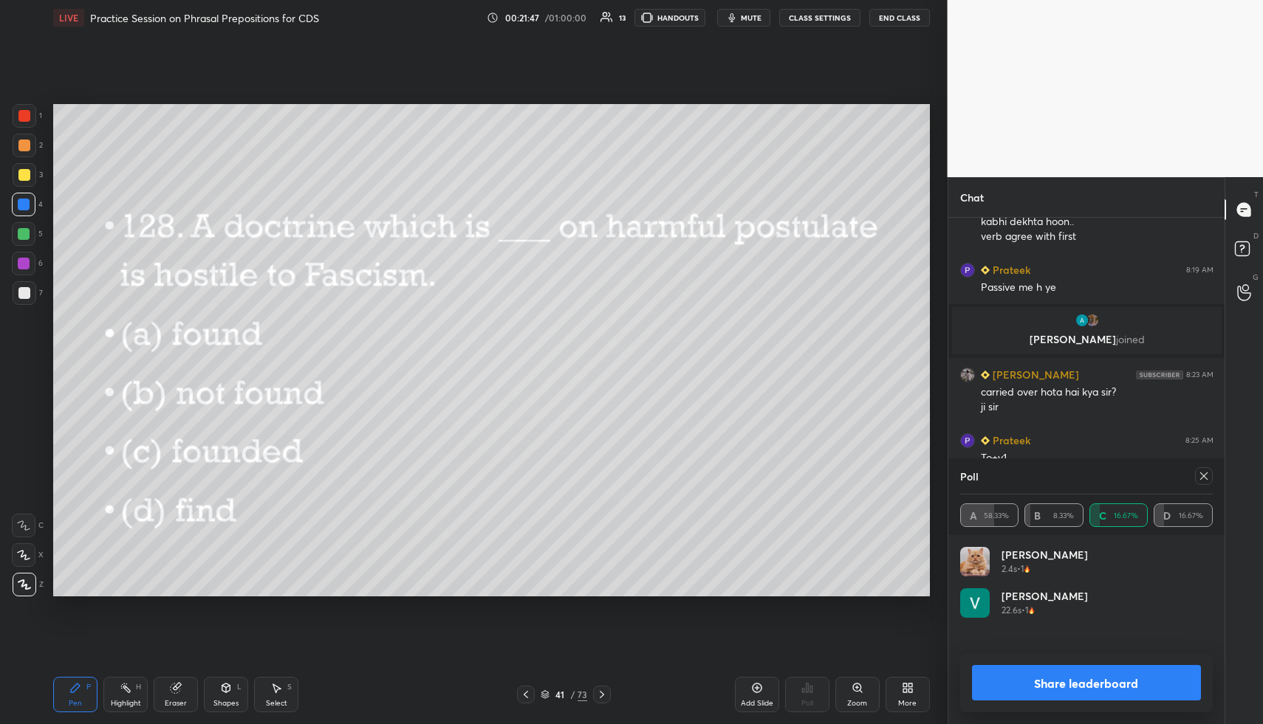
click at [1207, 478] on icon at bounding box center [1204, 476] width 12 height 12
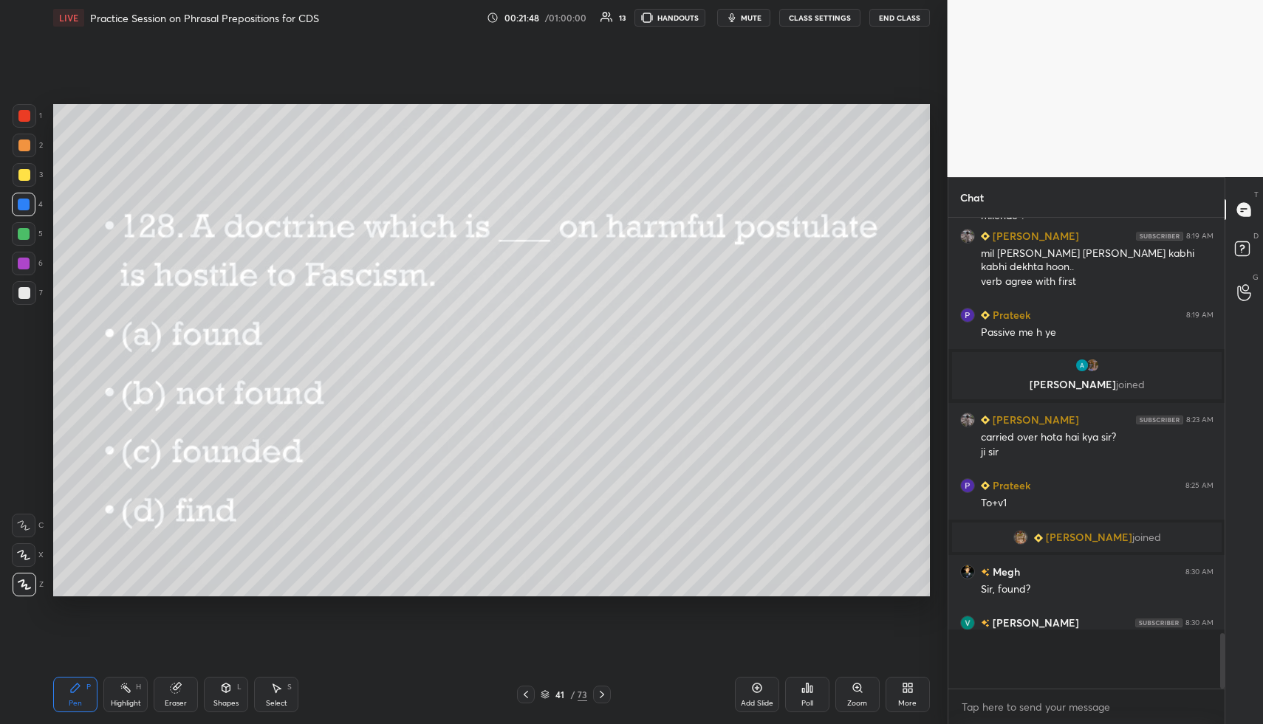
scroll to position [2881, 0]
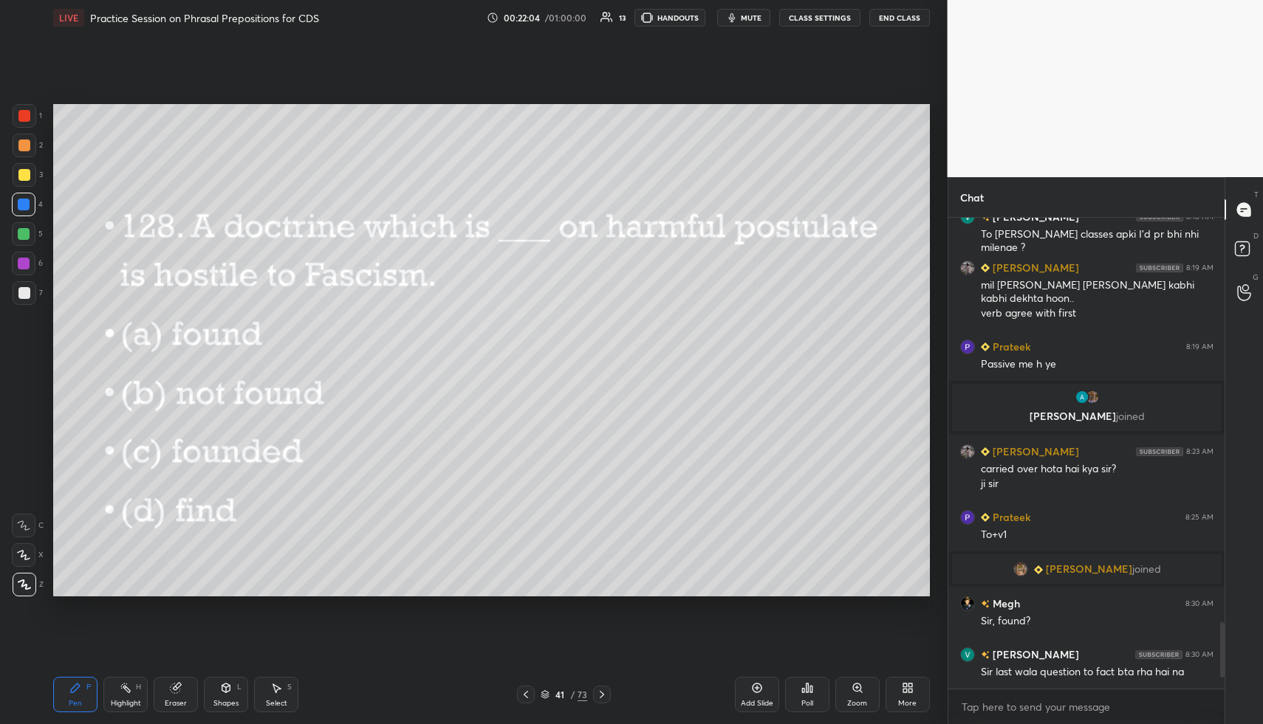
click at [606, 689] on div at bounding box center [602, 695] width 18 height 18
click at [806, 689] on icon at bounding box center [807, 688] width 2 height 9
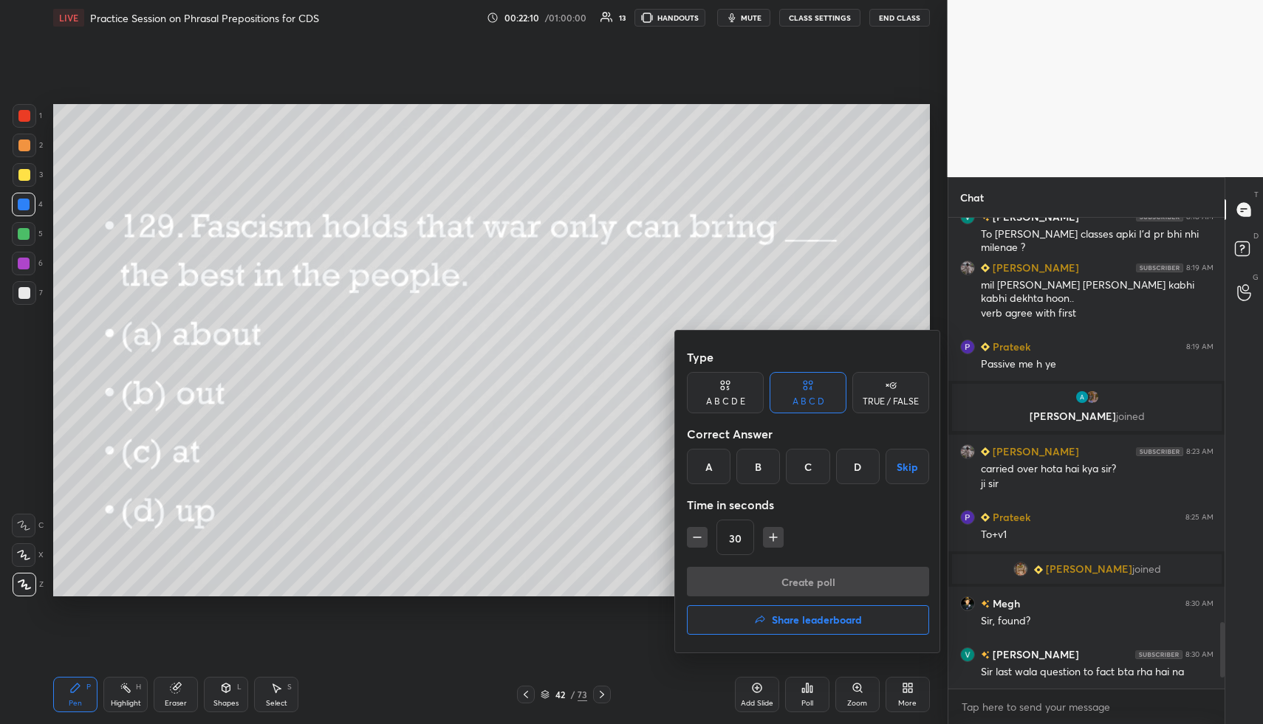
click at [749, 466] on div "B" at bounding box center [758, 466] width 44 height 35
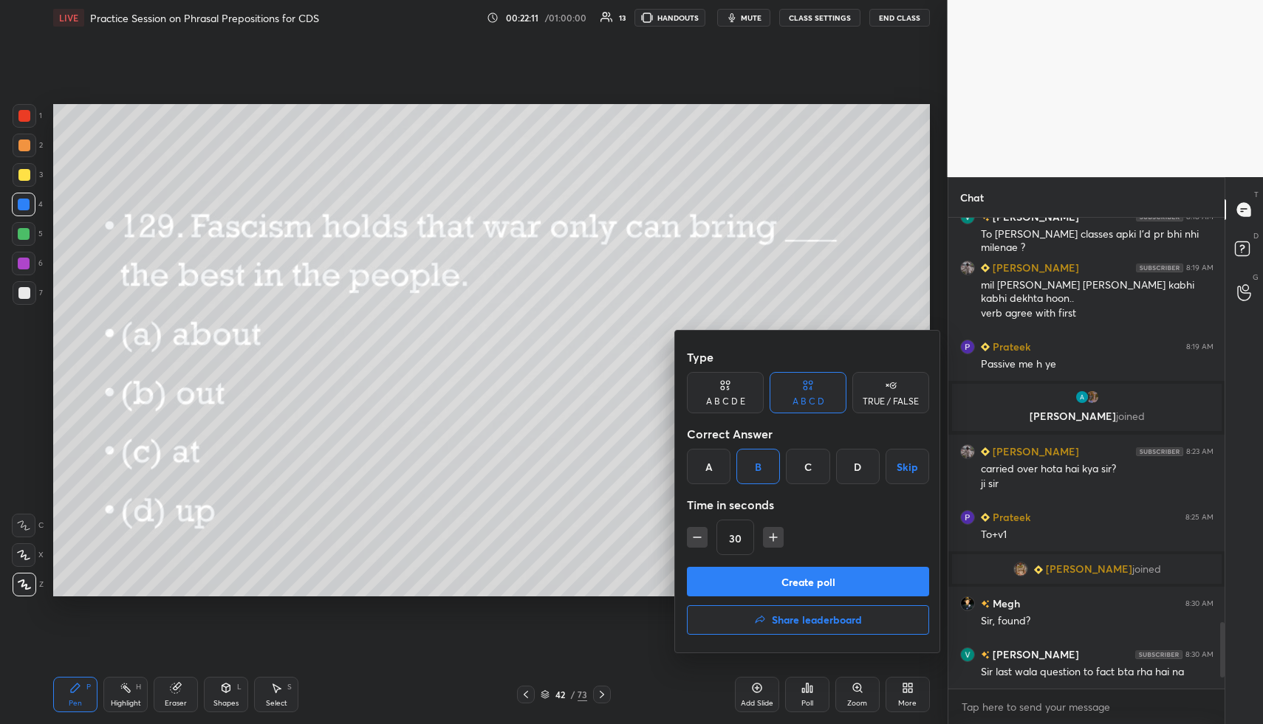
click at [779, 586] on button "Create poll" at bounding box center [808, 582] width 242 height 30
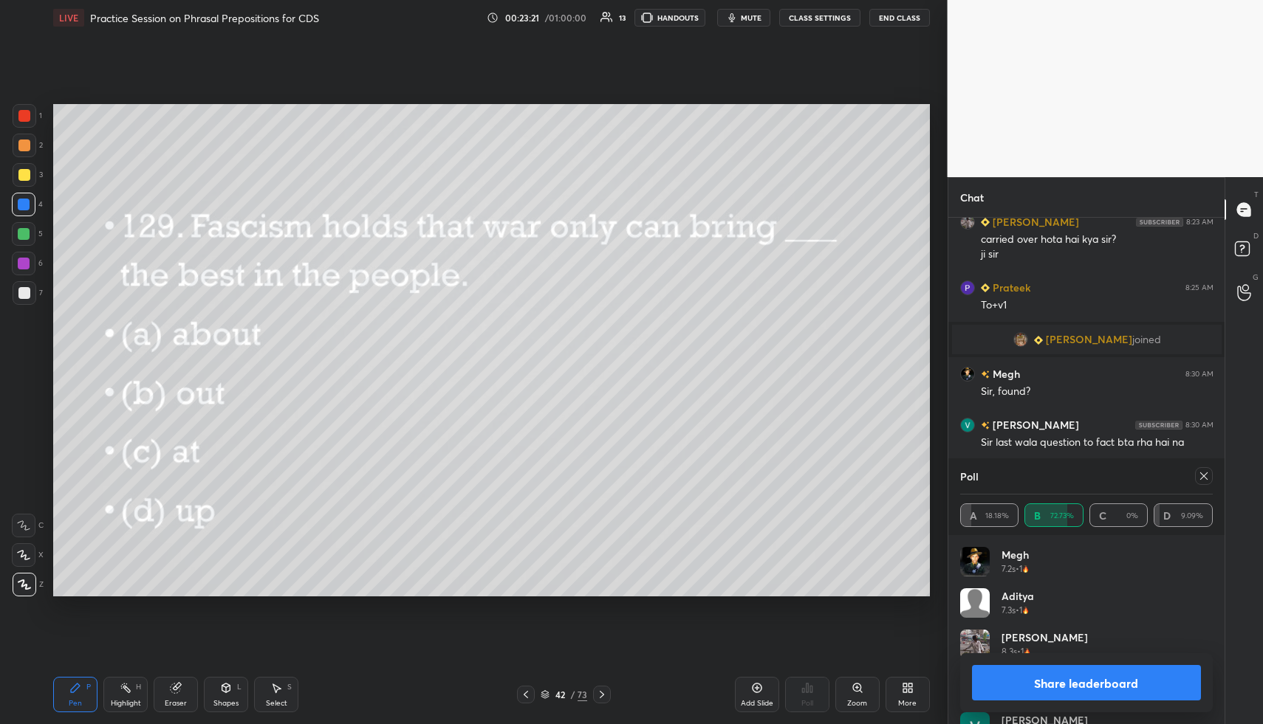
scroll to position [3162, 0]
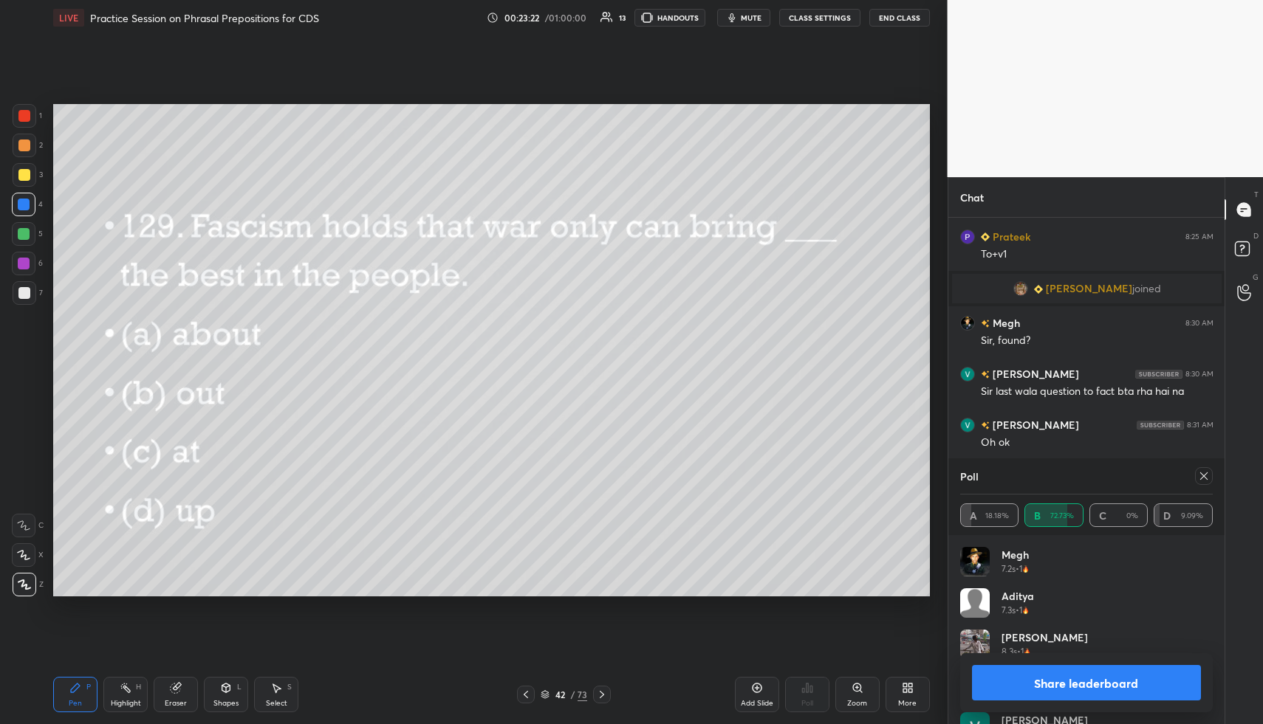
drag, startPoint x: 1207, startPoint y: 477, endPoint x: 1186, endPoint y: 477, distance: 20.7
click at [1206, 478] on icon at bounding box center [1204, 476] width 12 height 12
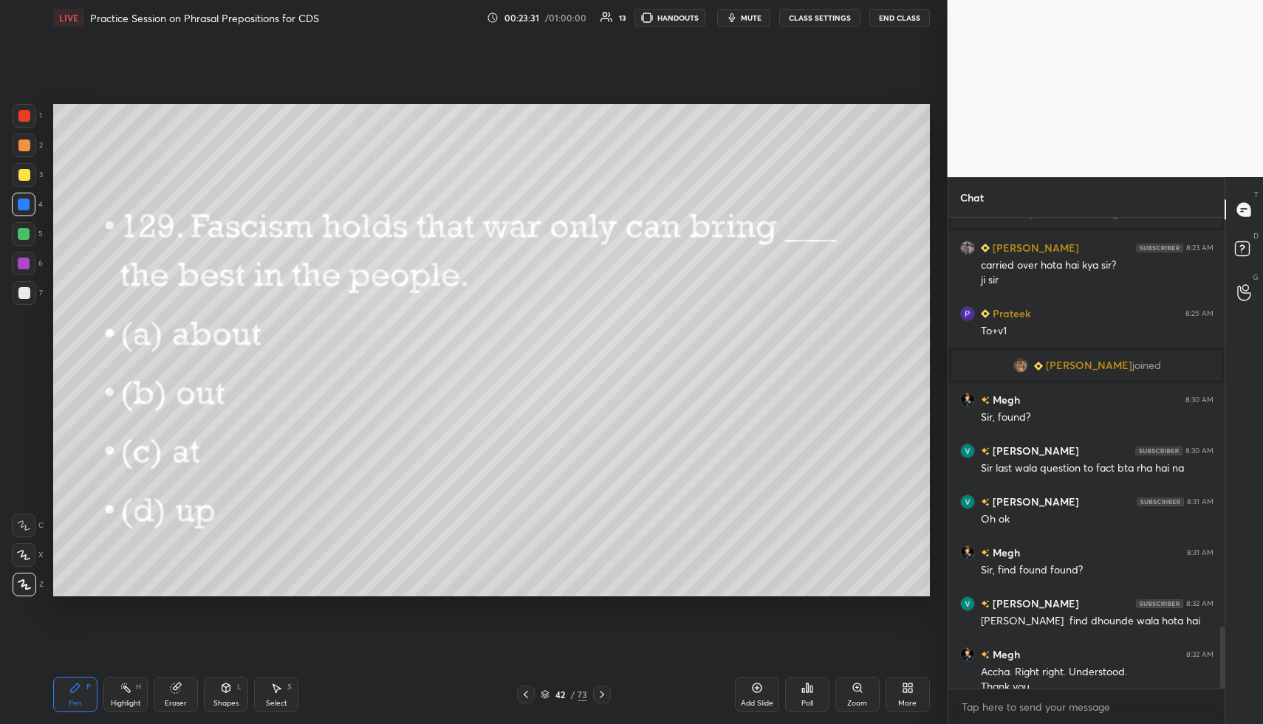
scroll to position [3100, 0]
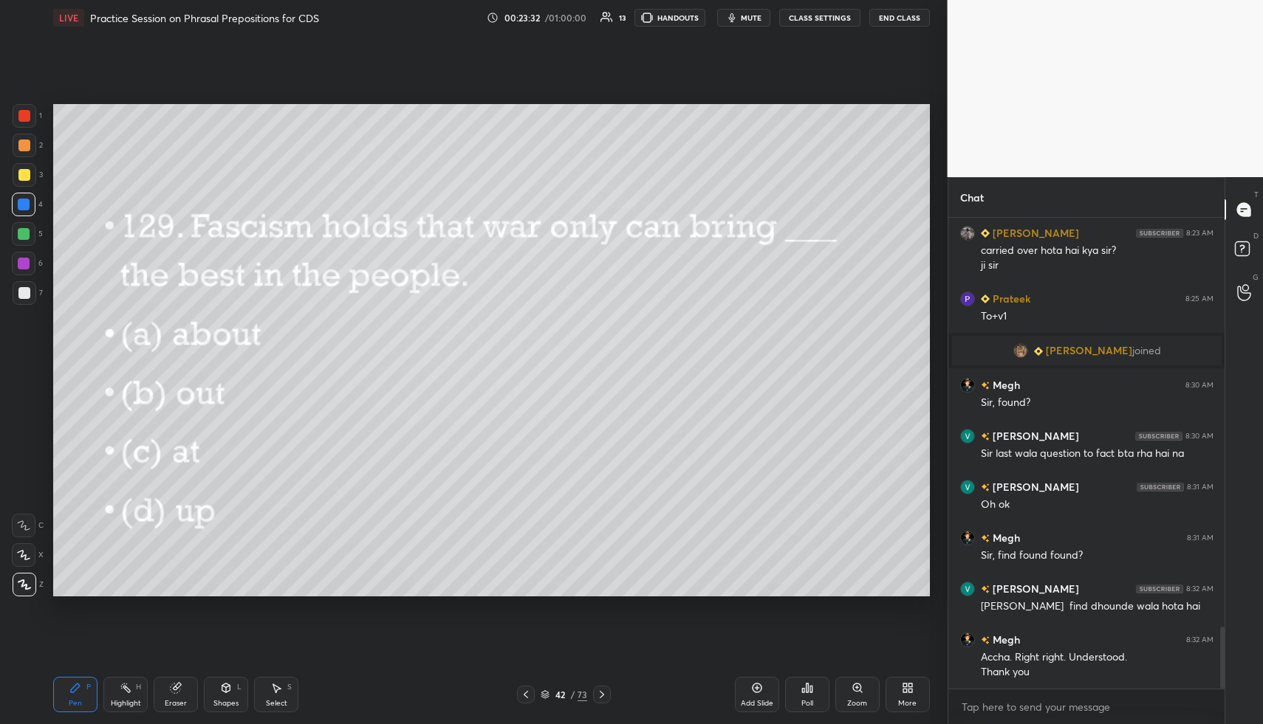
click at [634, 629] on div "Setting up your live class Poll for secs No correct answer Start poll" at bounding box center [491, 350] width 888 height 630
click at [648, 627] on div "Setting up your live class Poll for secs No correct answer Start poll" at bounding box center [491, 350] width 888 height 630
click at [603, 698] on icon at bounding box center [602, 695] width 12 height 12
click at [814, 699] on div "Poll" at bounding box center [807, 694] width 44 height 35
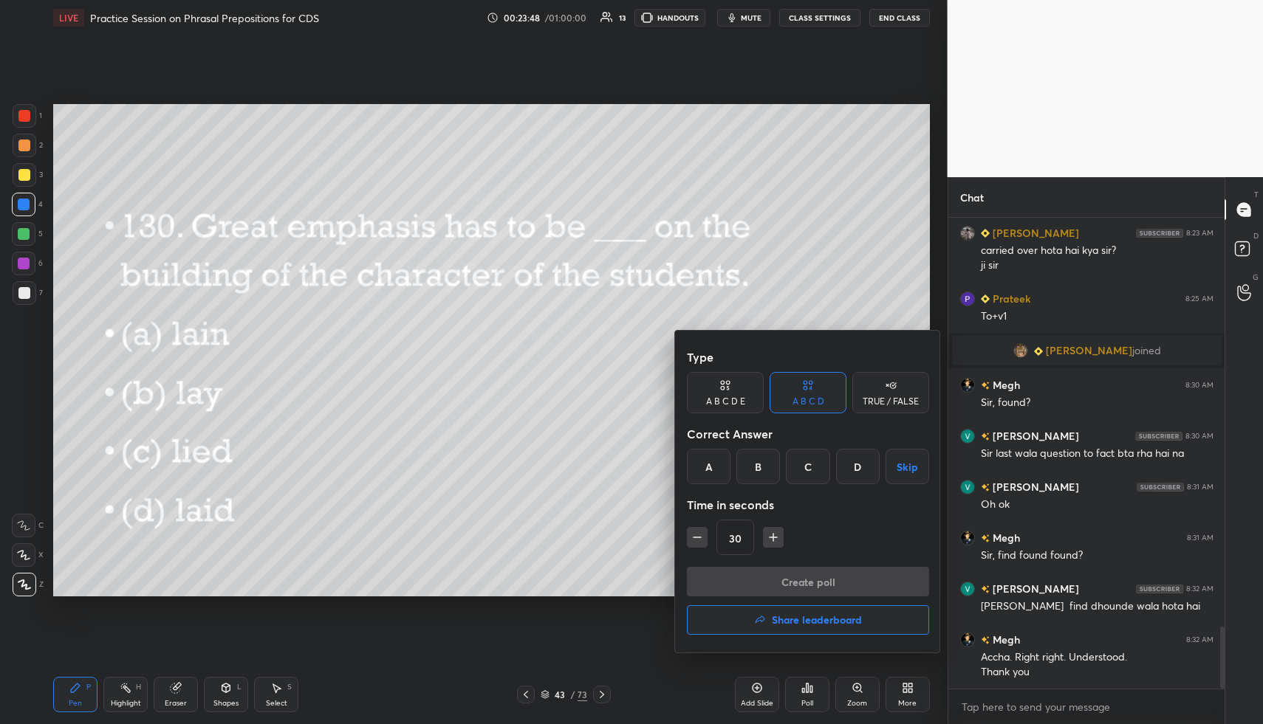
click at [854, 470] on div "D" at bounding box center [858, 466] width 44 height 35
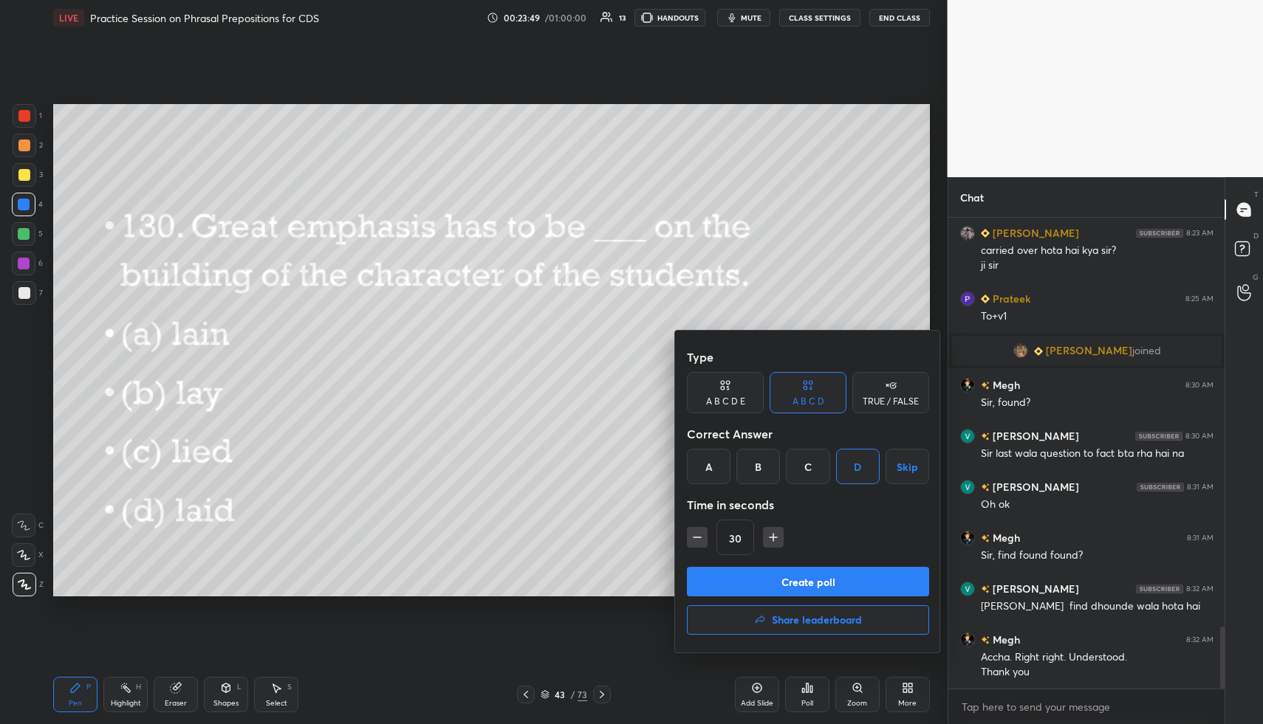
click at [830, 586] on button "Create poll" at bounding box center [808, 582] width 242 height 30
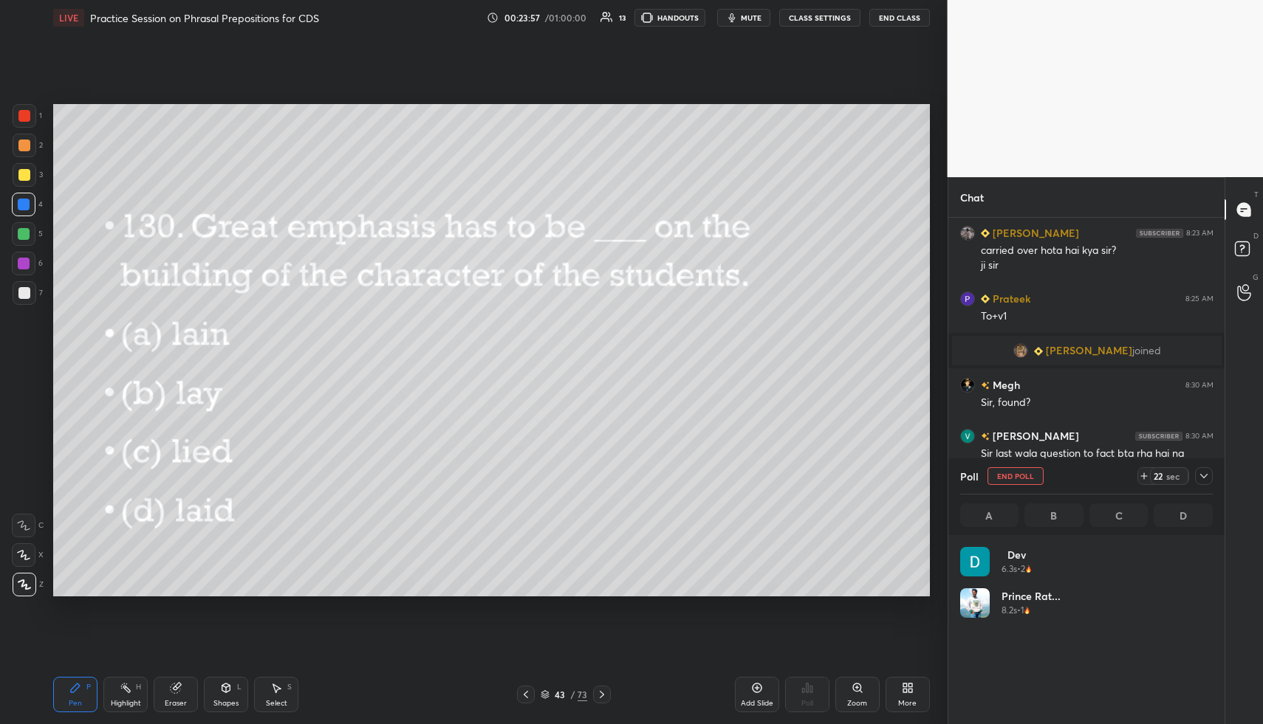
scroll to position [173, 248]
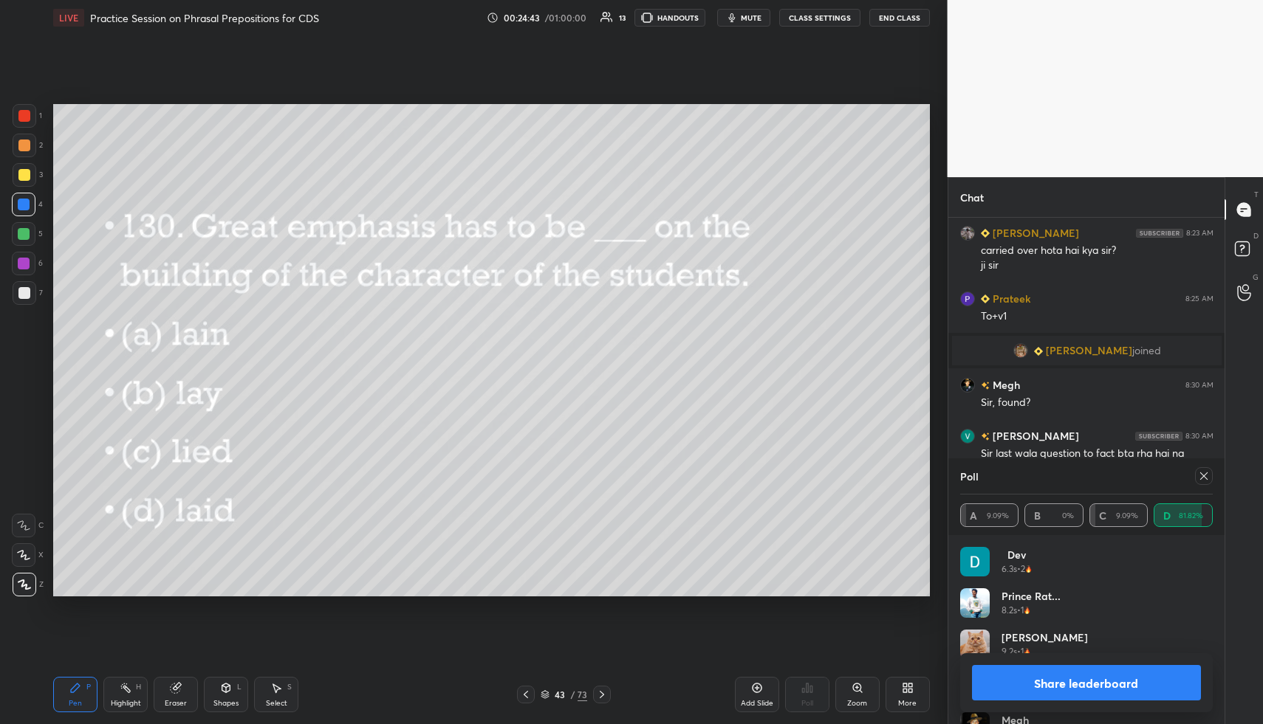
click at [1203, 479] on icon at bounding box center [1204, 476] width 12 height 12
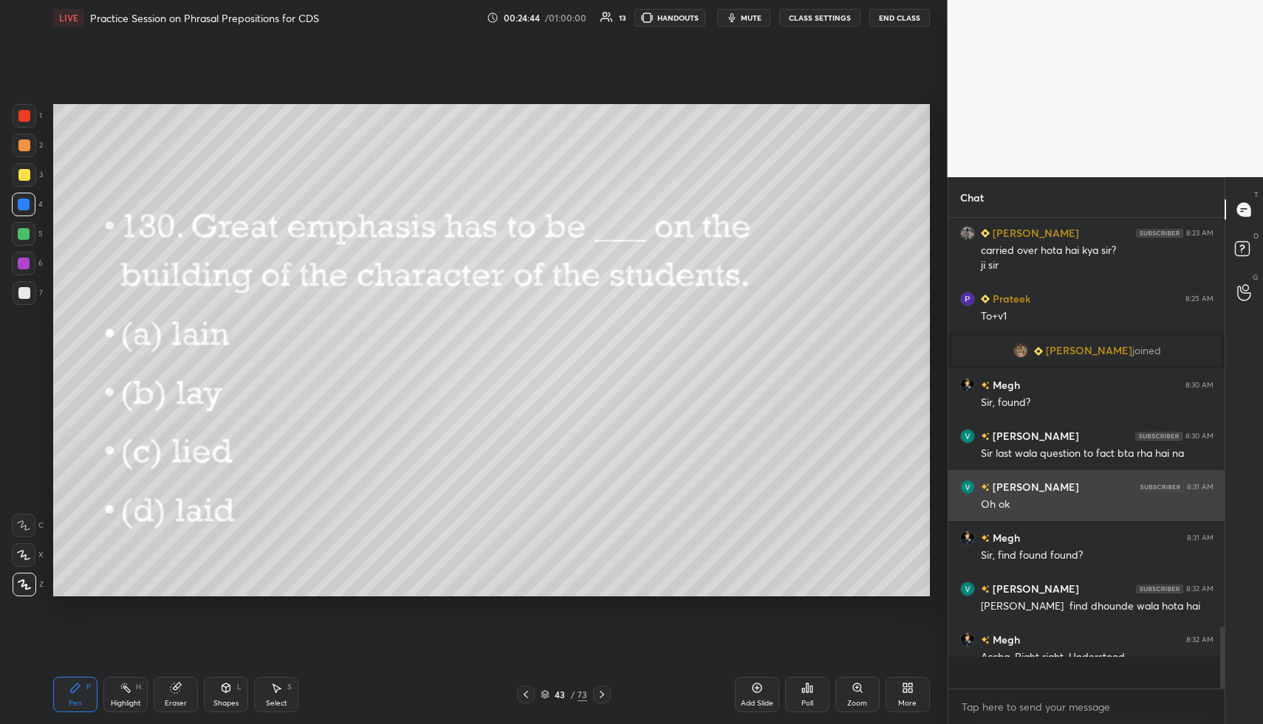
scroll to position [501, 272]
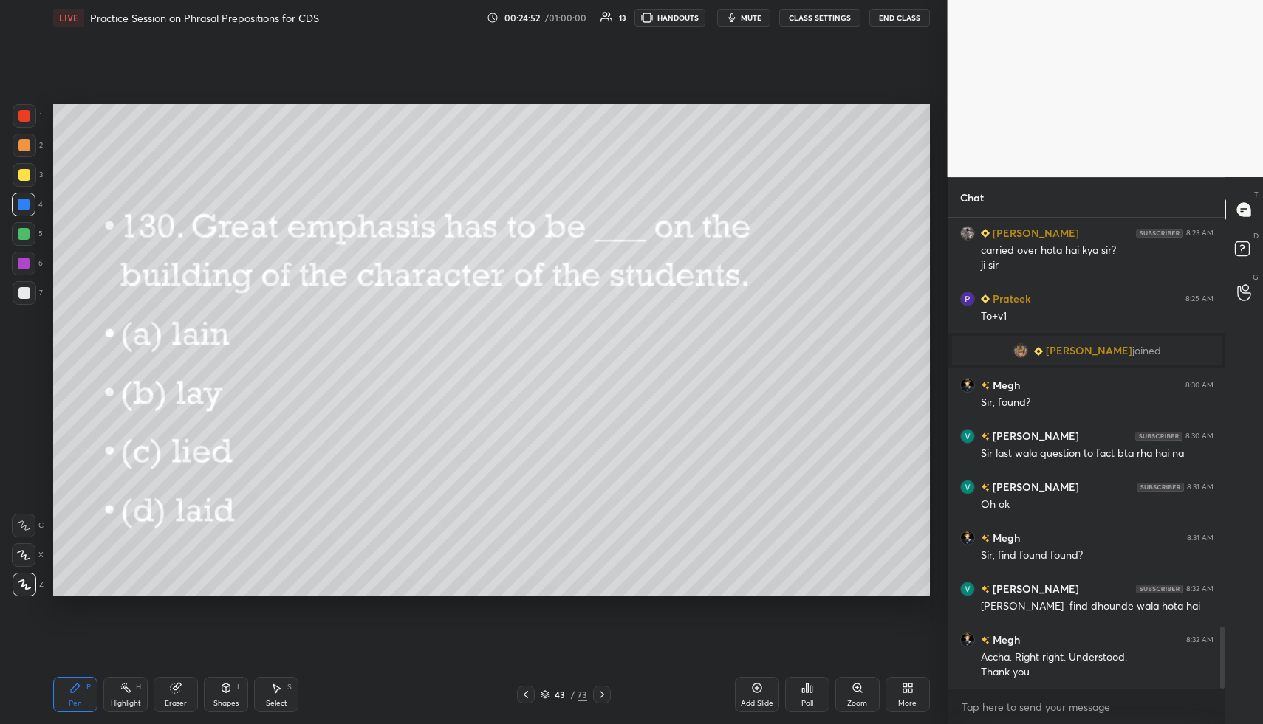
click at [603, 693] on icon at bounding box center [602, 695] width 12 height 12
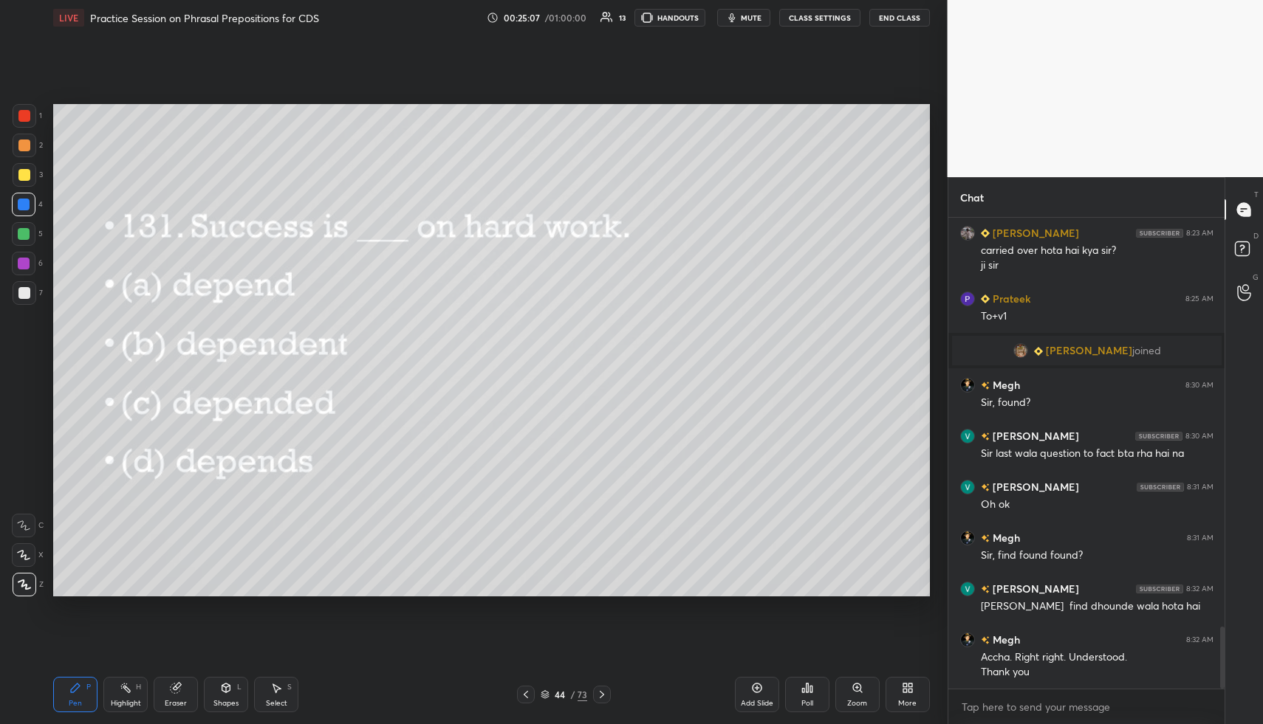
drag, startPoint x: 660, startPoint y: 634, endPoint x: 646, endPoint y: 626, distance: 16.2
click at [646, 626] on div "Setting up your live class Poll for secs No correct answer Start poll" at bounding box center [491, 350] width 888 height 630
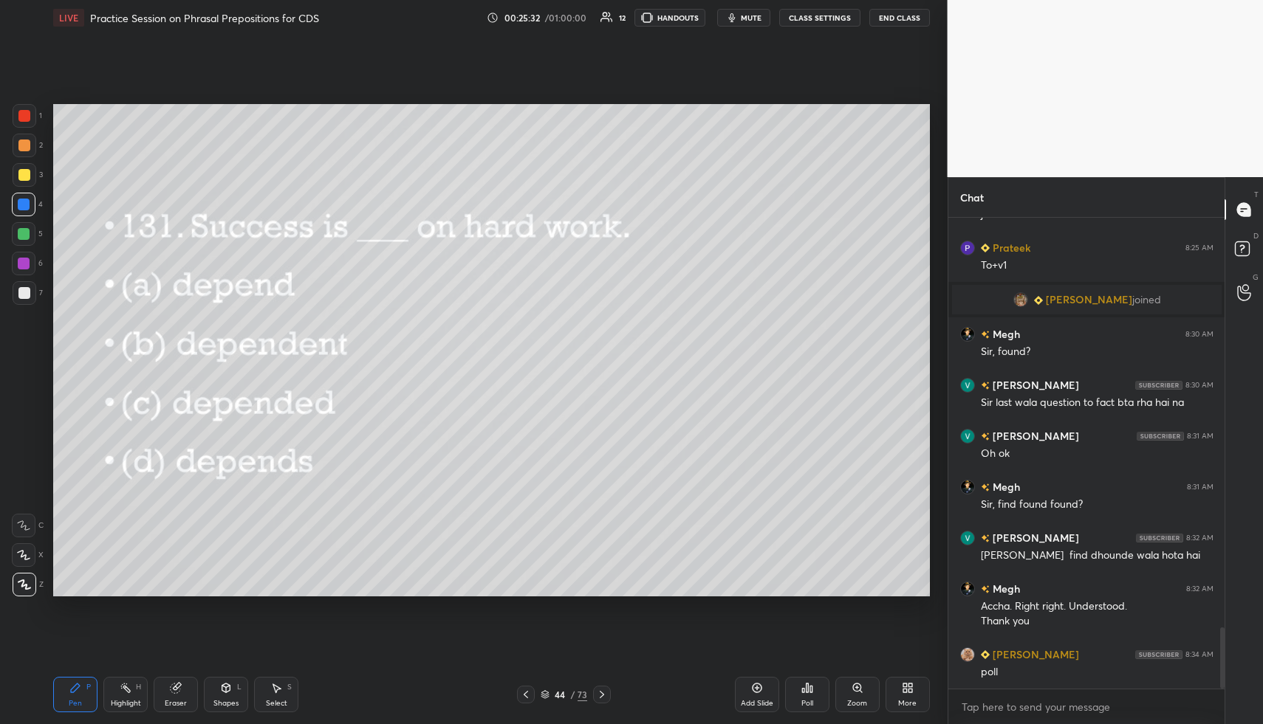
click at [603, 696] on icon at bounding box center [602, 695] width 12 height 12
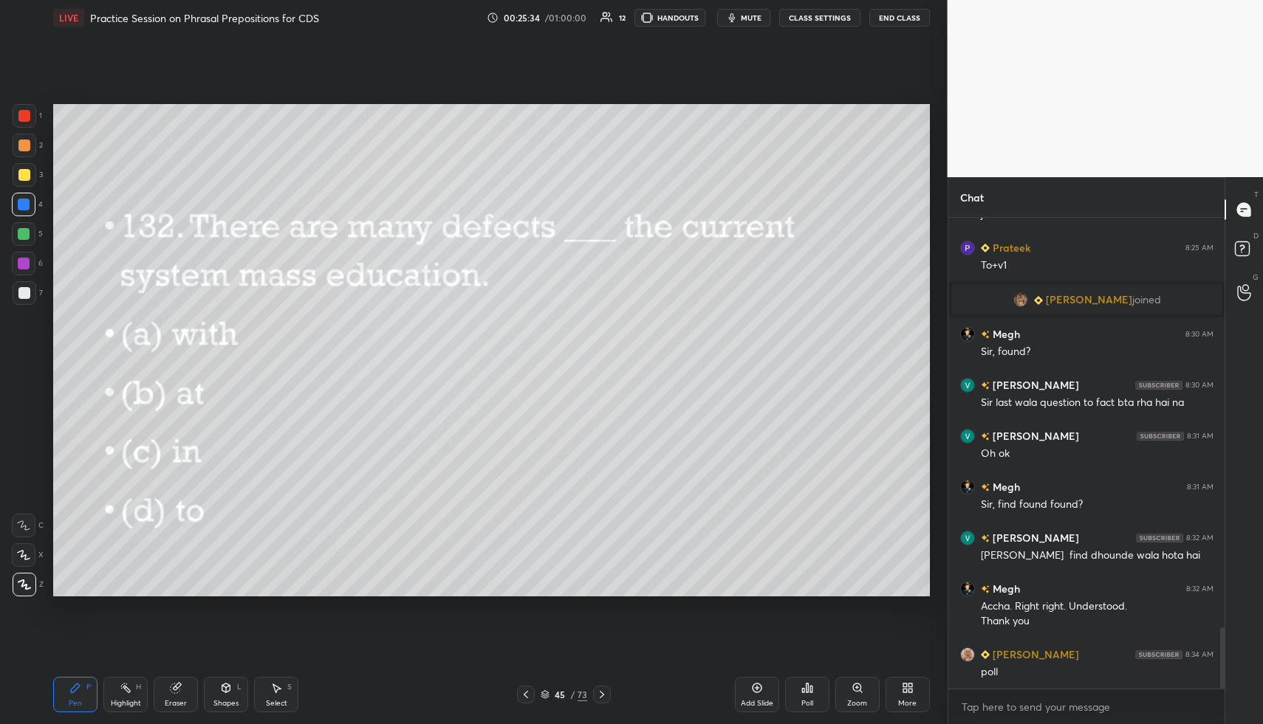
click at [801, 692] on icon at bounding box center [807, 688] width 12 height 12
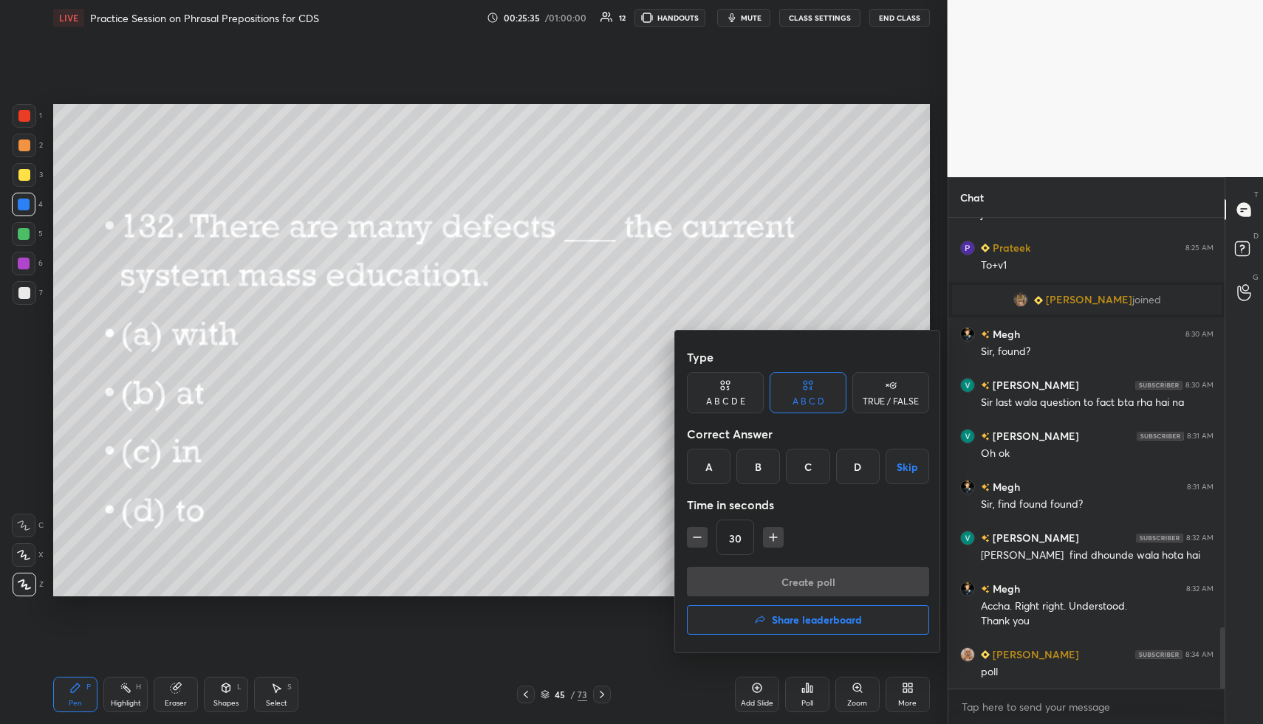
drag, startPoint x: 802, startPoint y: 474, endPoint x: 797, endPoint y: 489, distance: 15.6
click at [801, 473] on div "C" at bounding box center [808, 466] width 44 height 35
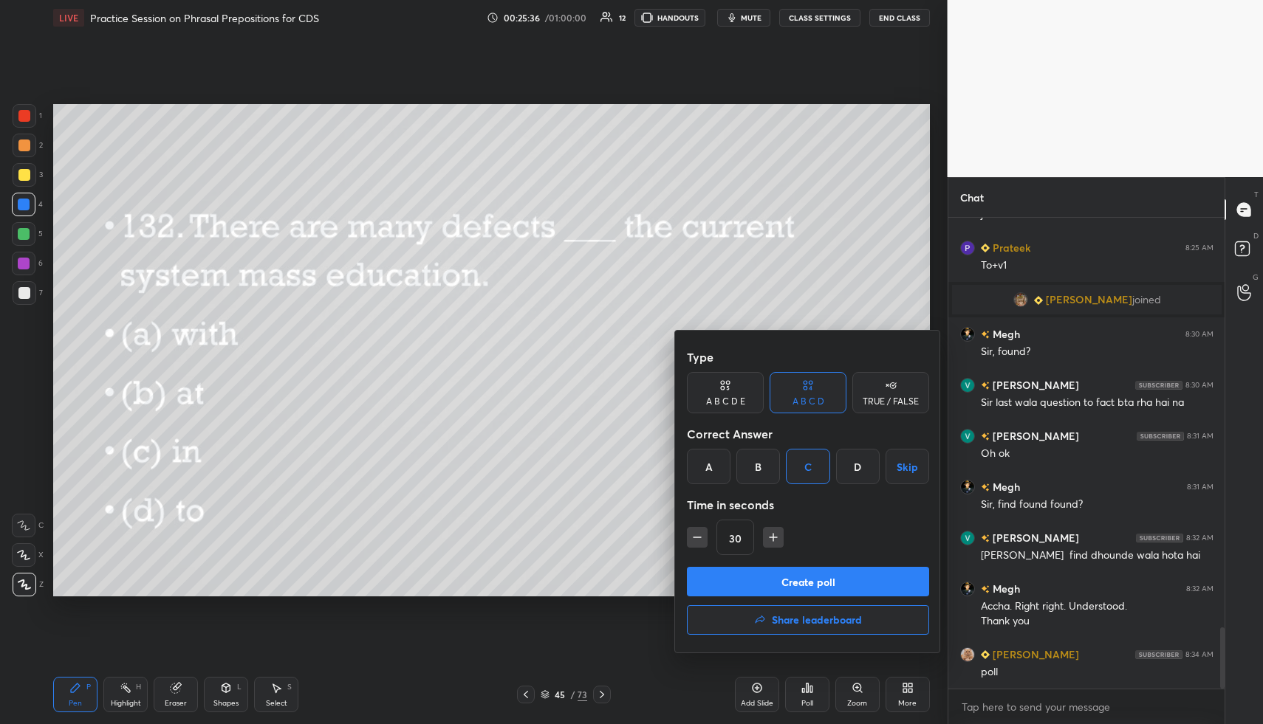
click at [793, 577] on button "Create poll" at bounding box center [808, 582] width 242 height 30
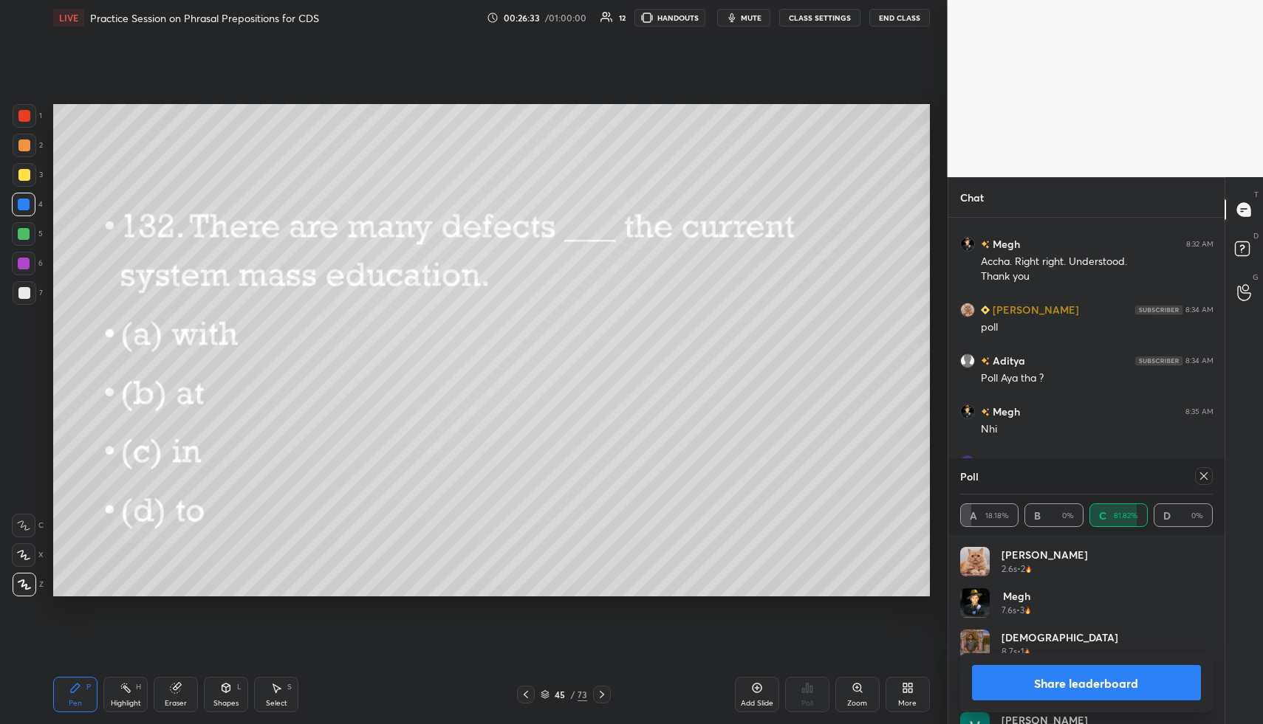
scroll to position [3546, 0]
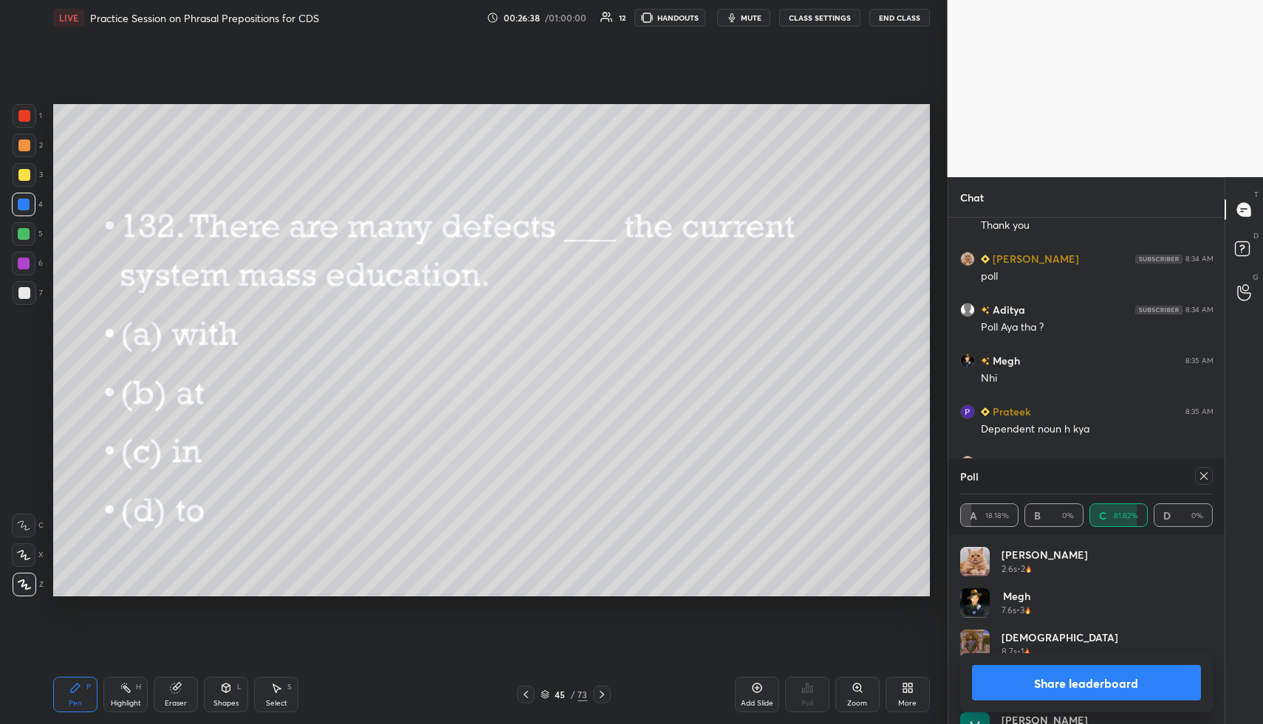
click at [1206, 476] on icon at bounding box center [1204, 476] width 12 height 12
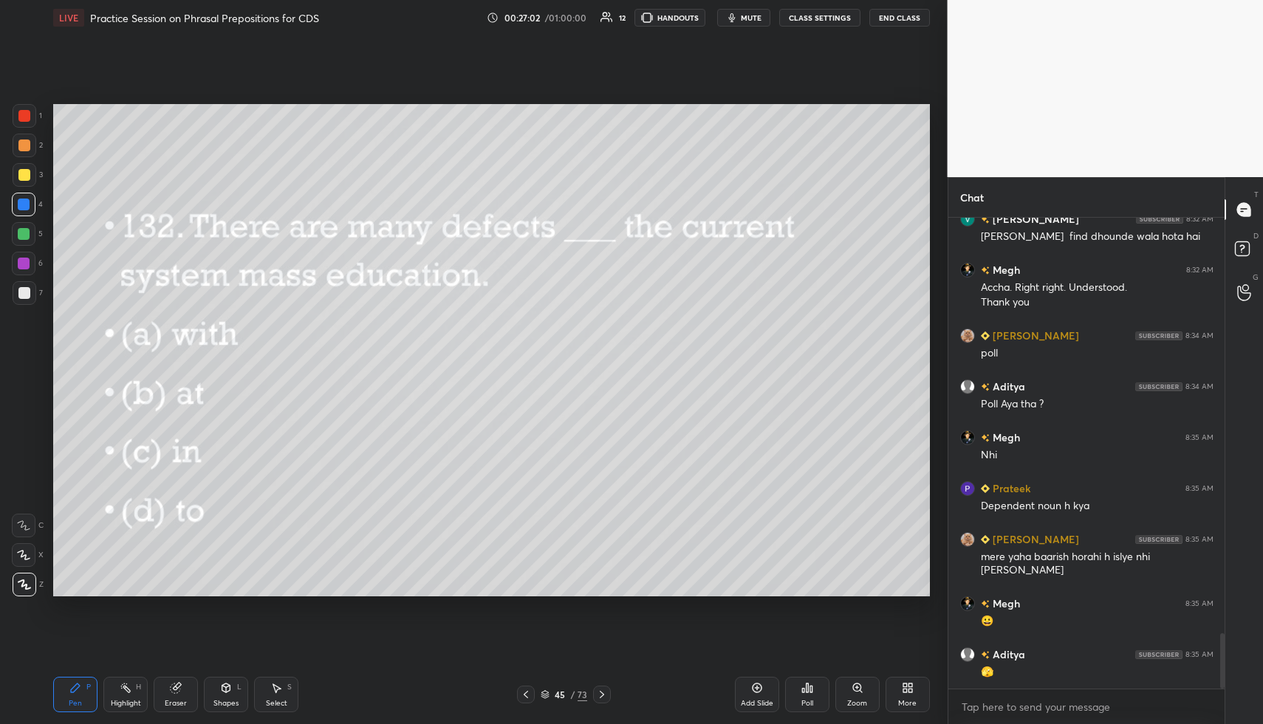
scroll to position [3521, 0]
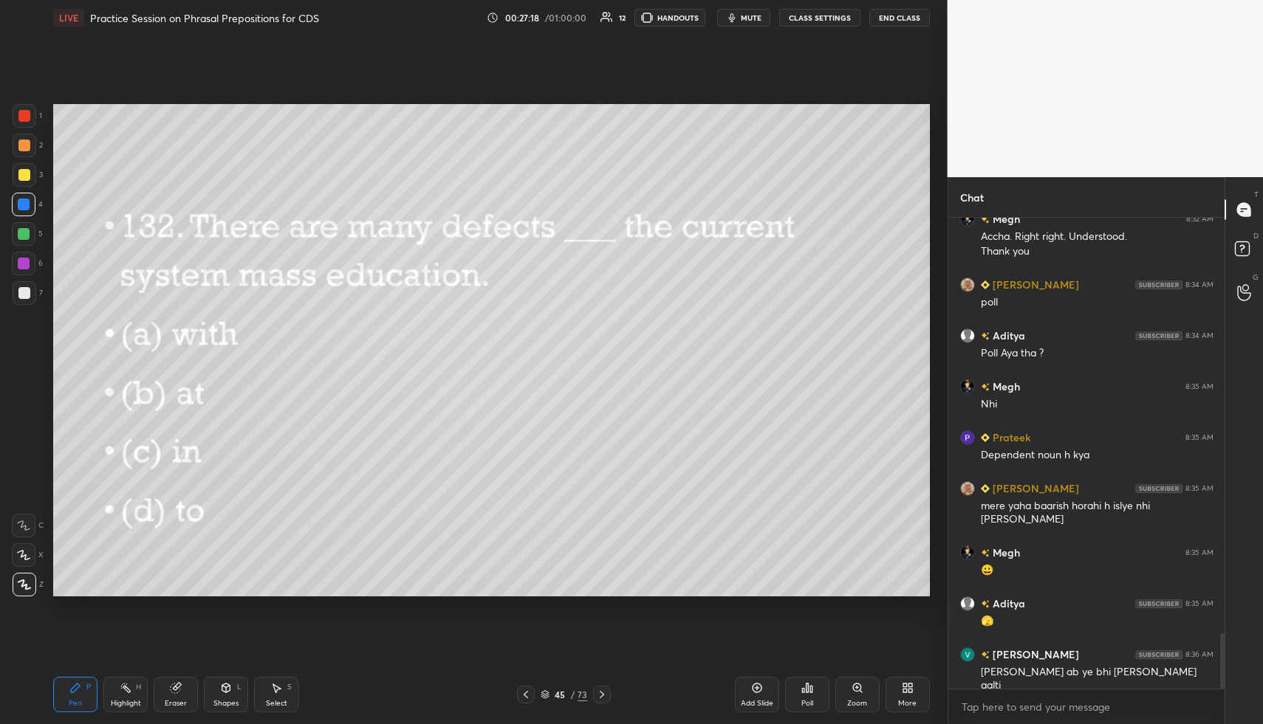
click at [603, 697] on icon at bounding box center [602, 695] width 12 height 12
click at [807, 686] on icon at bounding box center [807, 688] width 12 height 12
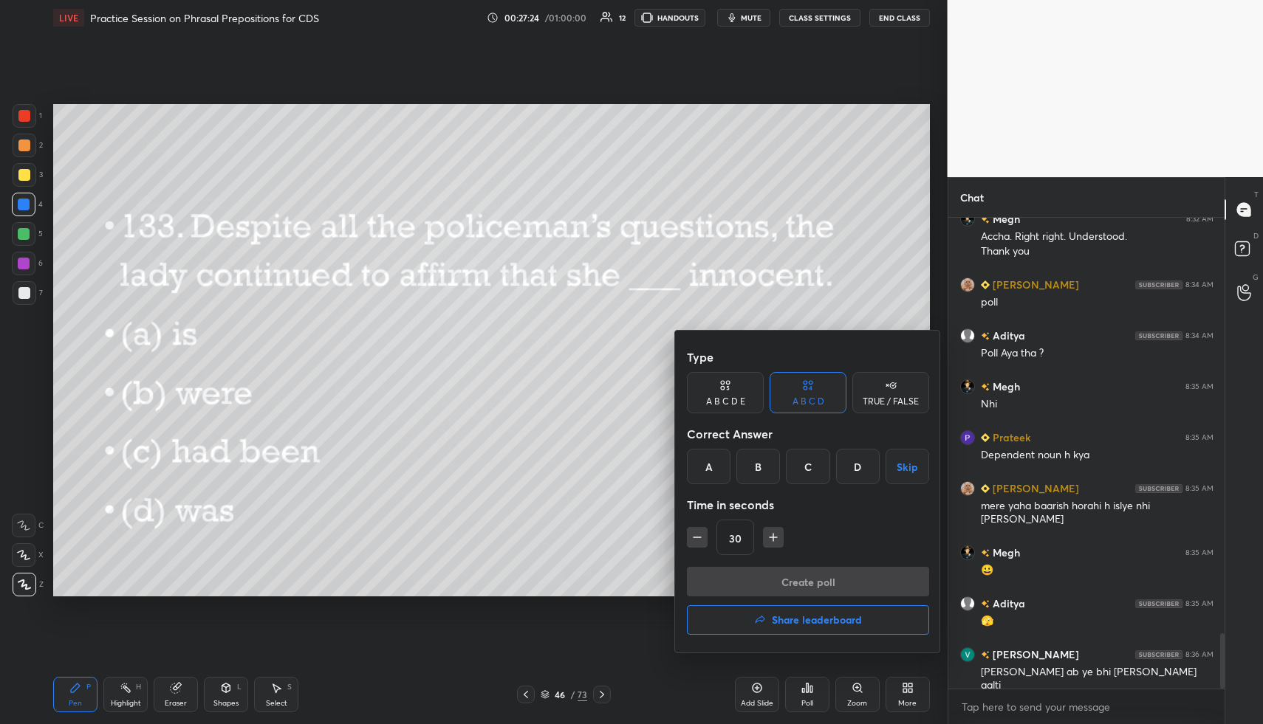
drag, startPoint x: 854, startPoint y: 467, endPoint x: 853, endPoint y: 498, distance: 31.8
click at [854, 467] on div "D" at bounding box center [858, 466] width 44 height 35
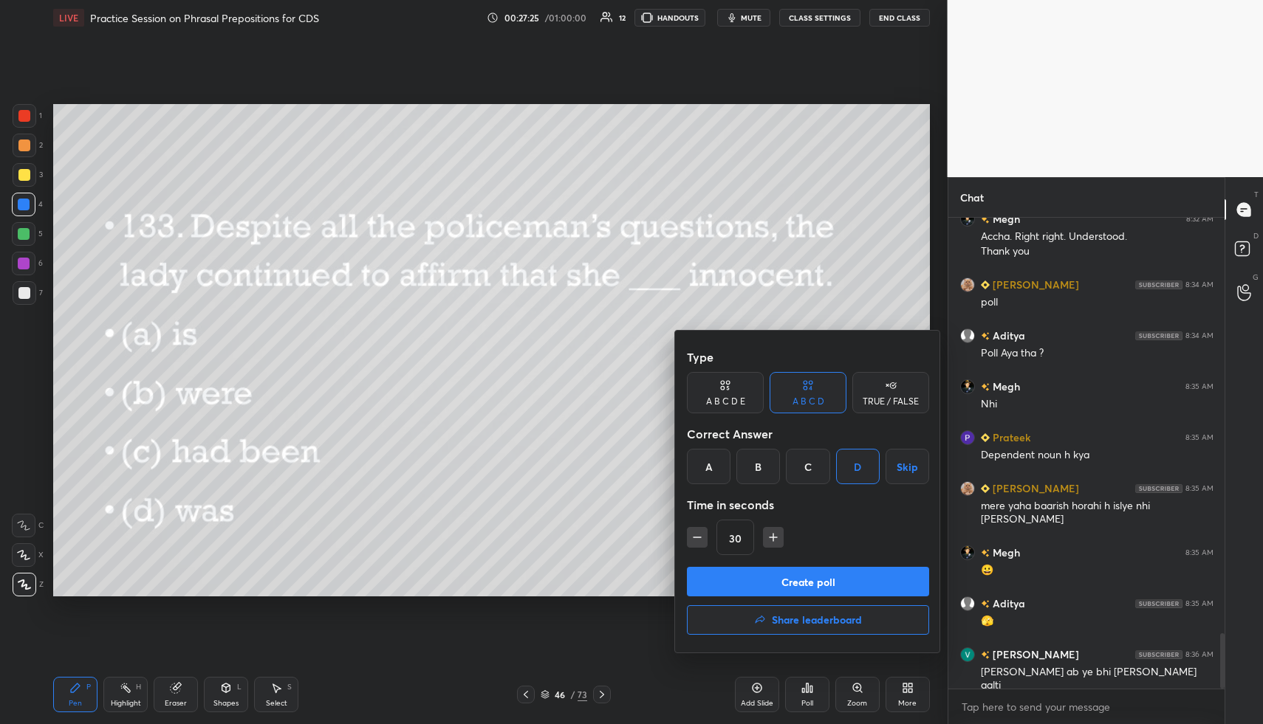
click at [845, 567] on button "Create poll" at bounding box center [808, 582] width 242 height 30
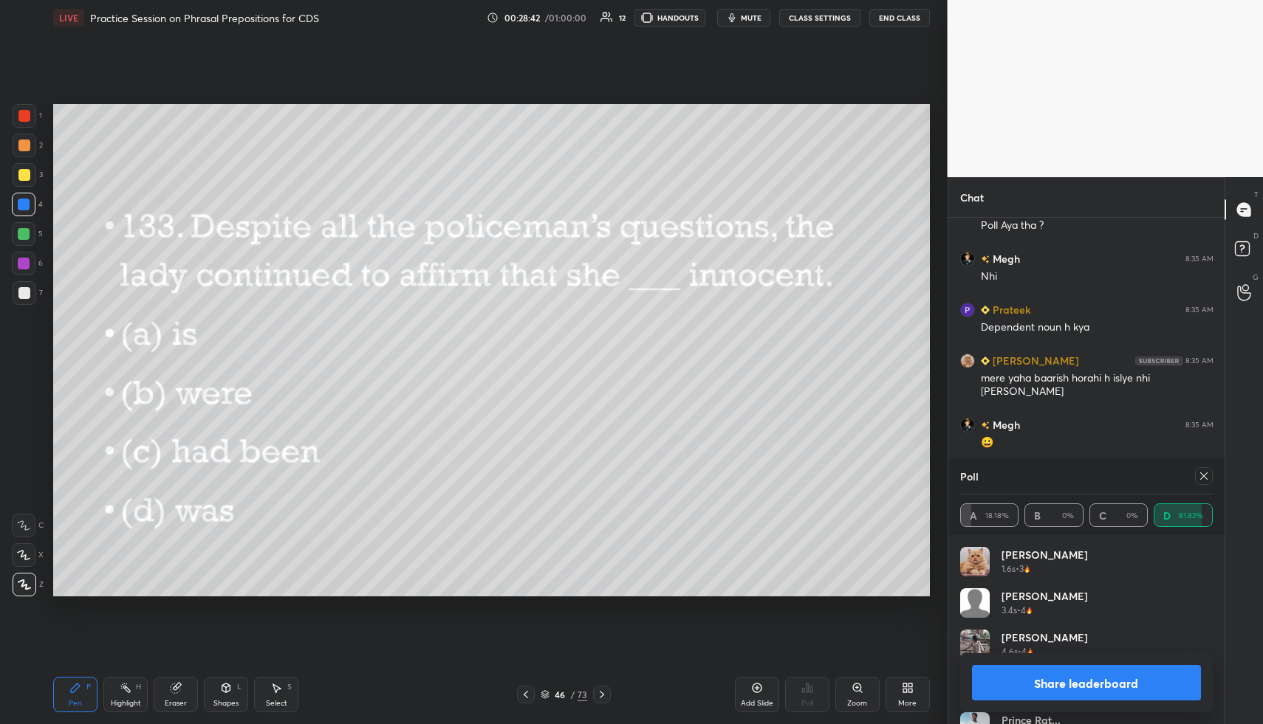
scroll to position [3699, 0]
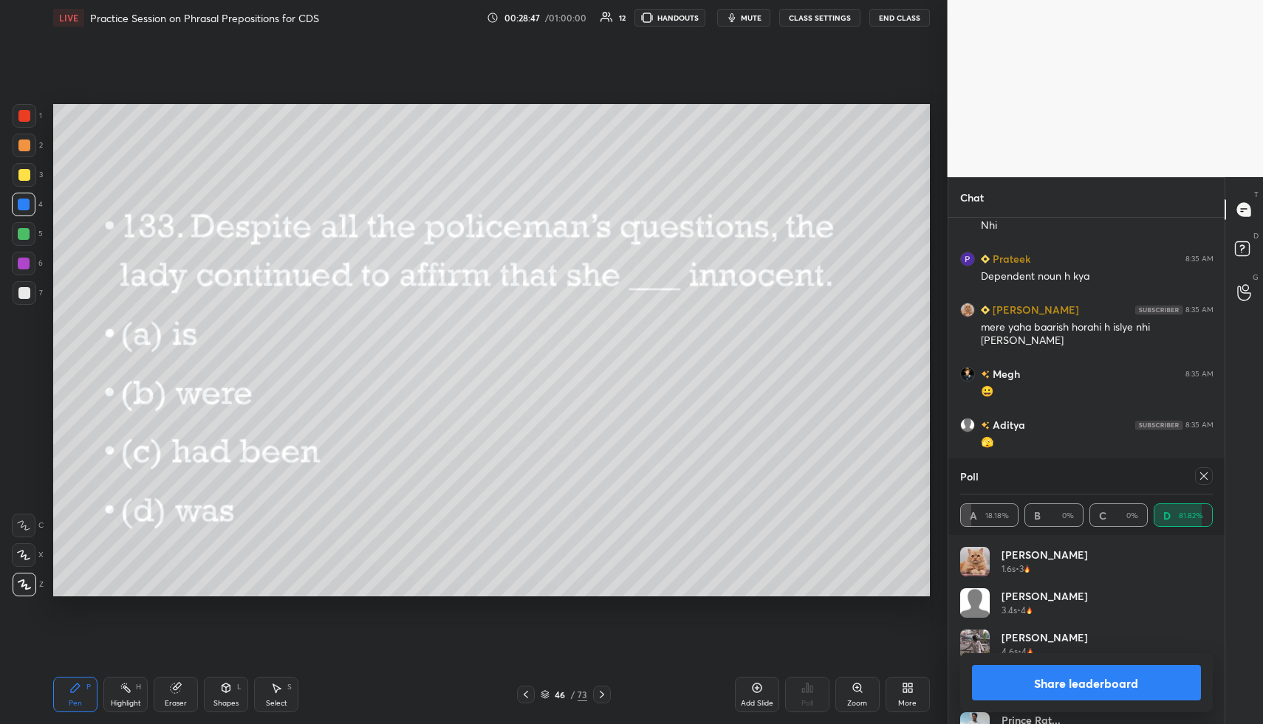
drag, startPoint x: 1203, startPoint y: 481, endPoint x: 1187, endPoint y: 458, distance: 28.1
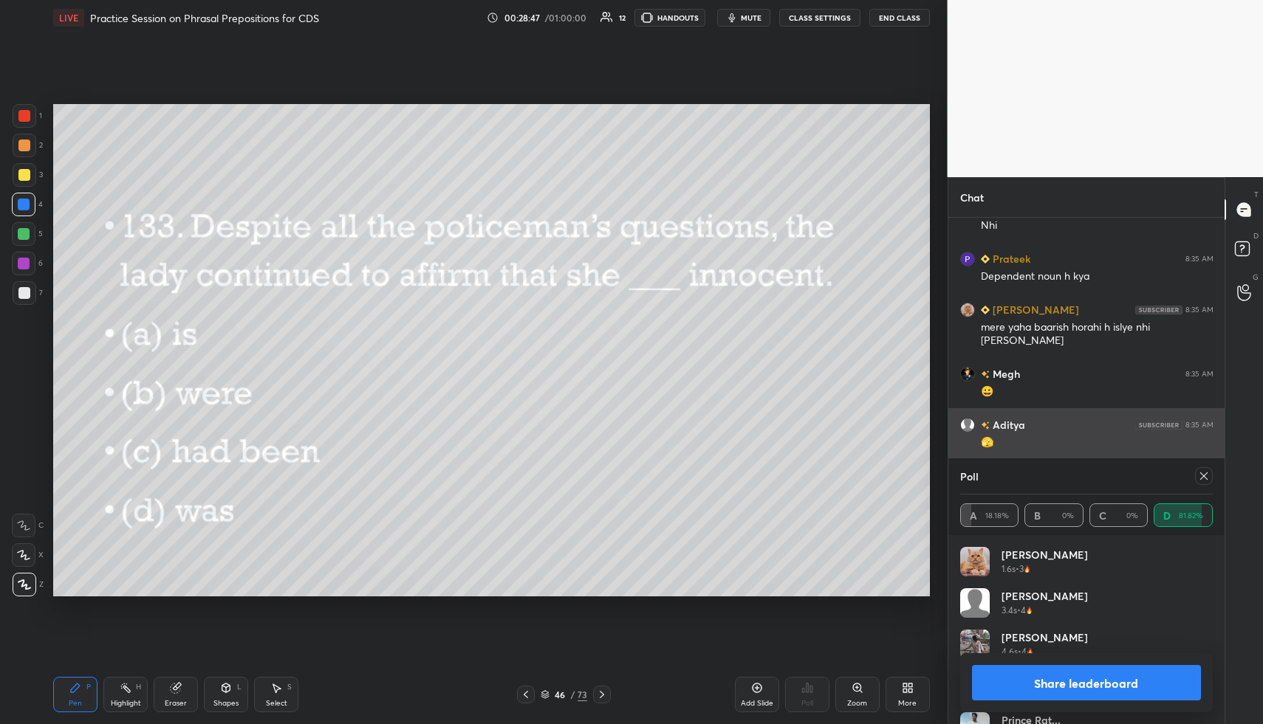
click at [1204, 481] on icon at bounding box center [1204, 476] width 12 height 12
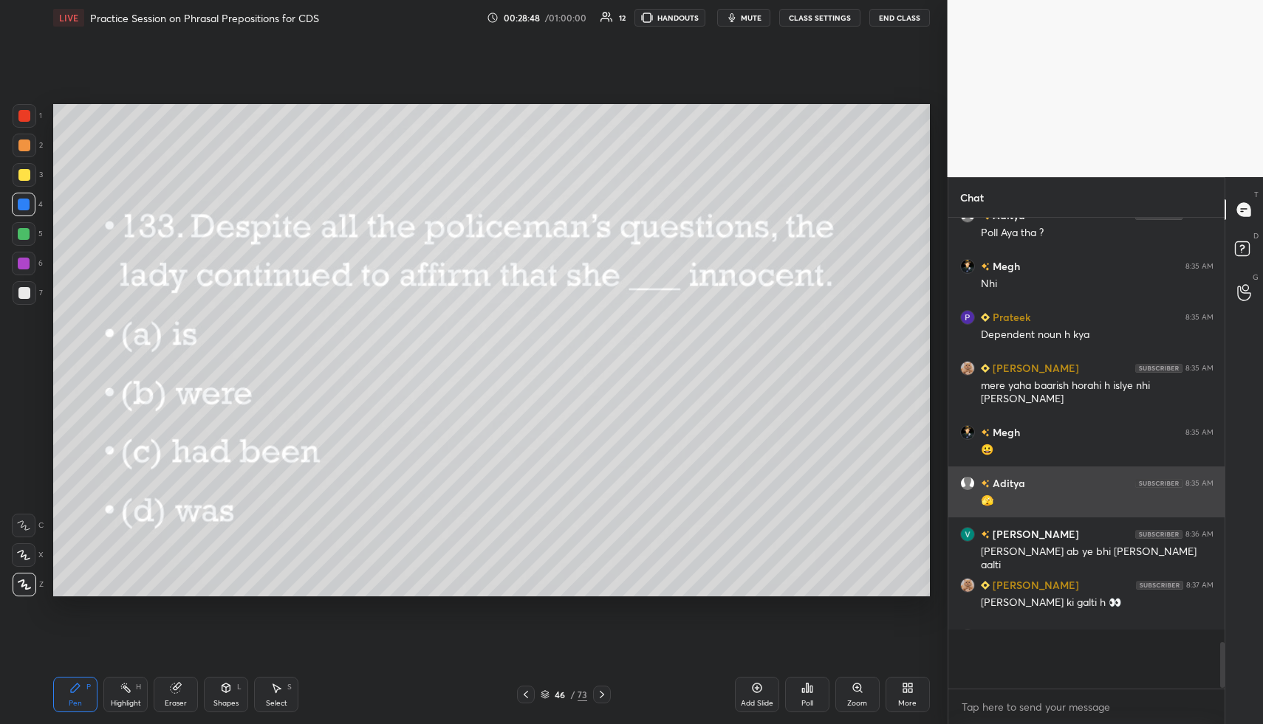
scroll to position [466, 272]
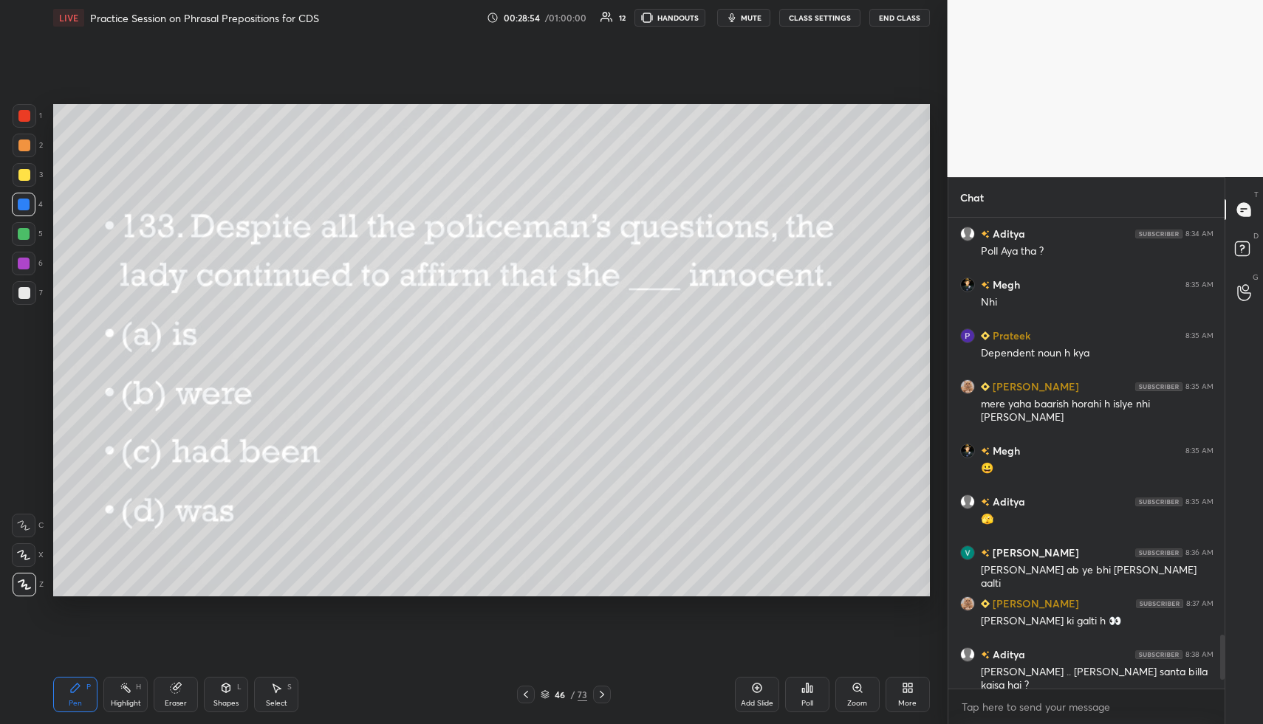
click at [605, 689] on icon at bounding box center [602, 695] width 12 height 12
click at [815, 693] on div "Poll" at bounding box center [807, 694] width 44 height 35
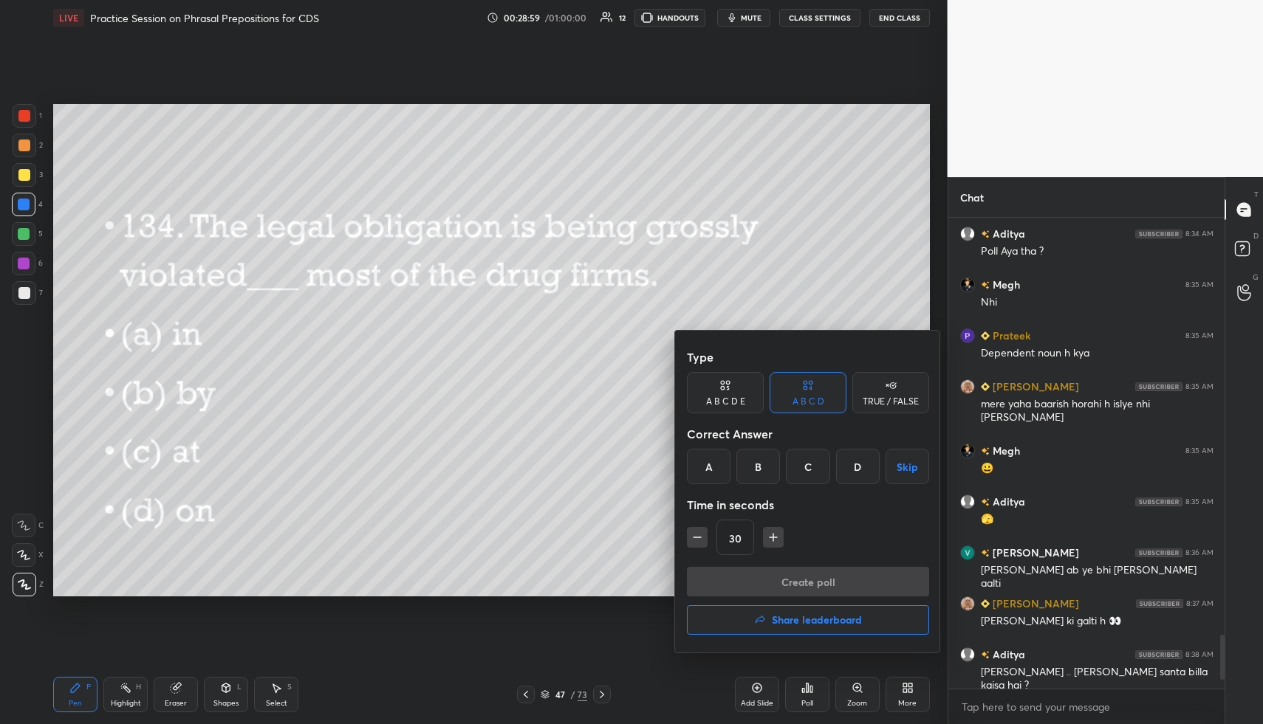
drag, startPoint x: 754, startPoint y: 456, endPoint x: 757, endPoint y: 464, distance: 8.0
click at [753, 456] on div "B" at bounding box center [758, 466] width 44 height 35
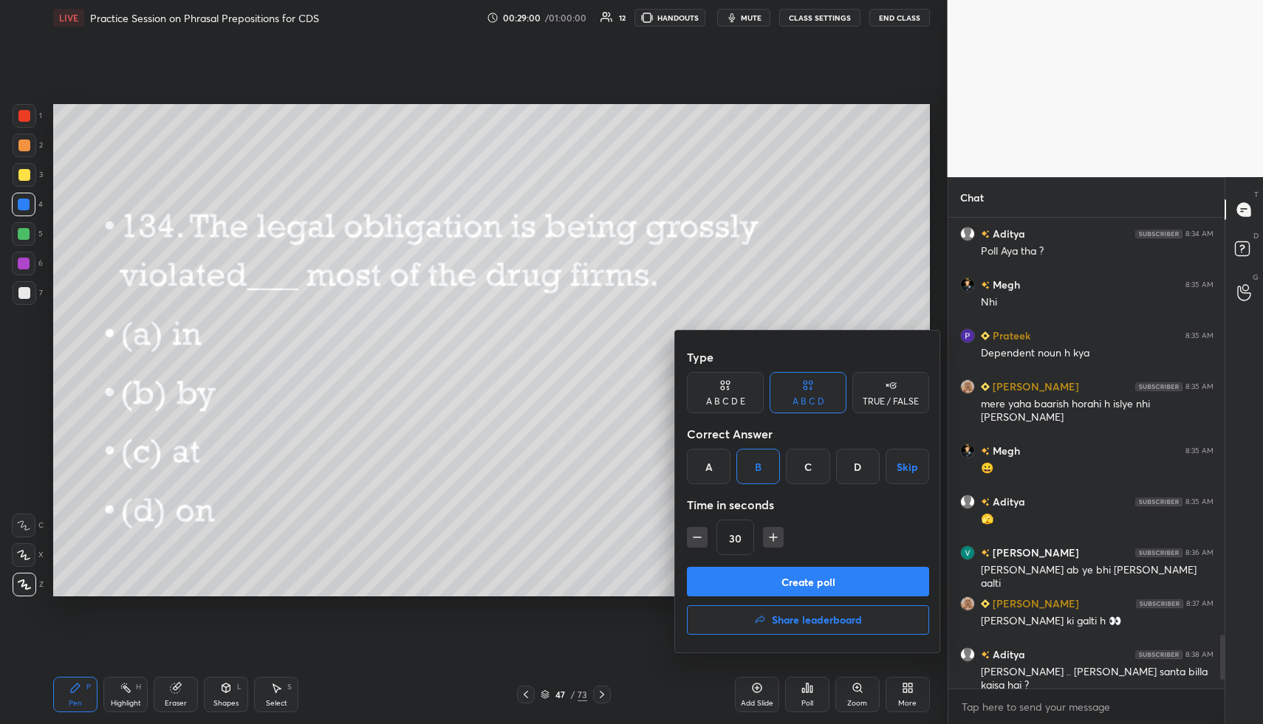
click at [781, 574] on button "Create poll" at bounding box center [808, 582] width 242 height 30
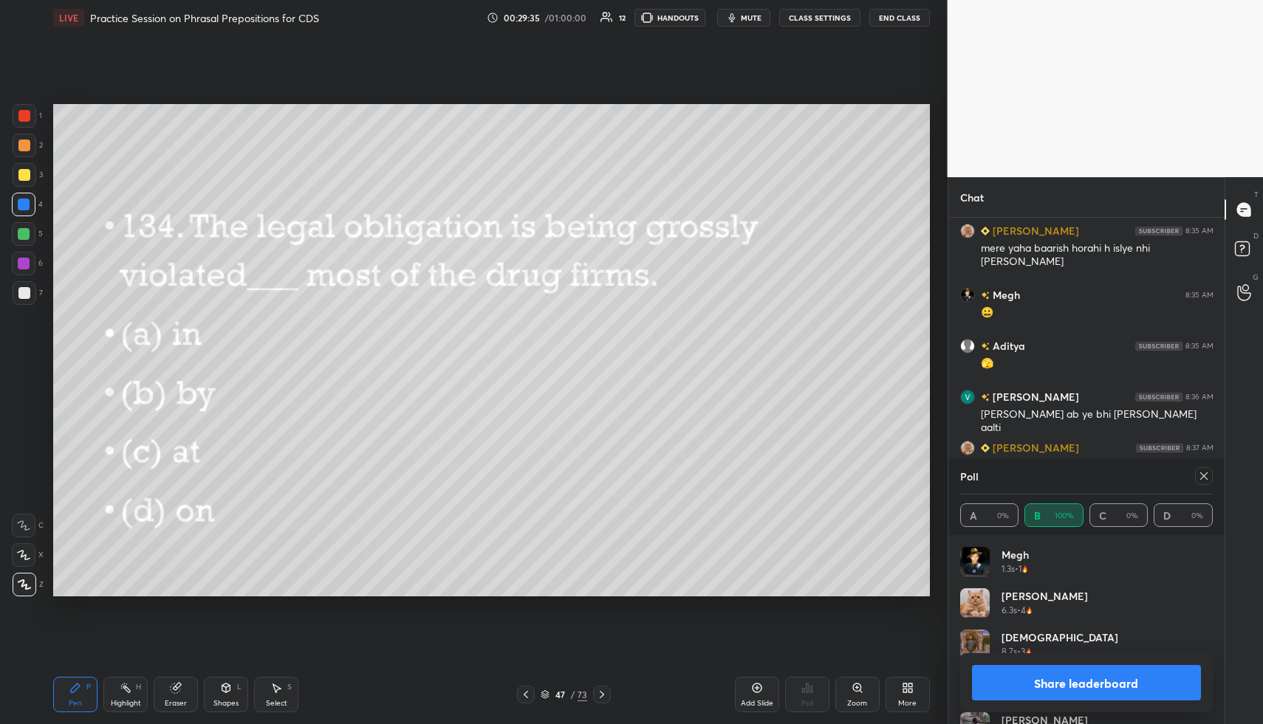
scroll to position [3829, 0]
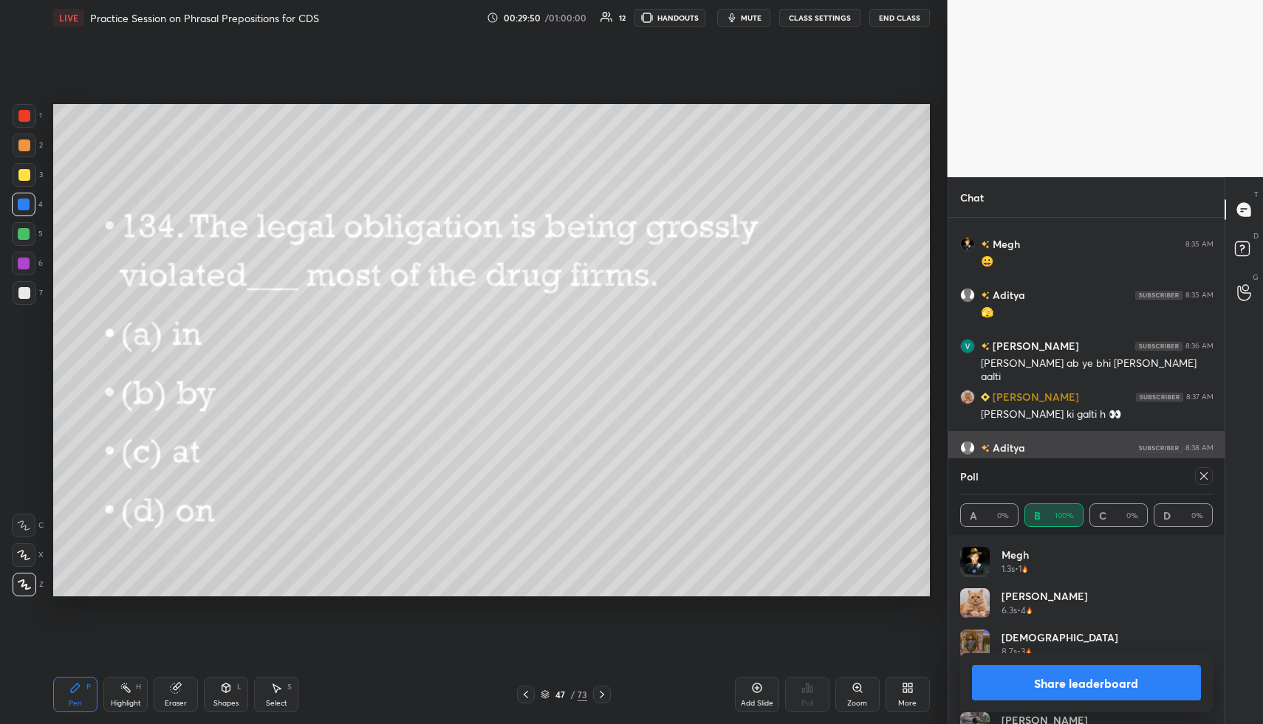
drag, startPoint x: 1200, startPoint y: 479, endPoint x: 1144, endPoint y: 469, distance: 56.3
click at [1198, 480] on icon at bounding box center [1204, 476] width 12 height 12
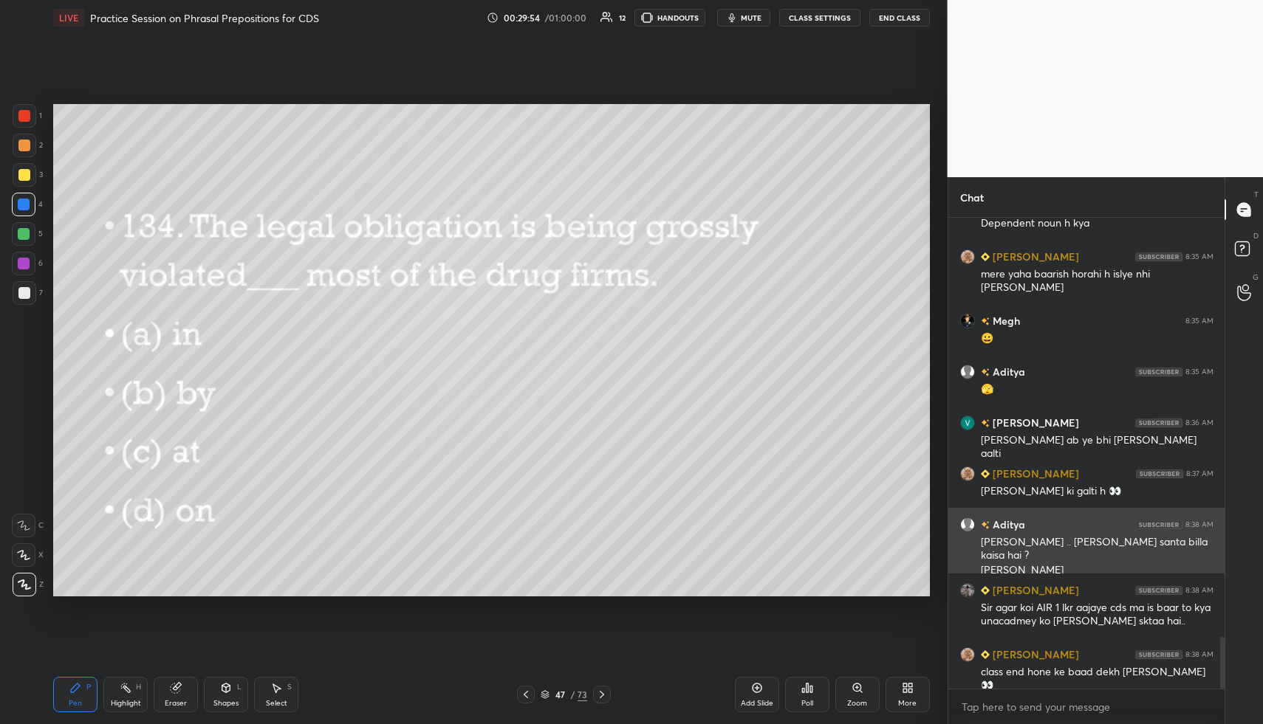
scroll to position [3803, 0]
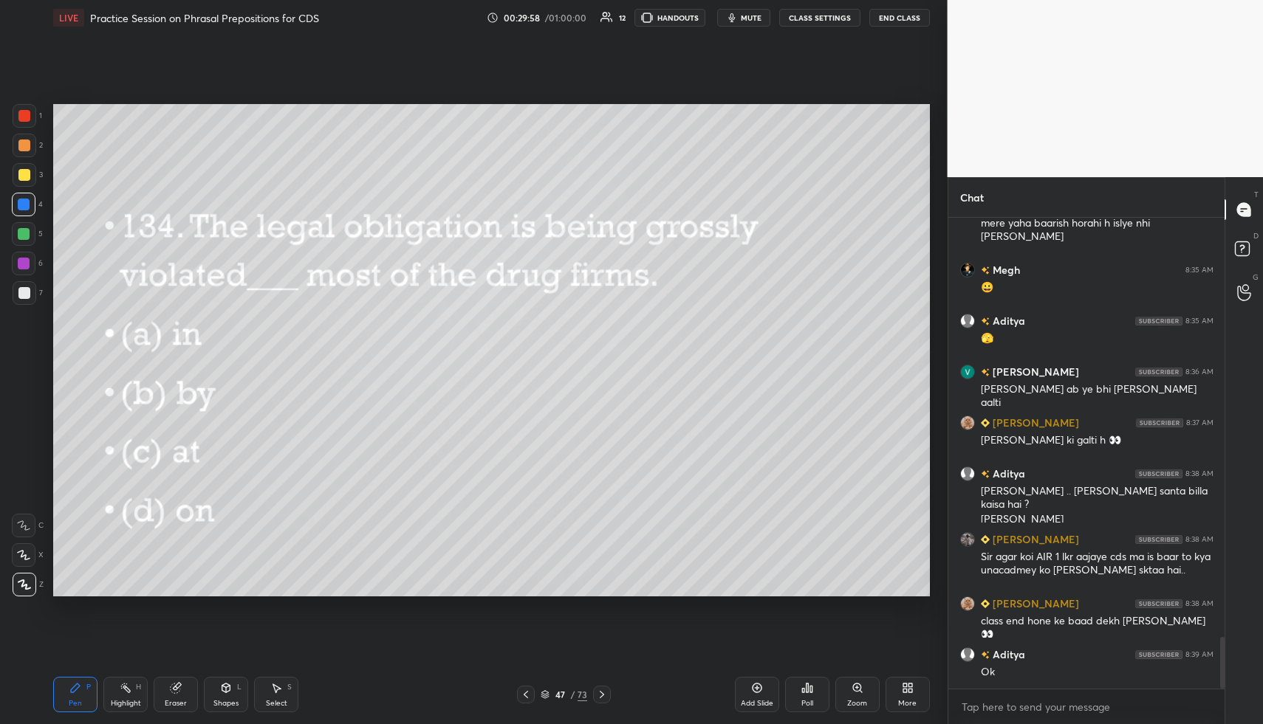
click at [602, 692] on icon at bounding box center [602, 695] width 12 height 12
click at [808, 687] on icon at bounding box center [807, 688] width 12 height 12
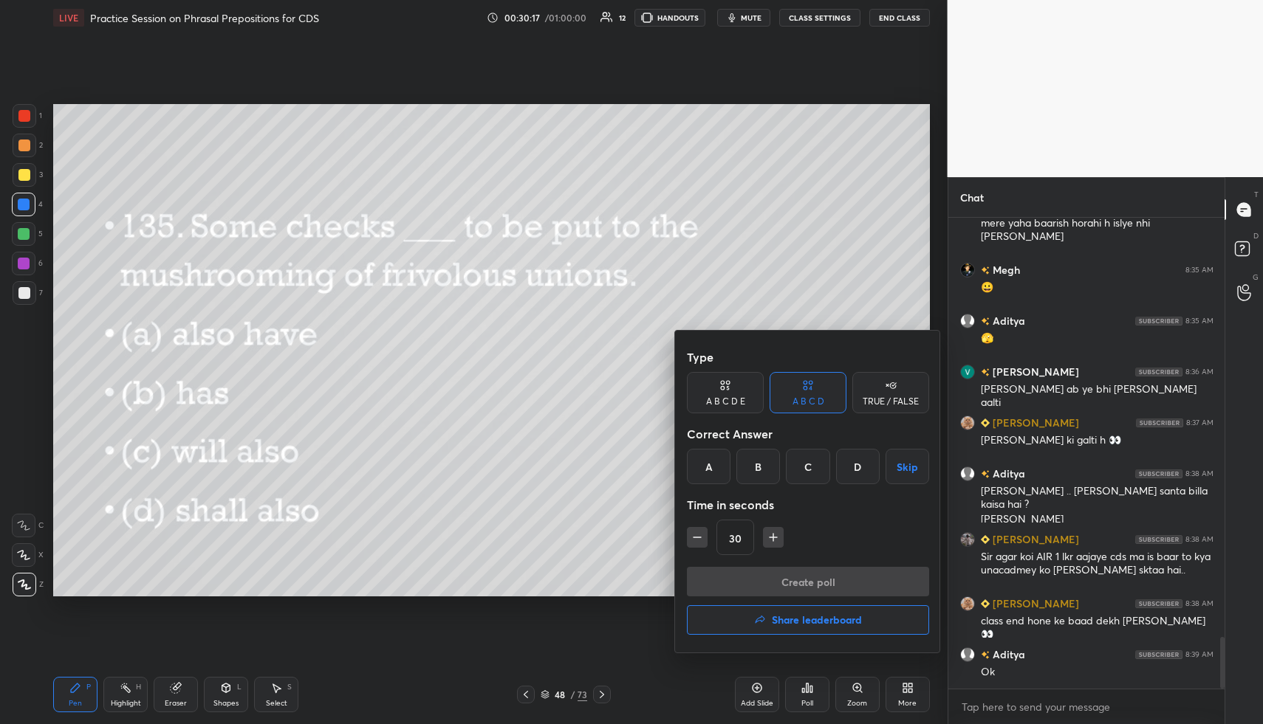
click at [709, 461] on div "A" at bounding box center [709, 466] width 44 height 35
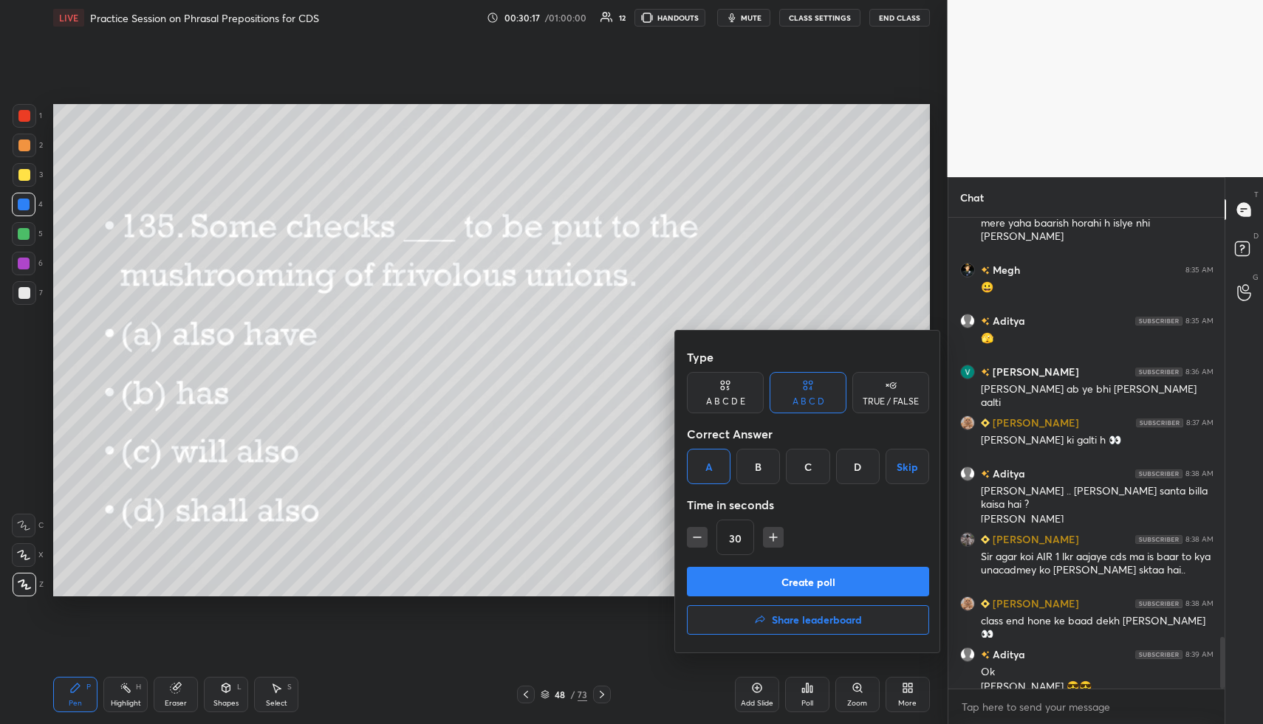
scroll to position [3818, 0]
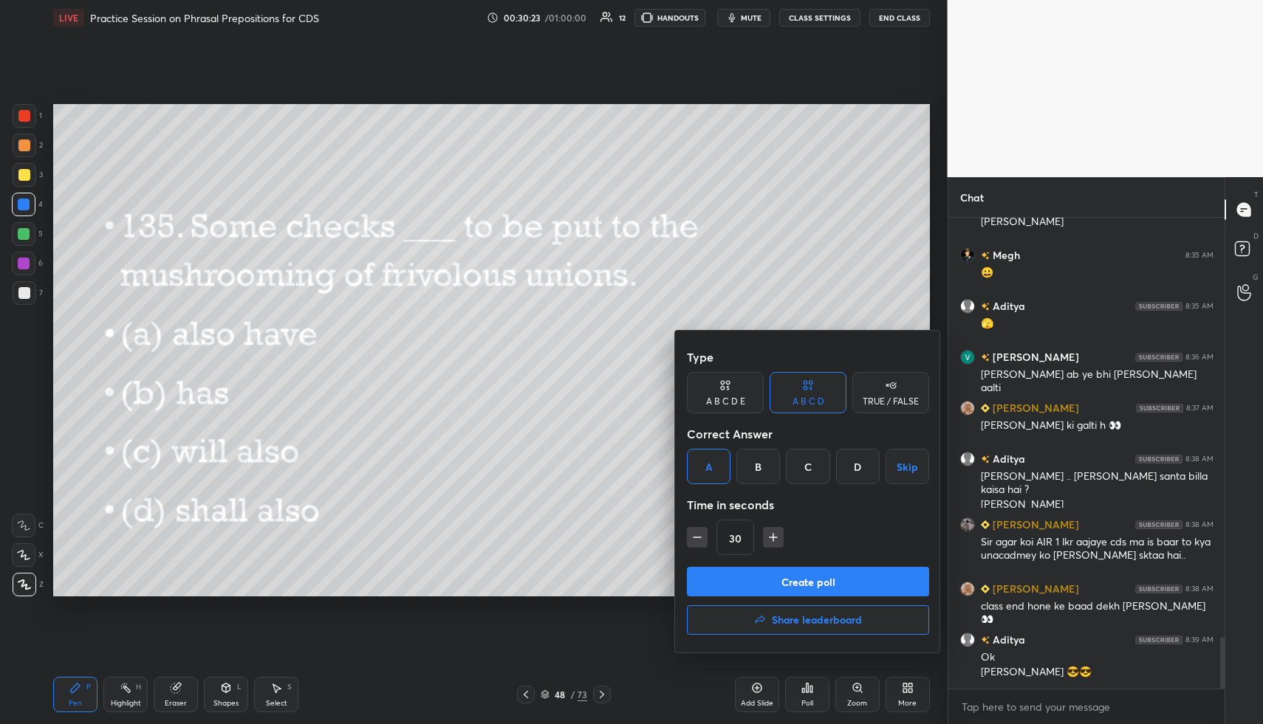
drag, startPoint x: 555, startPoint y: 419, endPoint x: 565, endPoint y: 424, distance: 10.6
click at [557, 422] on div at bounding box center [631, 362] width 1263 height 724
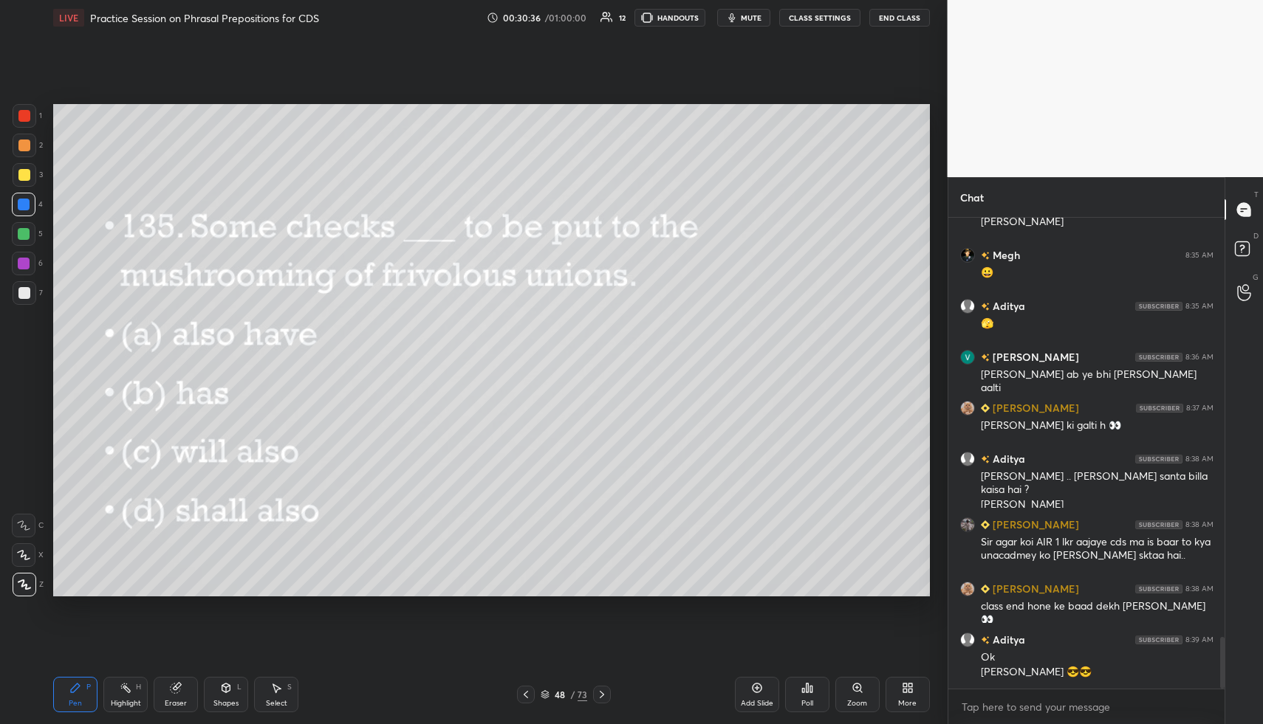
scroll to position [3833, 0]
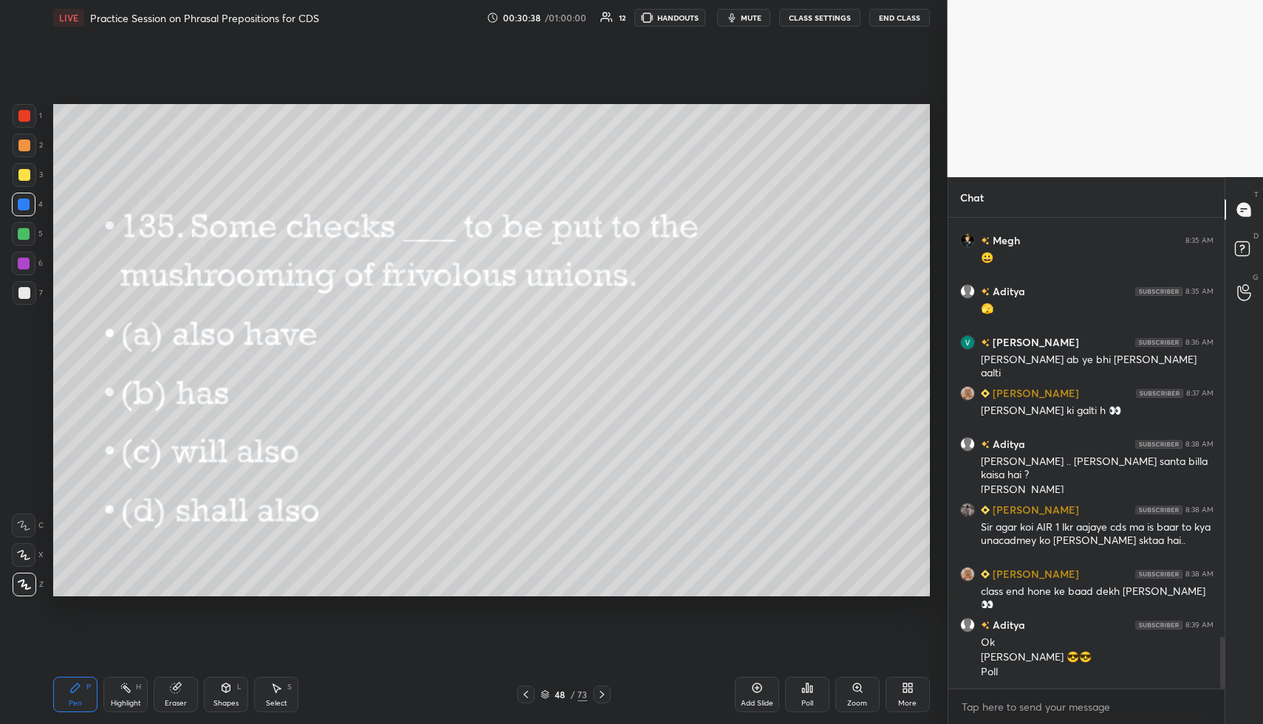
click at [809, 677] on div "Poll" at bounding box center [807, 694] width 44 height 35
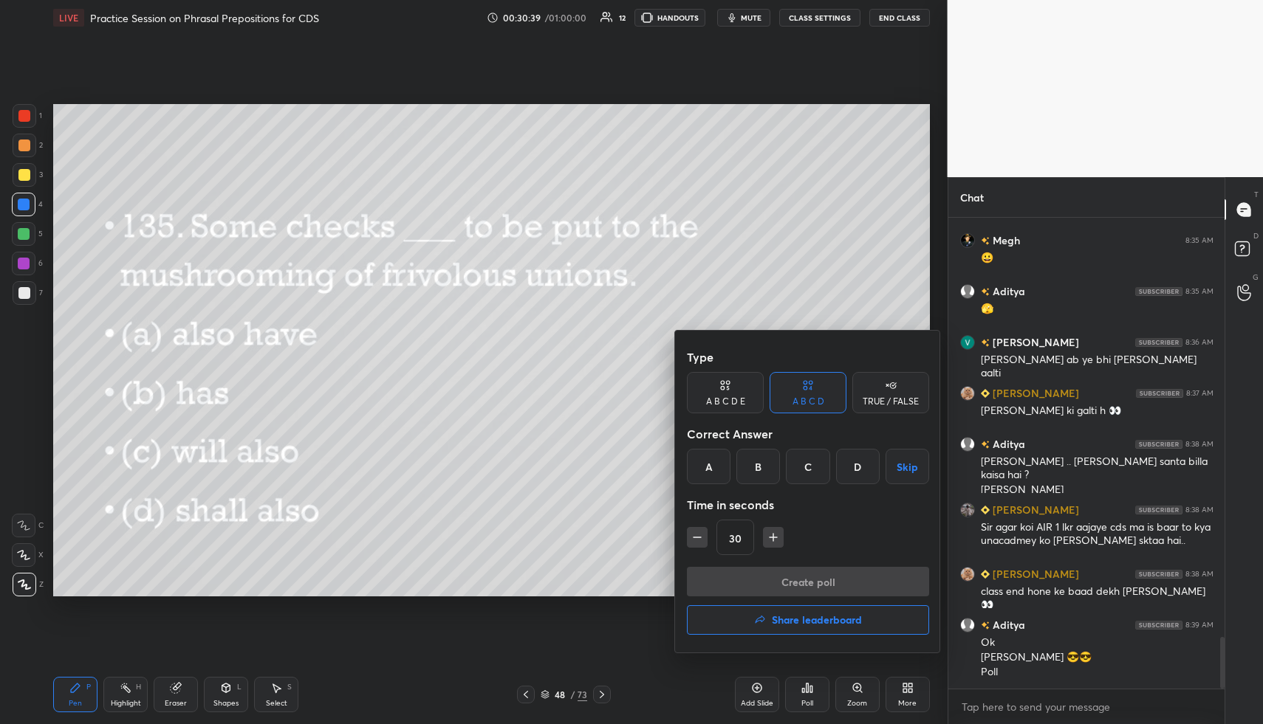
drag, startPoint x: 713, startPoint y: 464, endPoint x: 724, endPoint y: 481, distance: 21.3
click at [712, 462] on div "A" at bounding box center [709, 466] width 44 height 35
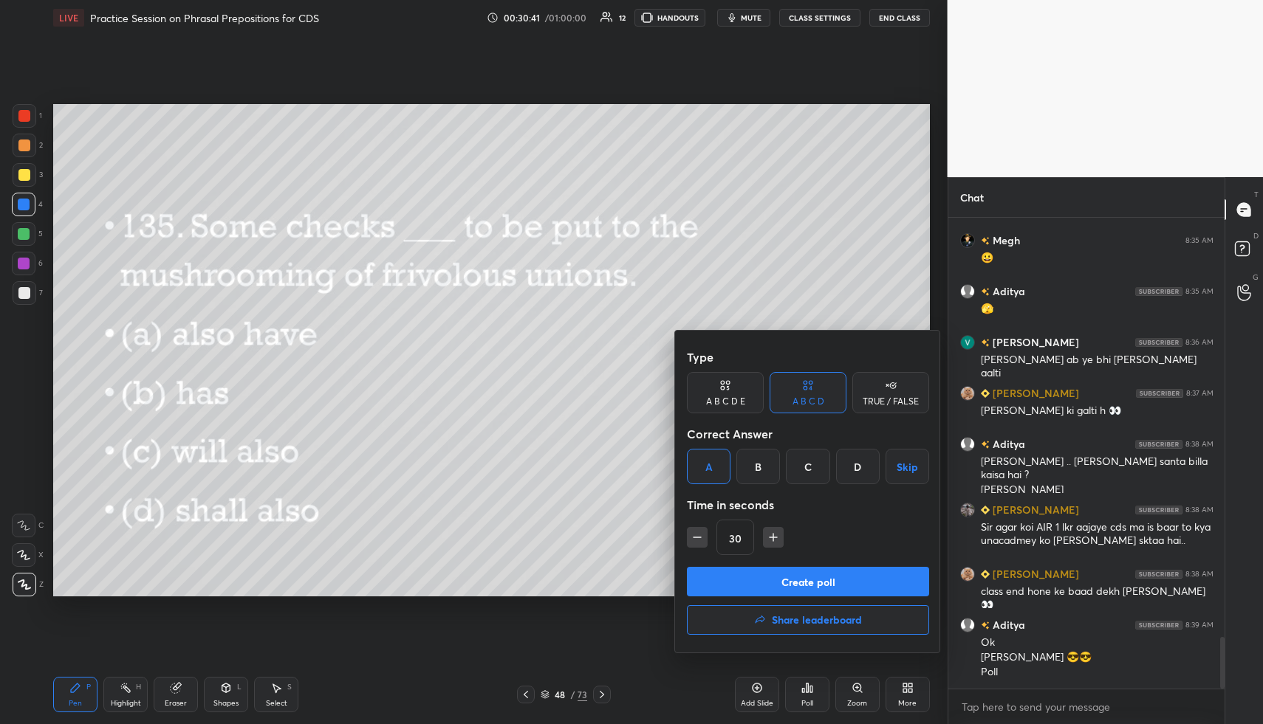
click at [769, 577] on button "Create poll" at bounding box center [808, 582] width 242 height 30
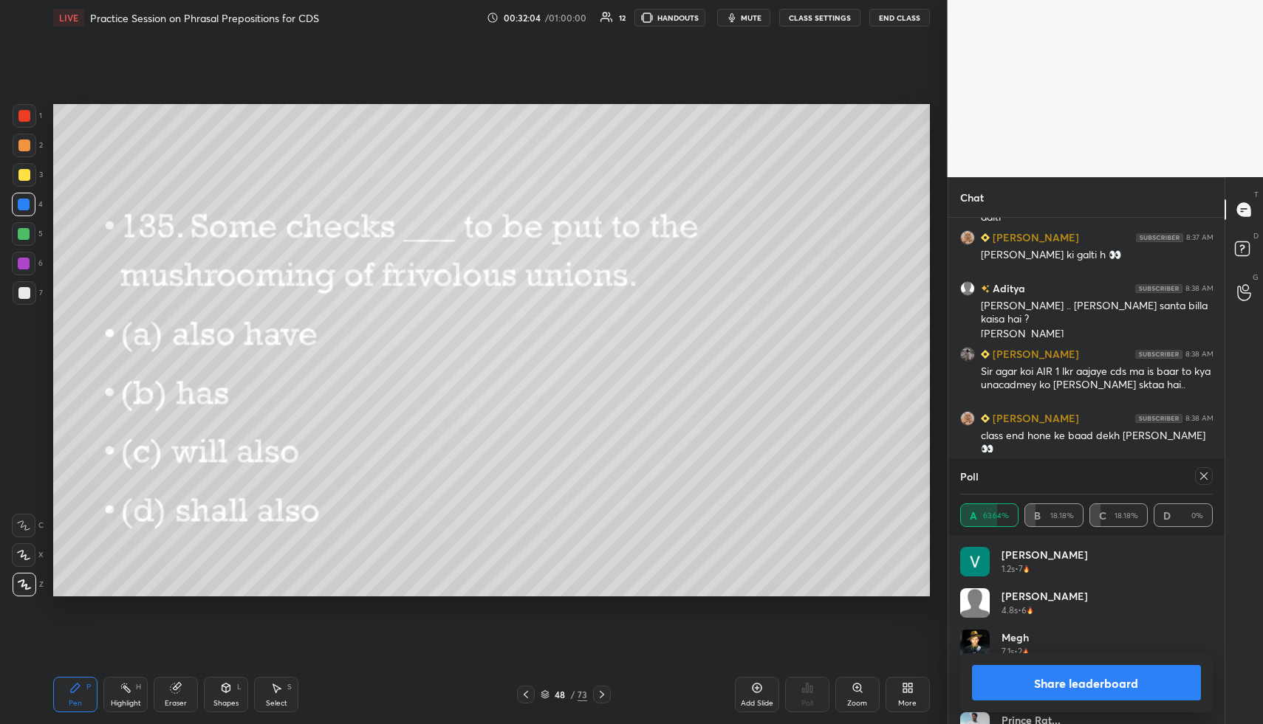
scroll to position [4040, 0]
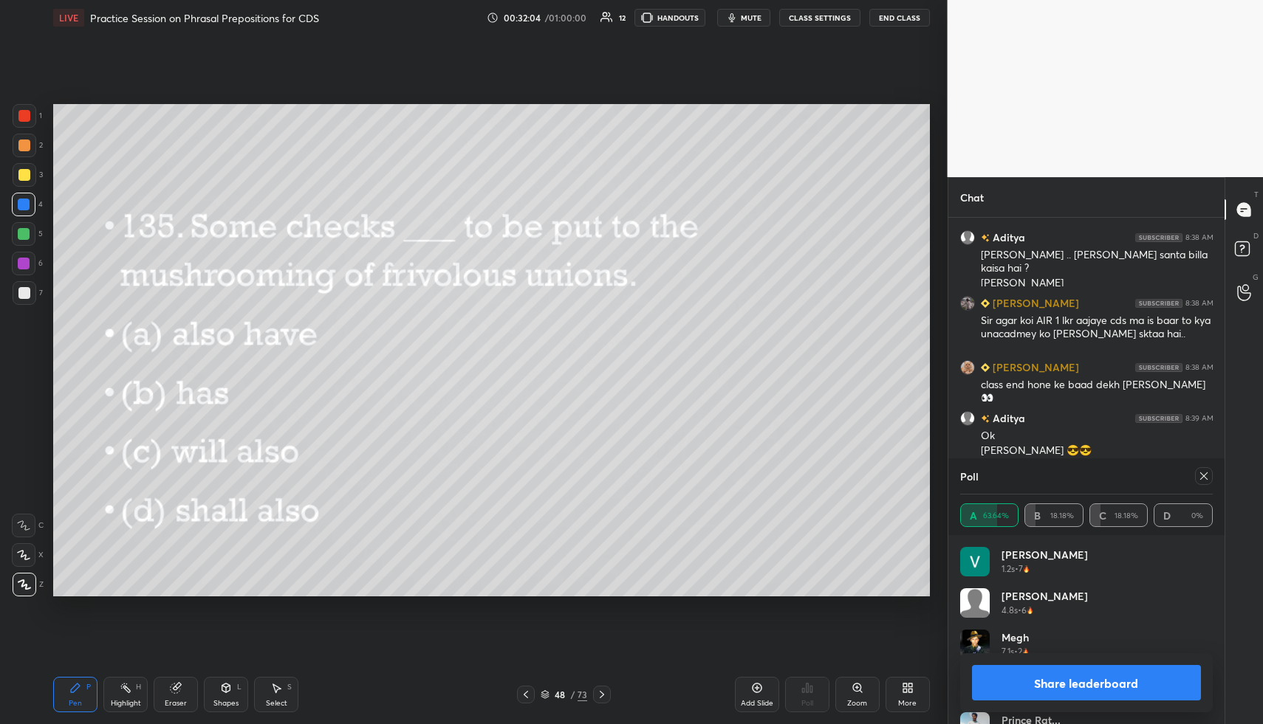
click at [1066, 681] on button "Share leaderboard" at bounding box center [1087, 682] width 230 height 35
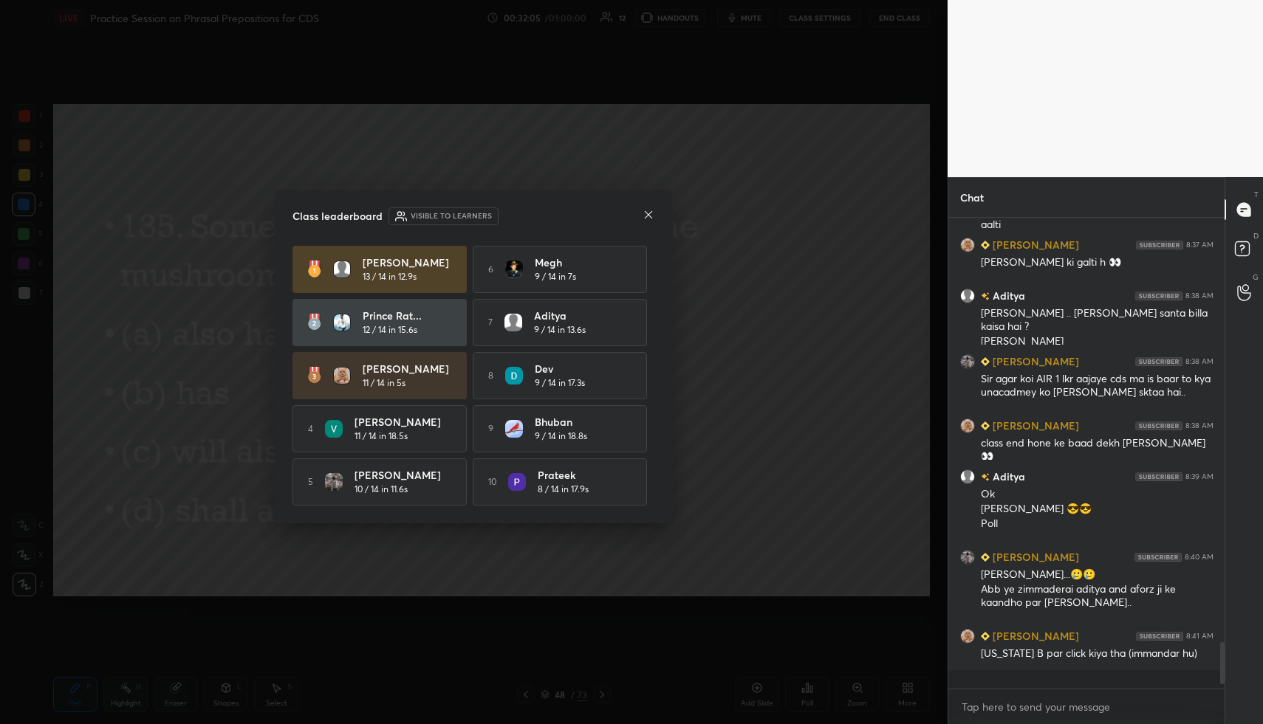
scroll to position [501, 272]
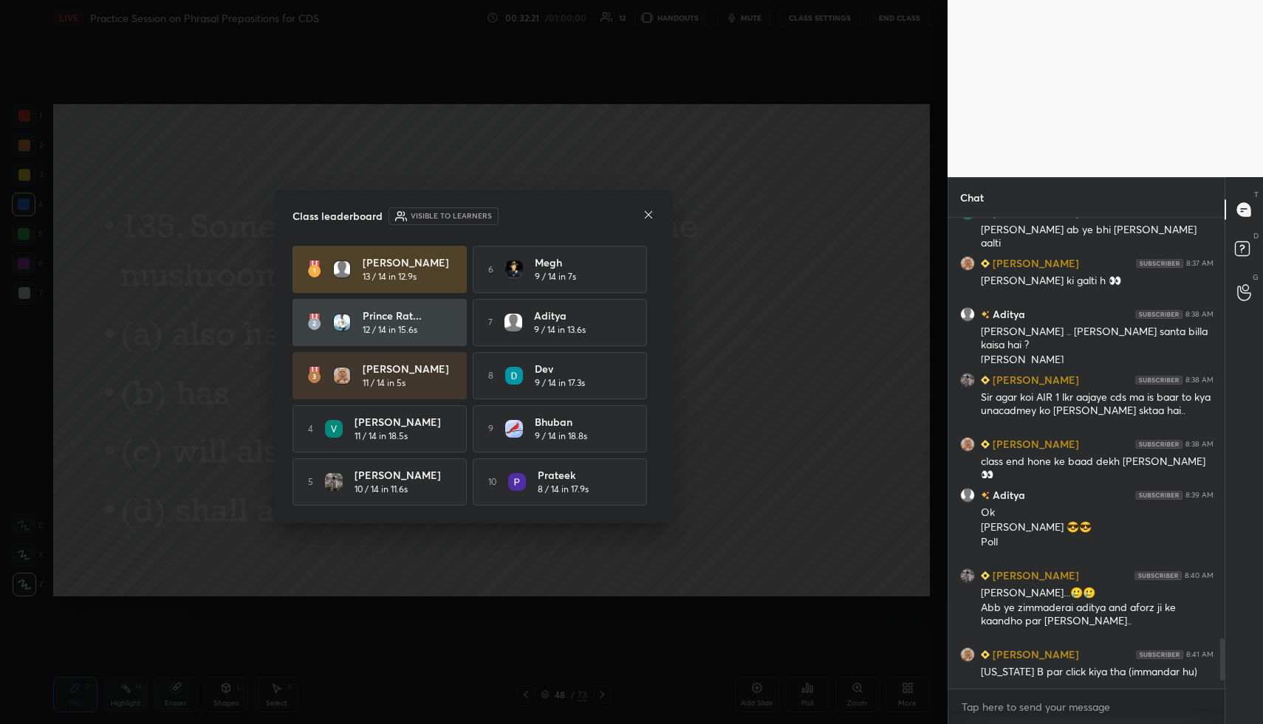
click at [651, 214] on icon at bounding box center [648, 215] width 12 height 12
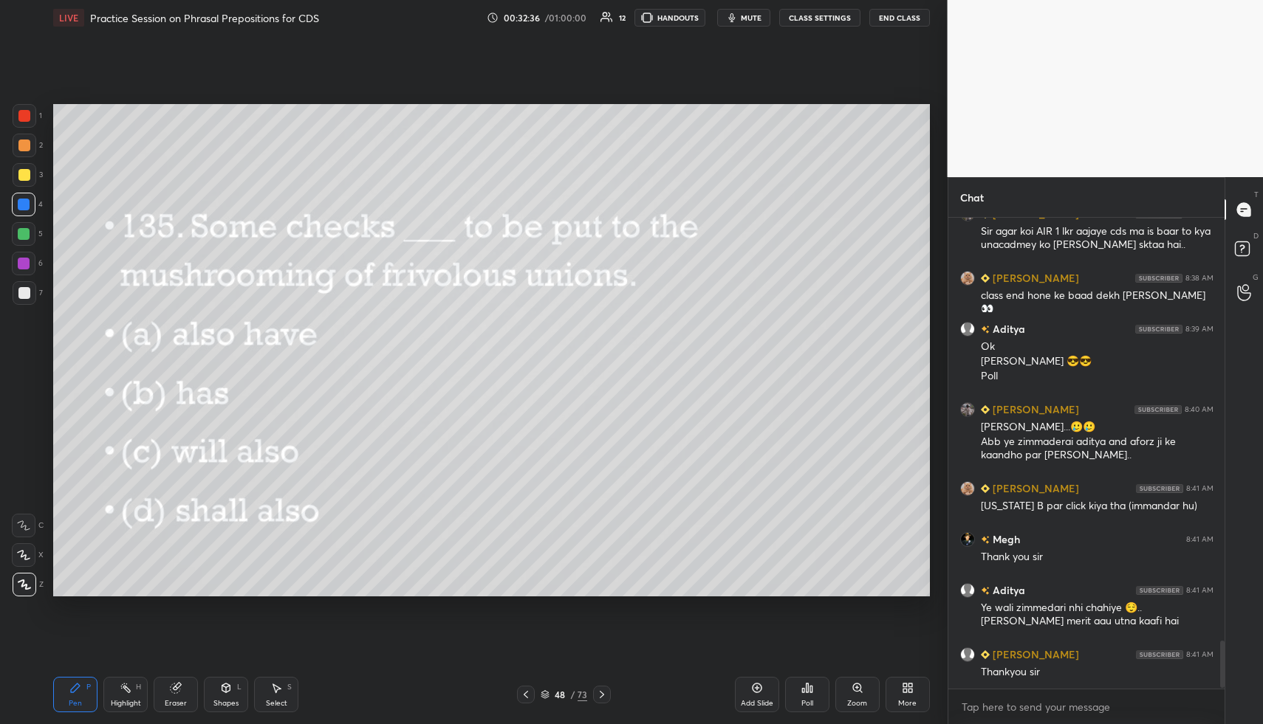
scroll to position [4180, 0]
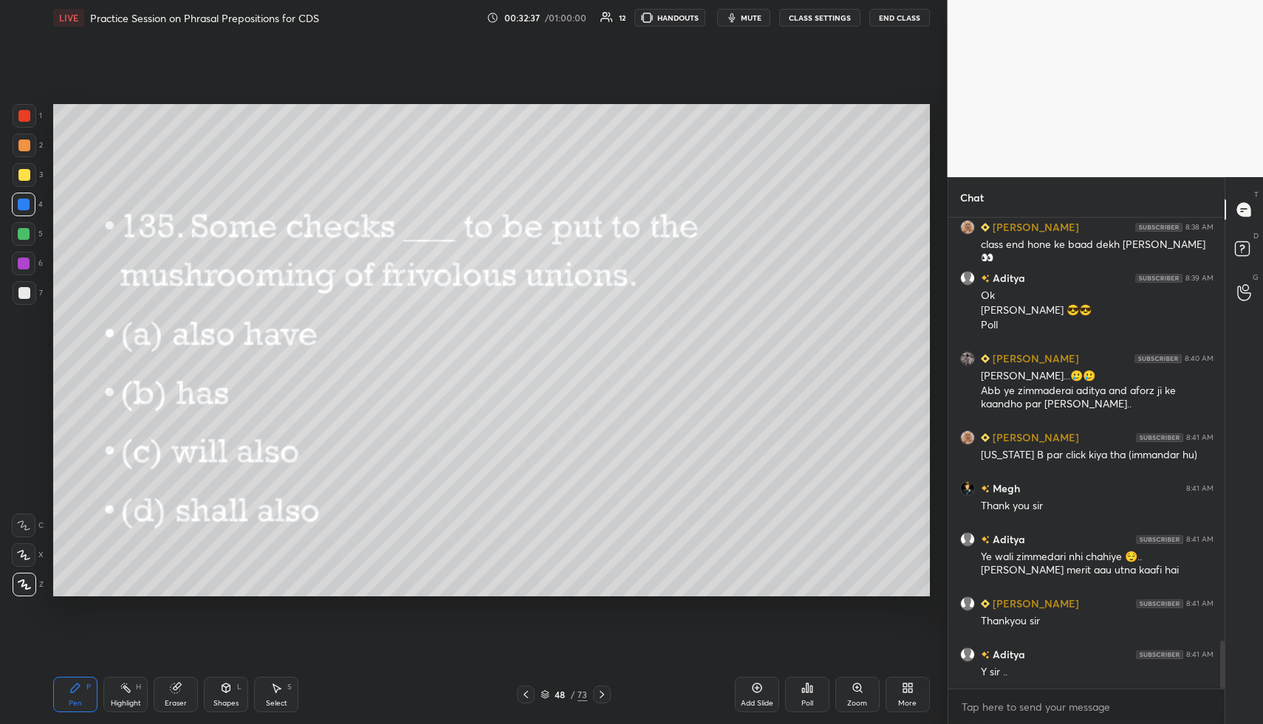
click at [894, 16] on button "End Class" at bounding box center [899, 18] width 61 height 18
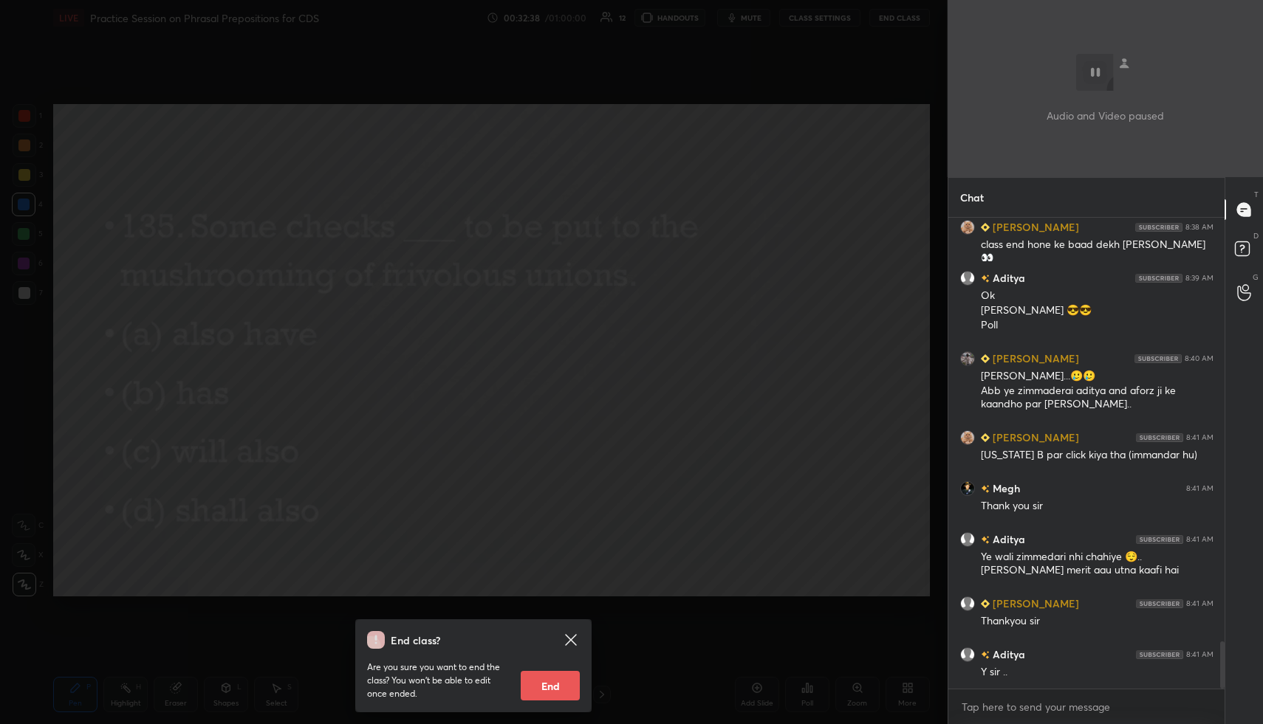
scroll to position [4231, 0]
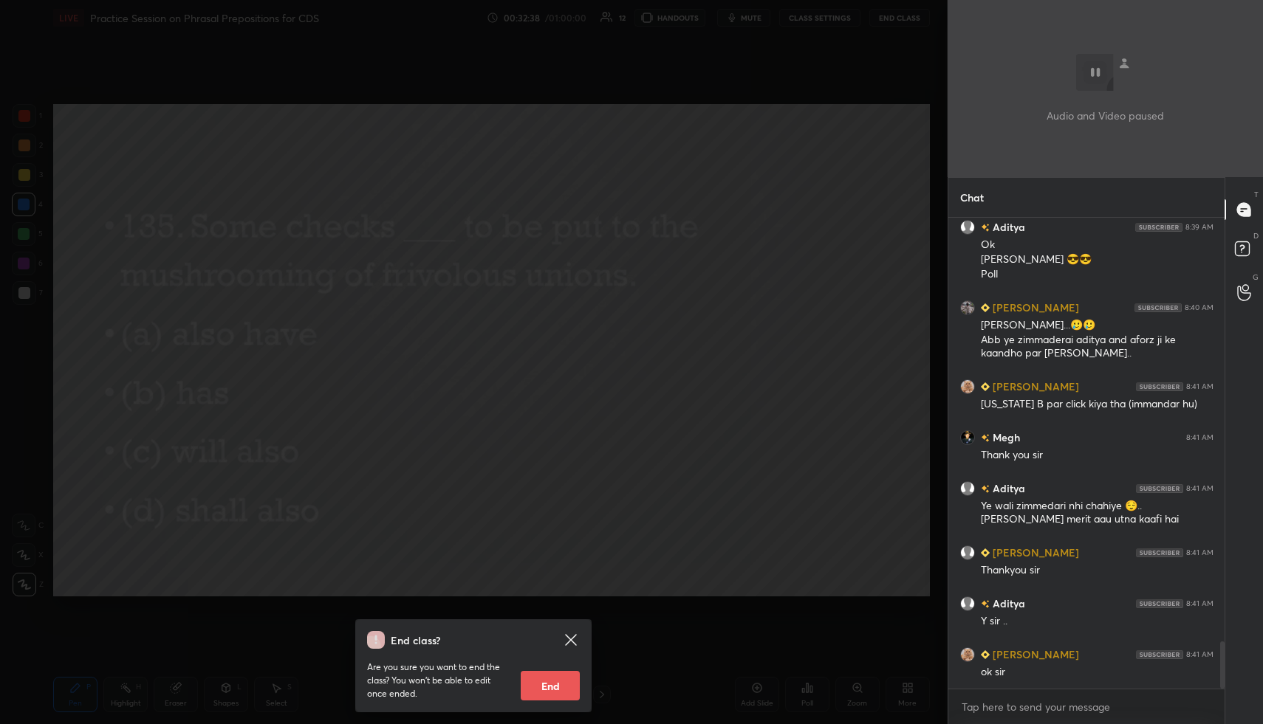
click at [541, 690] on button "End" at bounding box center [550, 686] width 59 height 30
type textarea "x"
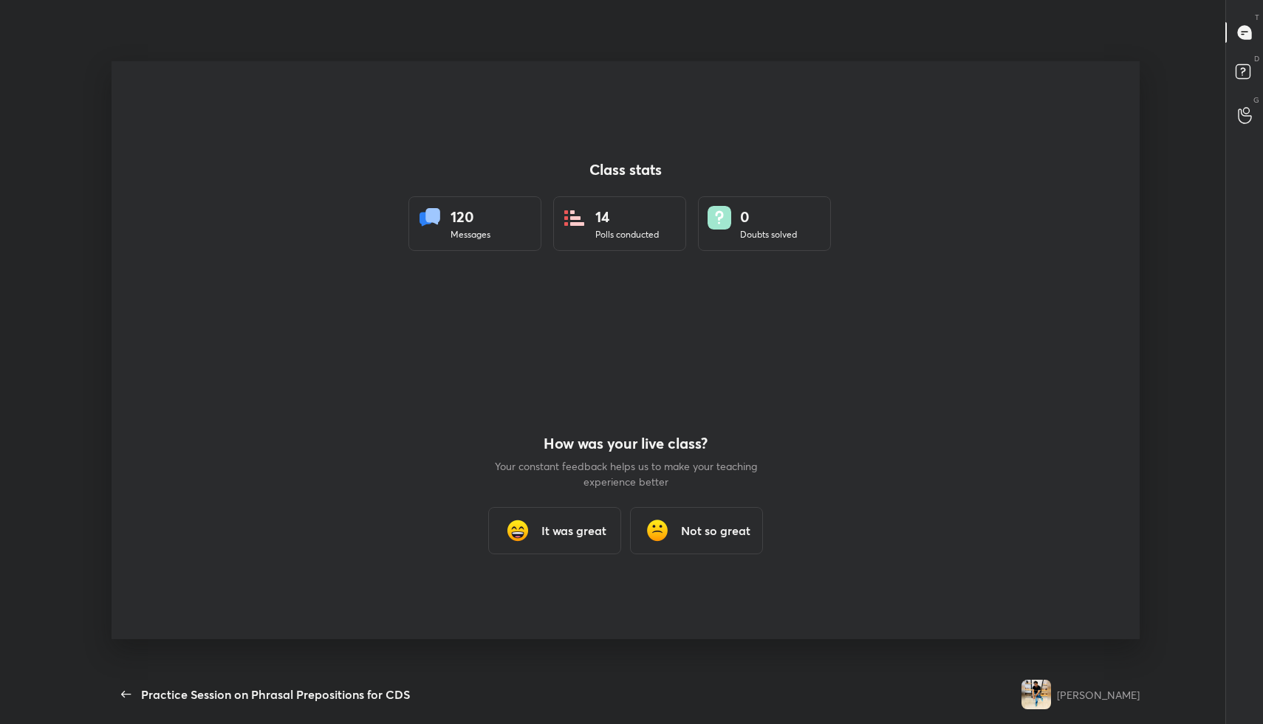
scroll to position [0, 0]
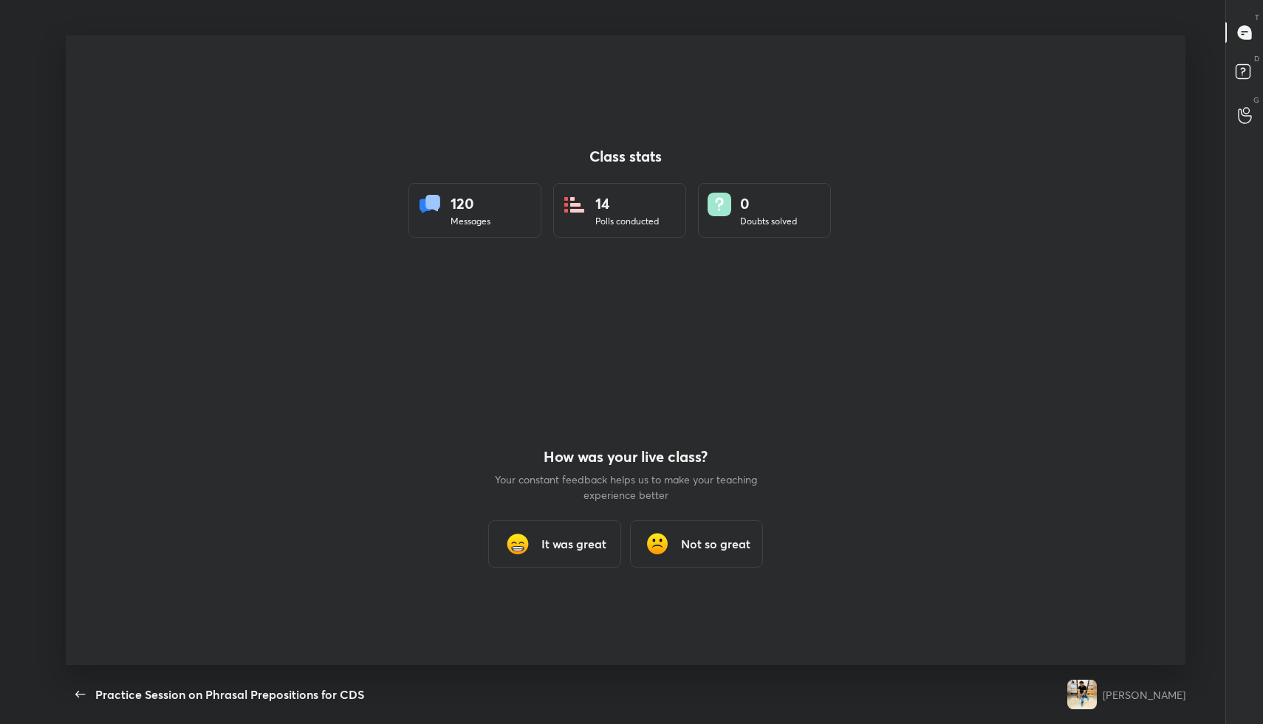
click at [564, 544] on h3 "It was great" at bounding box center [573, 544] width 65 height 18
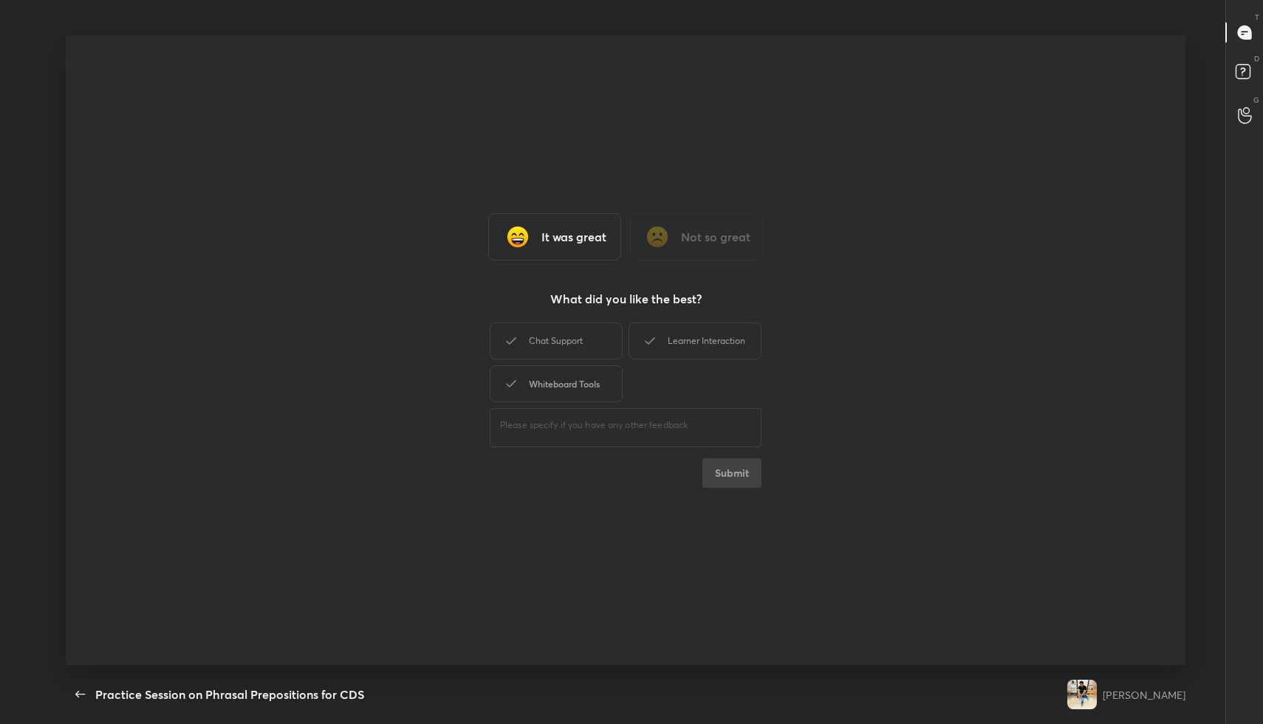
drag, startPoint x: 600, startPoint y: 382, endPoint x: 596, endPoint y: 365, distance: 17.4
click at [599, 382] on div "Whiteboard Tools" at bounding box center [556, 383] width 133 height 37
click at [603, 347] on div "Chat Support" at bounding box center [556, 341] width 133 height 37
click at [672, 344] on div "Learner Interaction" at bounding box center [694, 341] width 133 height 37
drag, startPoint x: 724, startPoint y: 470, endPoint x: 723, endPoint y: 447, distance: 22.2
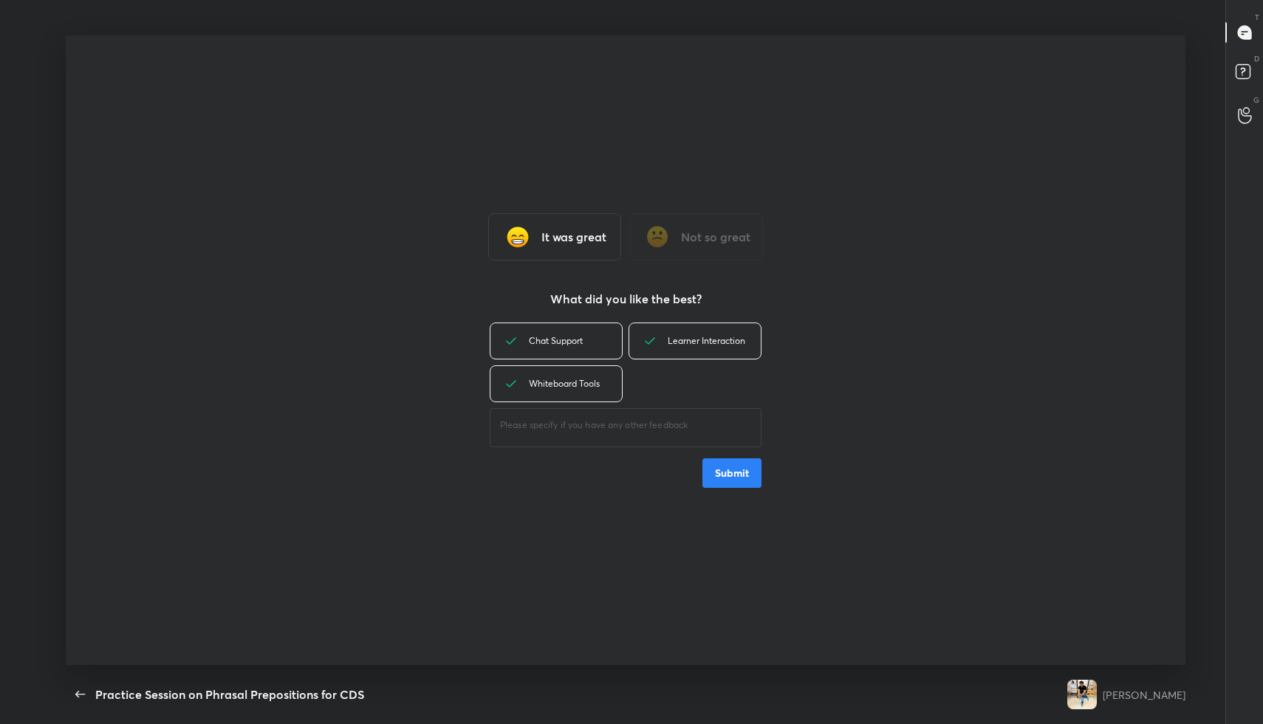
click at [724, 468] on button "Submit" at bounding box center [731, 474] width 59 height 30
